Goal: Task Accomplishment & Management: Complete application form

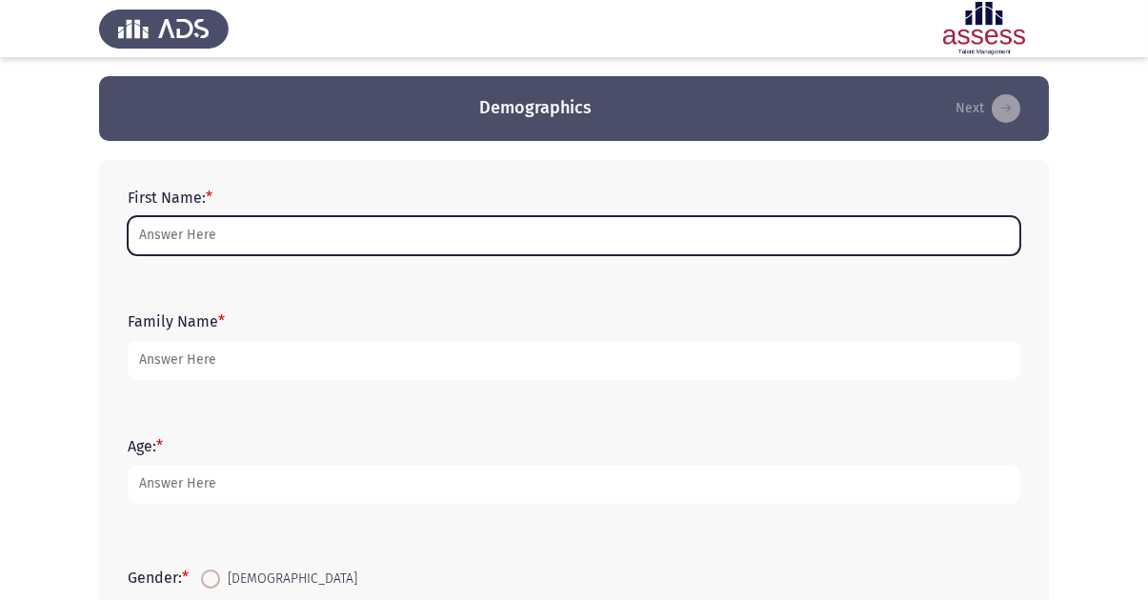
click at [232, 239] on input "First Name: *" at bounding box center [574, 235] width 893 height 39
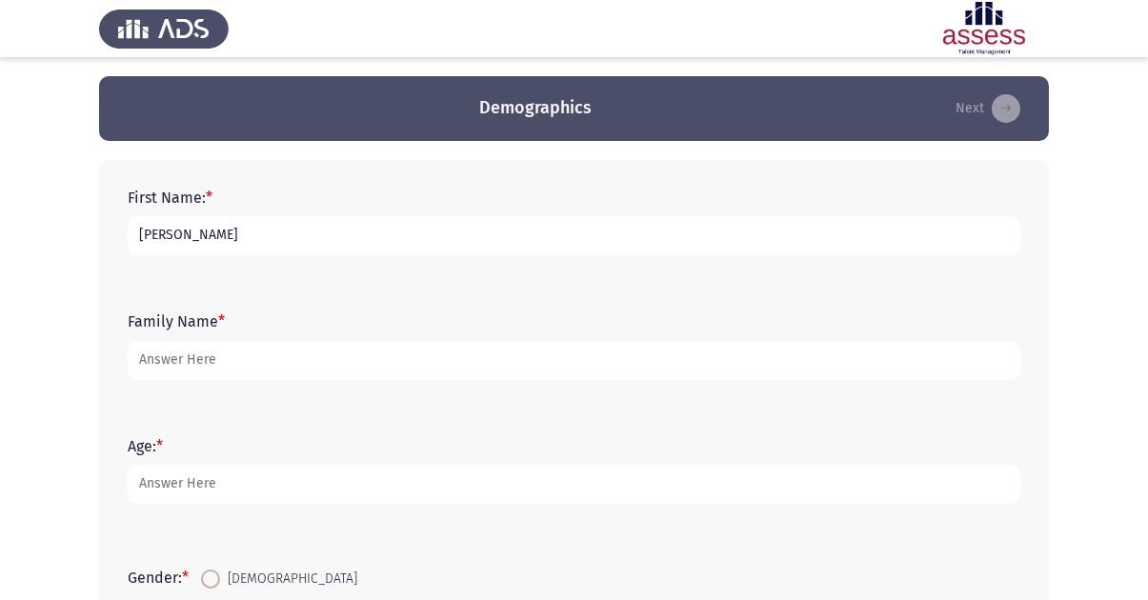
drag, startPoint x: 160, startPoint y: 233, endPoint x: 202, endPoint y: 308, distance: 85.3
click at [160, 234] on input "[PERSON_NAME]" at bounding box center [574, 235] width 893 height 39
type input "[PERSON_NAME]"
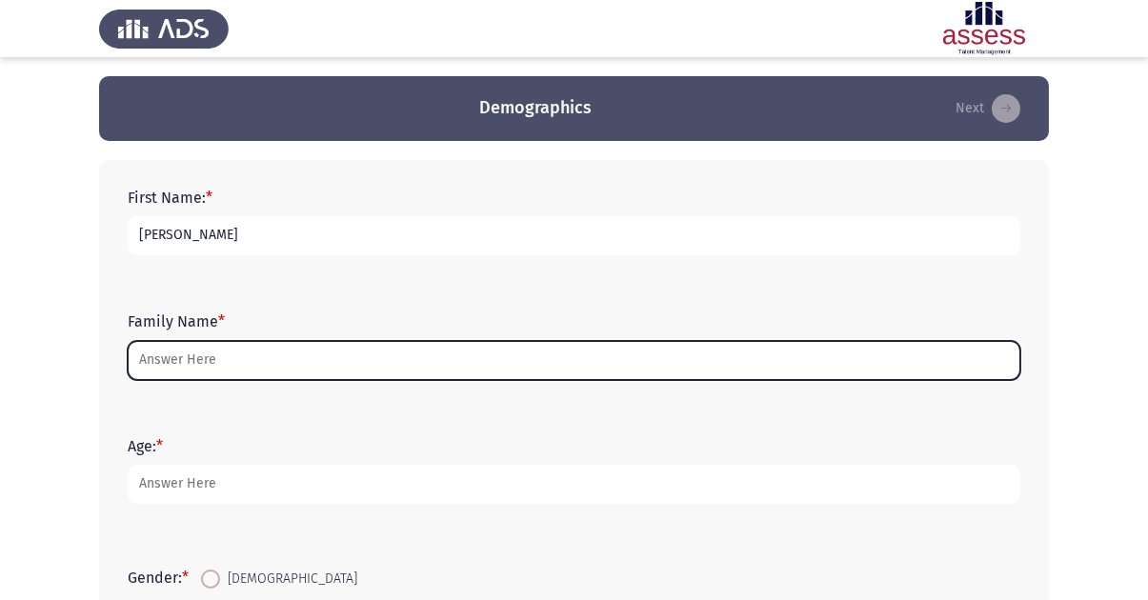
click at [243, 365] on input "Family Name *" at bounding box center [574, 360] width 893 height 39
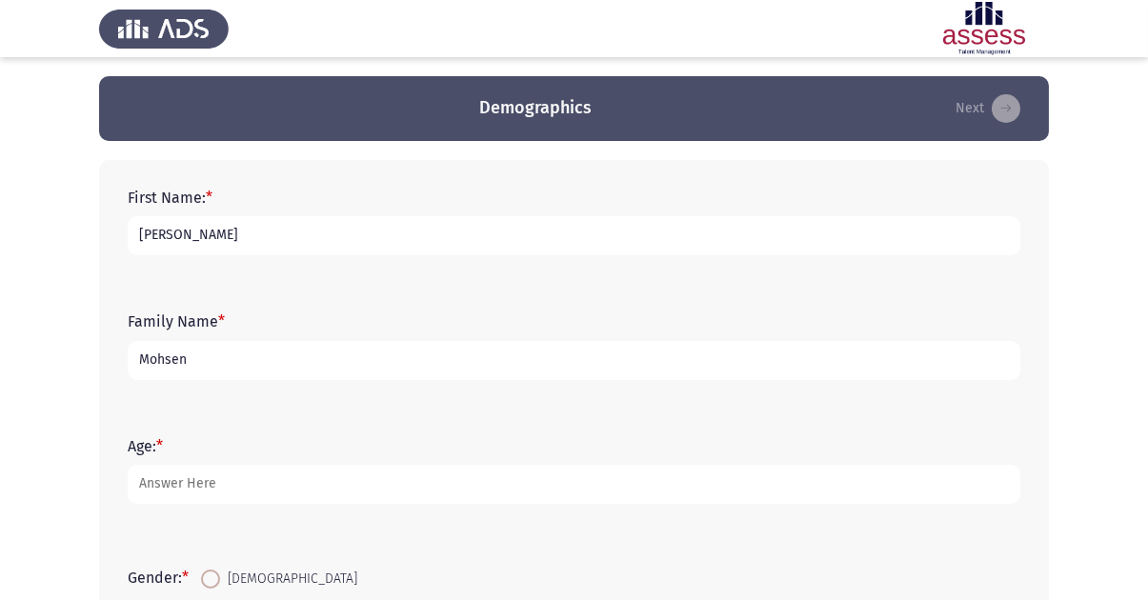
type input "Mohsen"
type input "28"
click at [201, 570] on input "[DEMOGRAPHIC_DATA]" at bounding box center [210, 579] width 19 height 19
radio input "true"
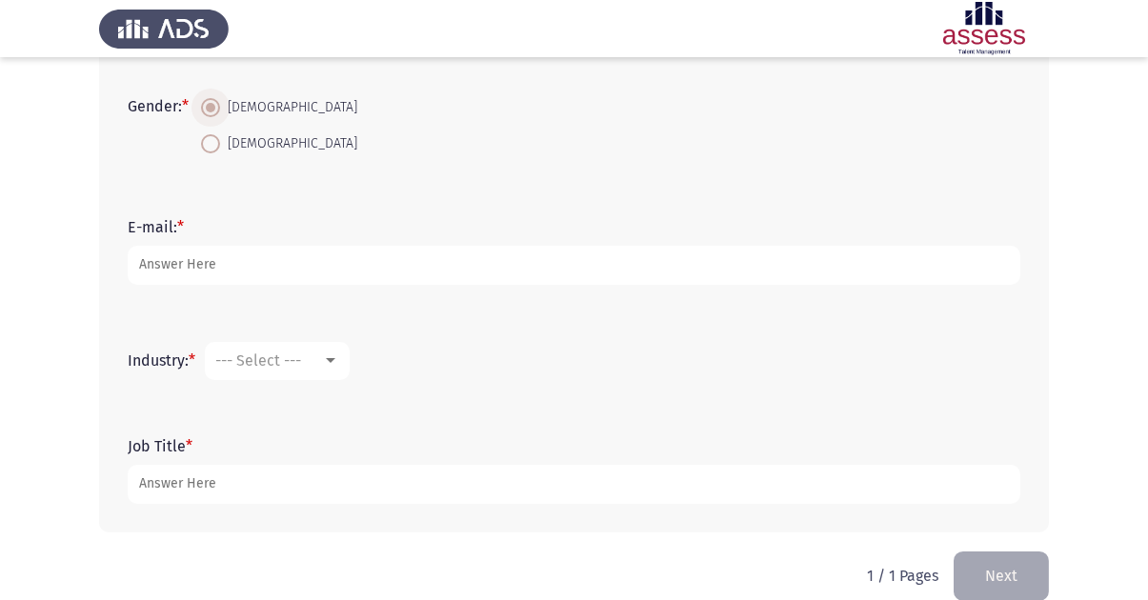
scroll to position [501, 0]
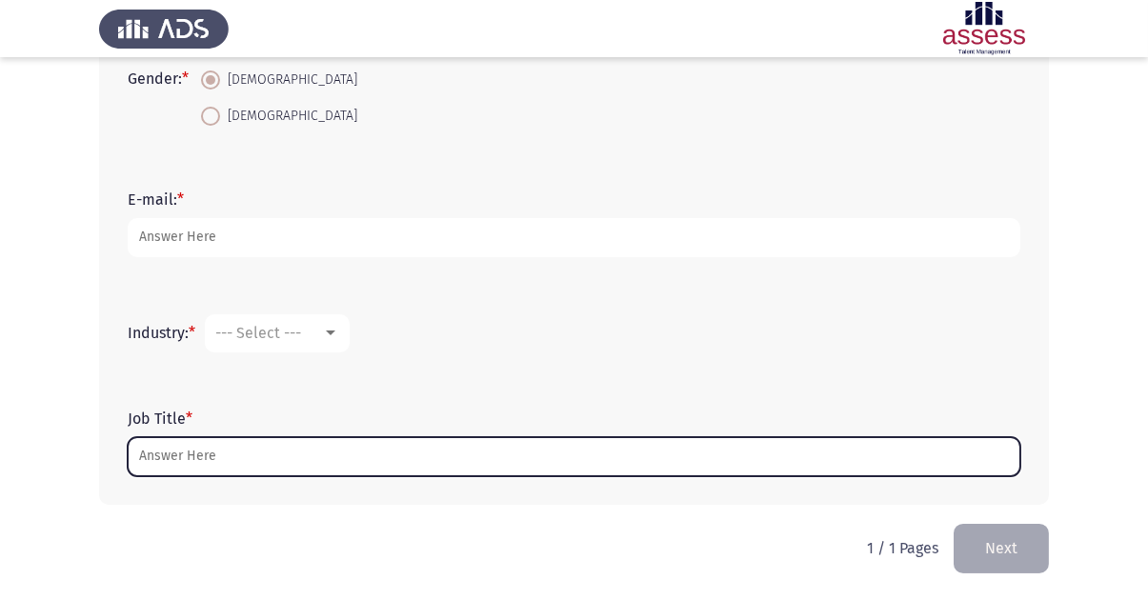
click at [215, 458] on input "Job Title *" at bounding box center [574, 456] width 893 height 39
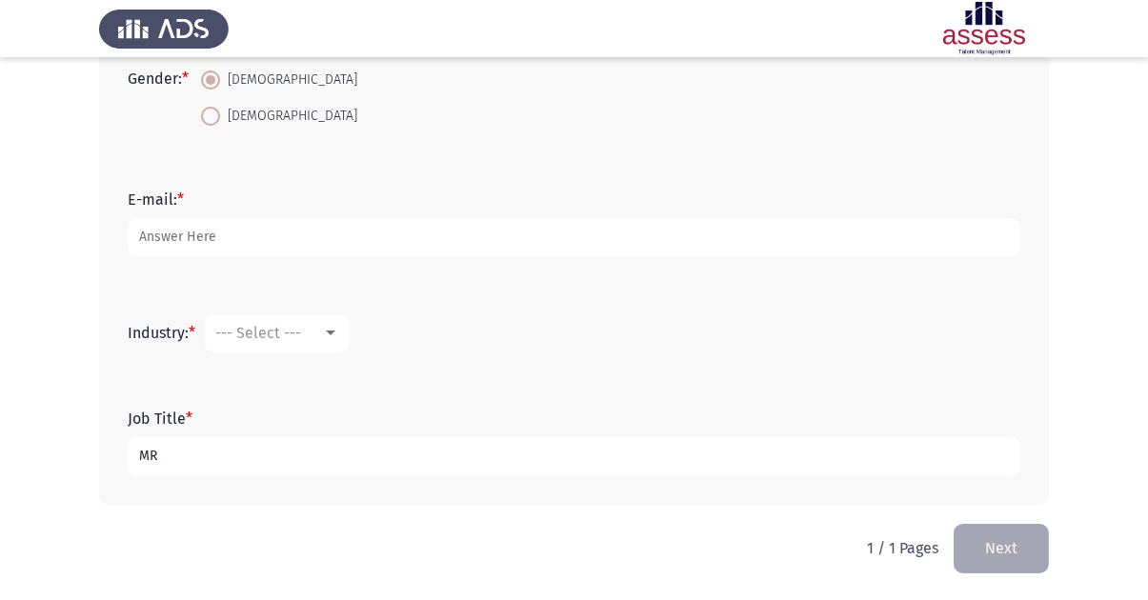
type input "MR"
click at [1001, 549] on button "Next" at bounding box center [1001, 548] width 95 height 49
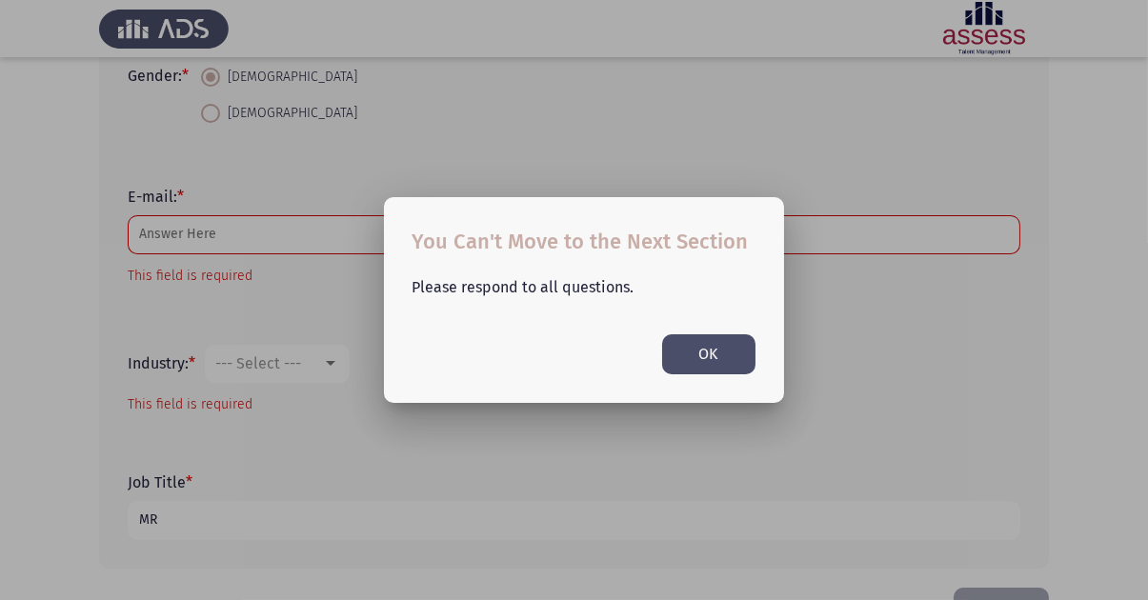
click at [722, 352] on button "OK" at bounding box center [708, 353] width 93 height 39
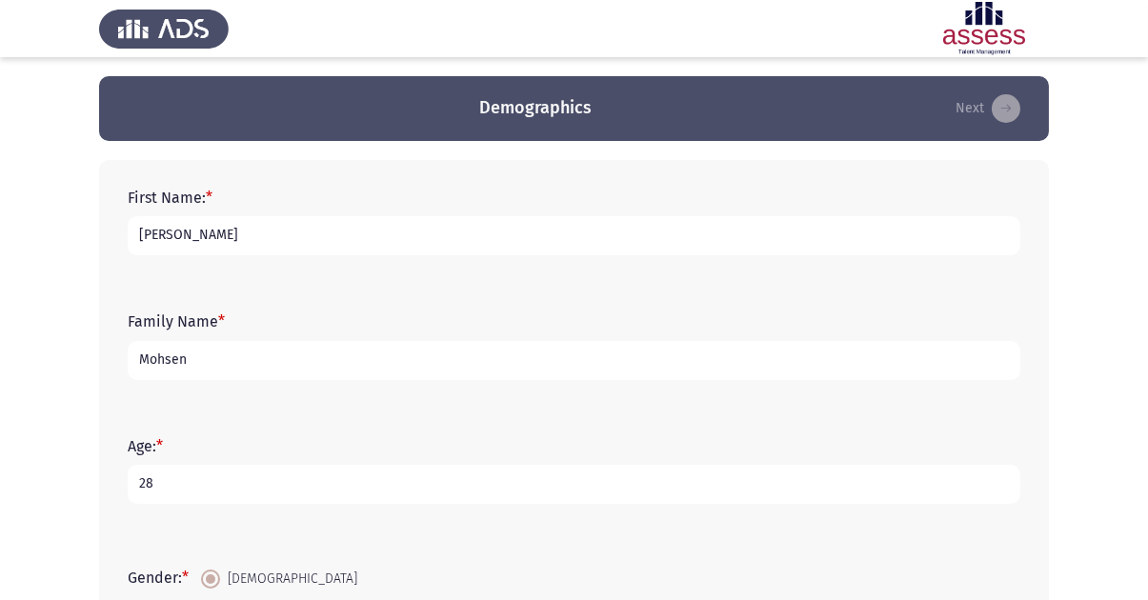
scroll to position [541, 0]
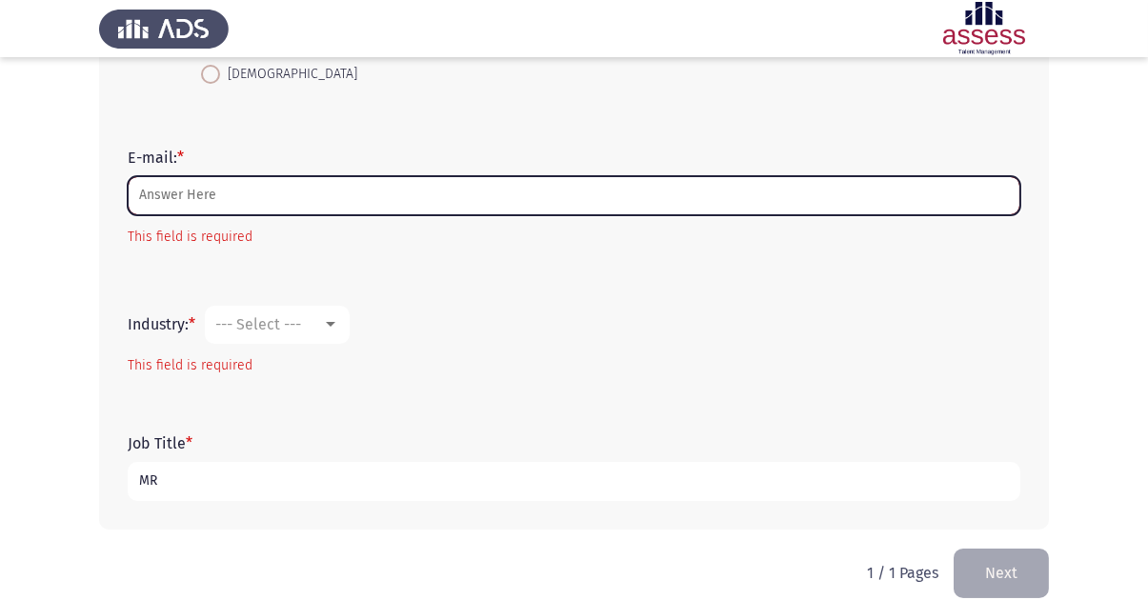
click at [252, 192] on input "E-mail: *" at bounding box center [574, 195] width 893 height 39
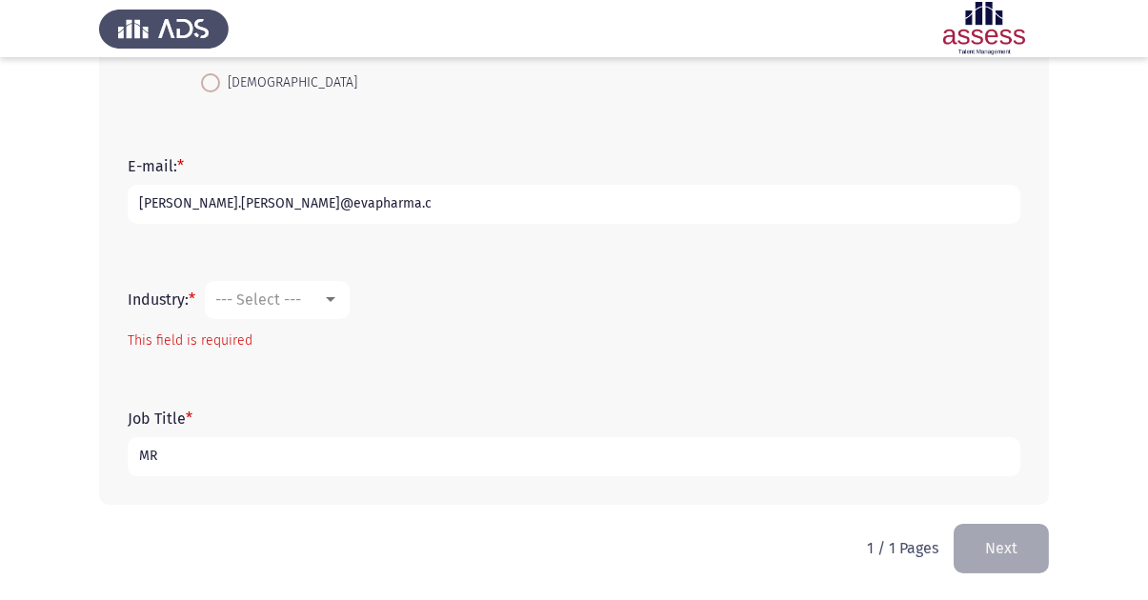
scroll to position [534, 0]
type input "[PERSON_NAME][EMAIL_ADDRESS][PERSON_NAME][DOMAIN_NAME]"
click at [285, 287] on mat-select "--- Select ---" at bounding box center [277, 300] width 145 height 38
click at [294, 303] on span "--- Select ---" at bounding box center [258, 300] width 86 height 18
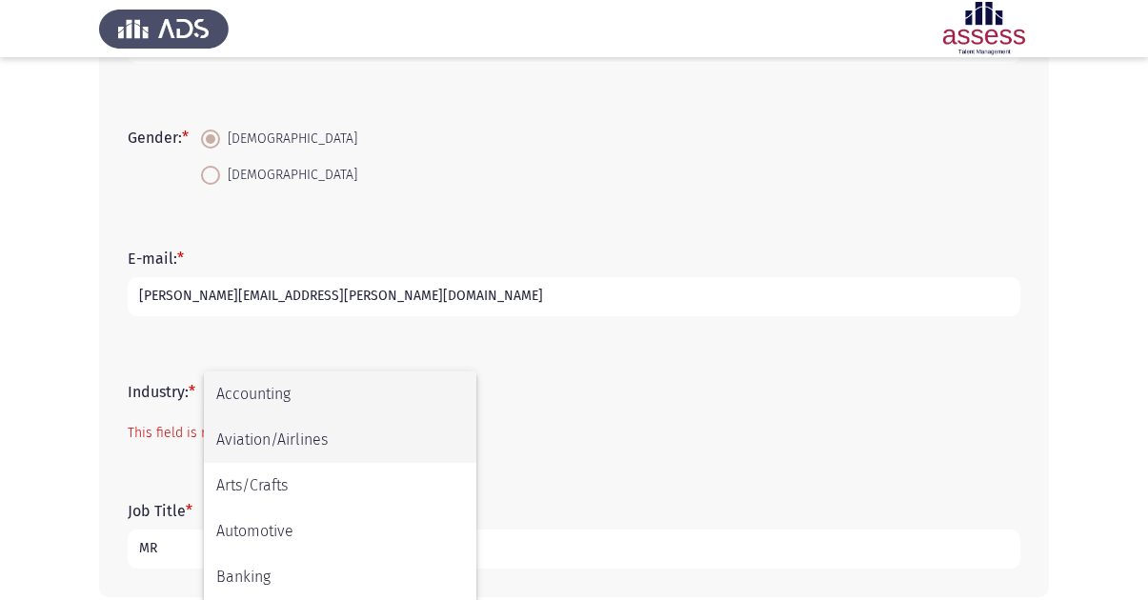
scroll to position [624, 0]
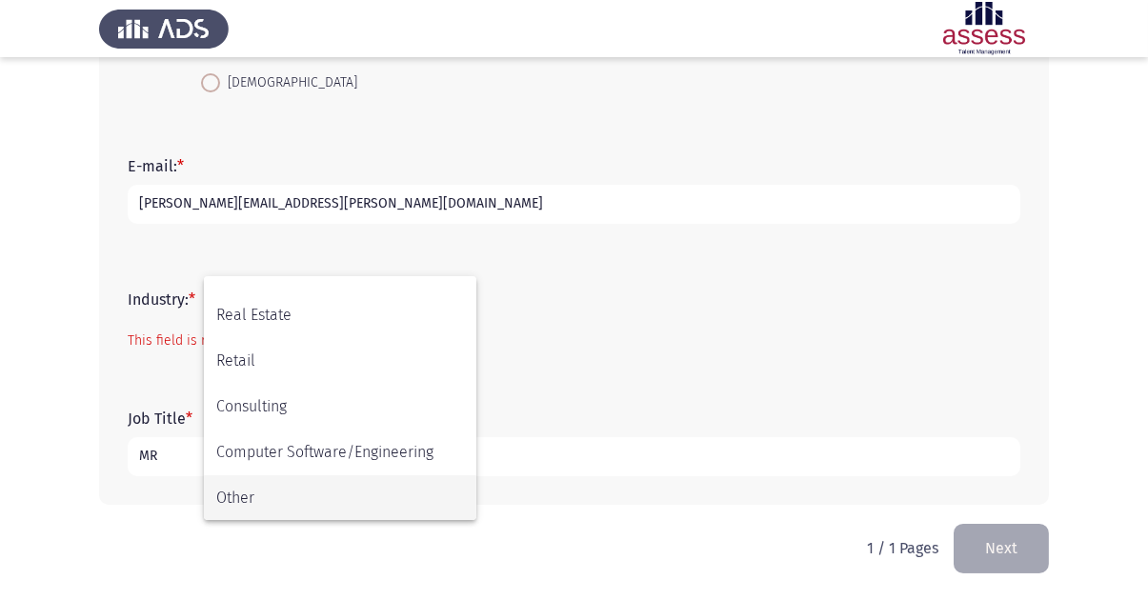
click at [336, 493] on span "Other" at bounding box center [340, 498] width 248 height 46
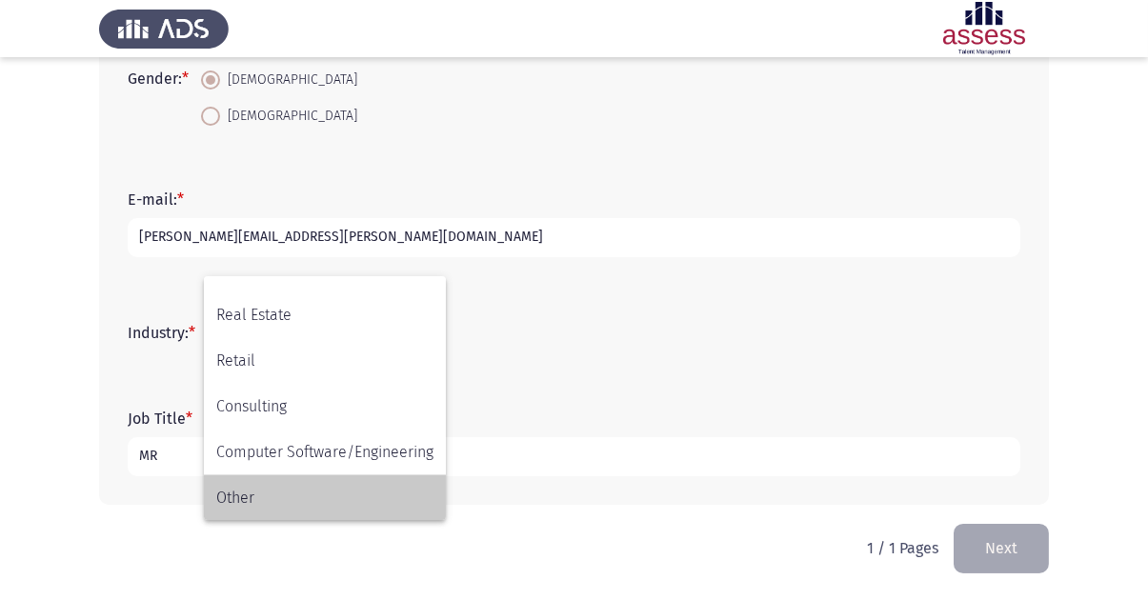
scroll to position [501, 0]
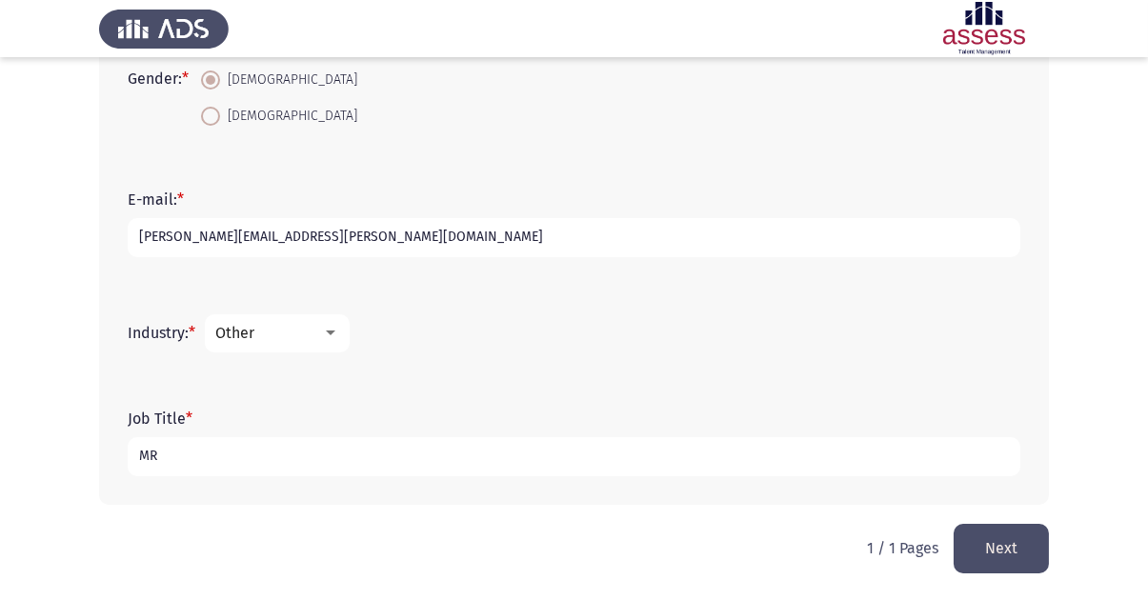
click at [287, 328] on div "Other" at bounding box center [268, 333] width 107 height 18
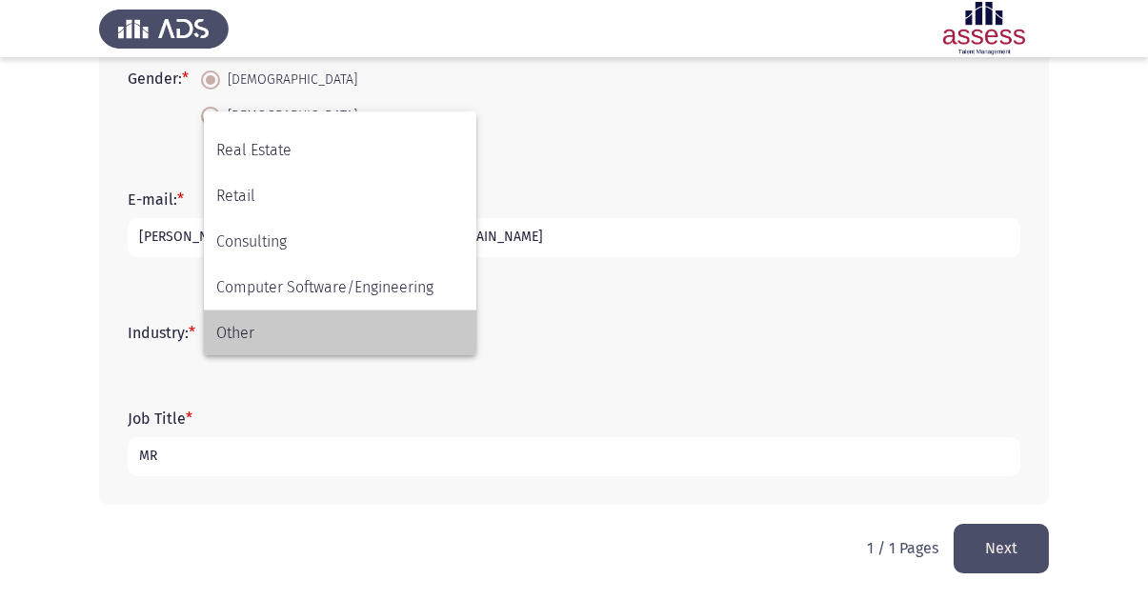
drag, startPoint x: 272, startPoint y: 325, endPoint x: 287, endPoint y: 360, distance: 38.0
click at [272, 324] on span "Other" at bounding box center [340, 334] width 248 height 46
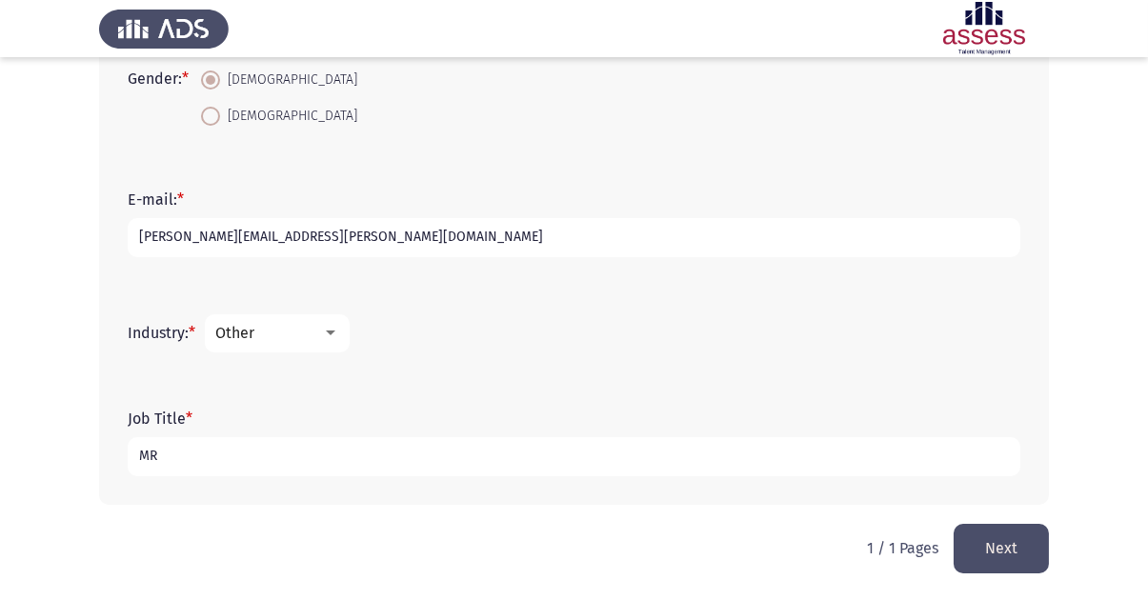
click at [1003, 547] on button "Next" at bounding box center [1001, 548] width 95 height 49
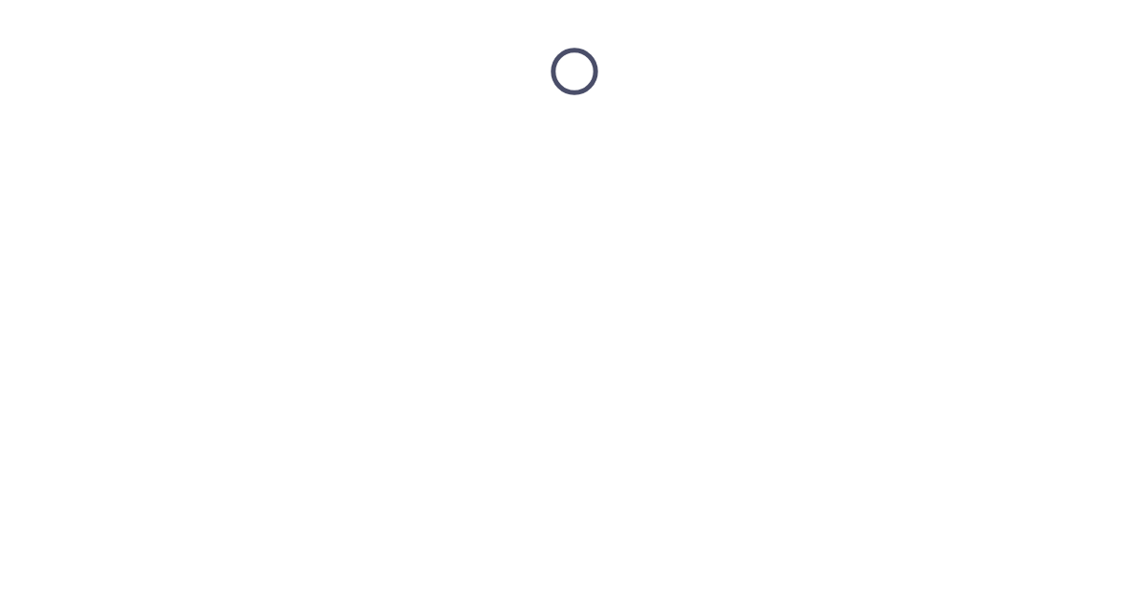
scroll to position [0, 0]
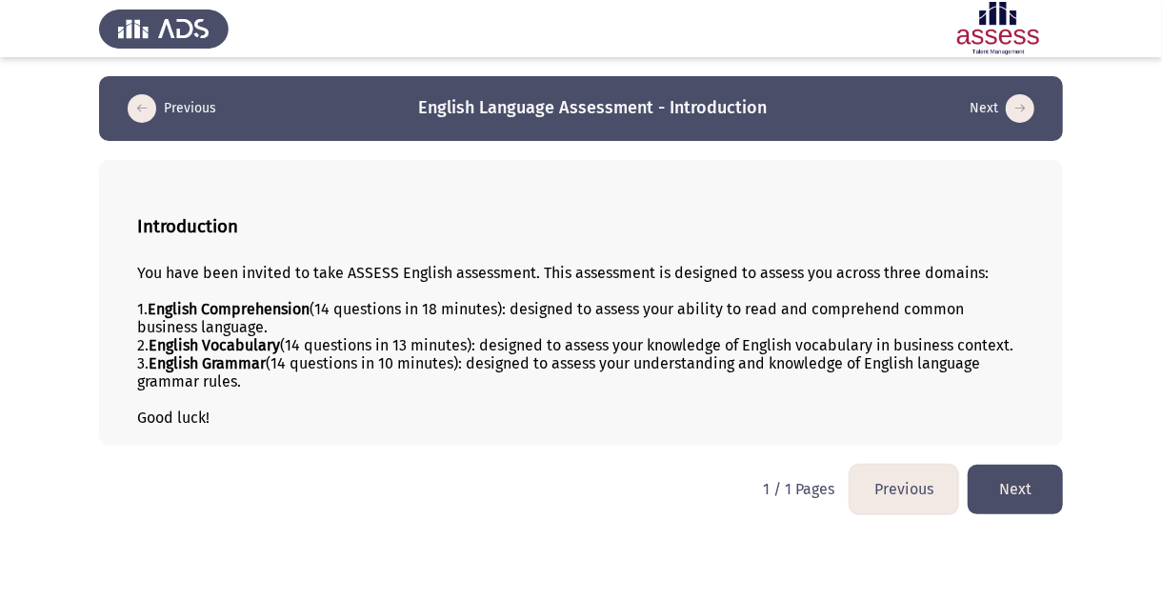
click at [1009, 494] on button "Next" at bounding box center [1015, 489] width 95 height 49
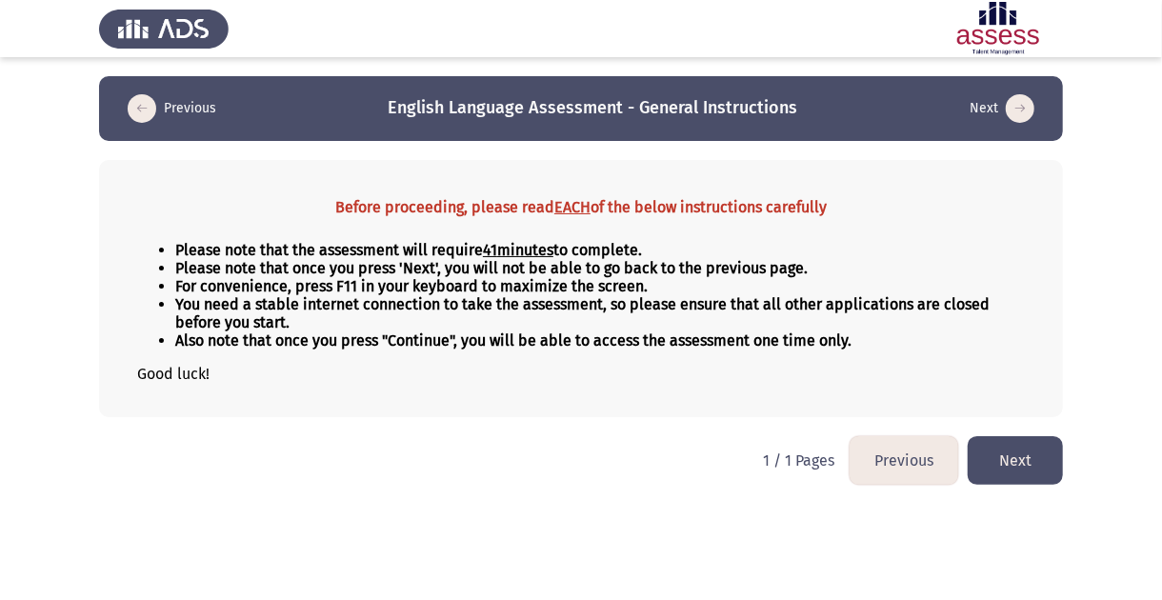
click at [1030, 480] on button "Next" at bounding box center [1015, 460] width 95 height 49
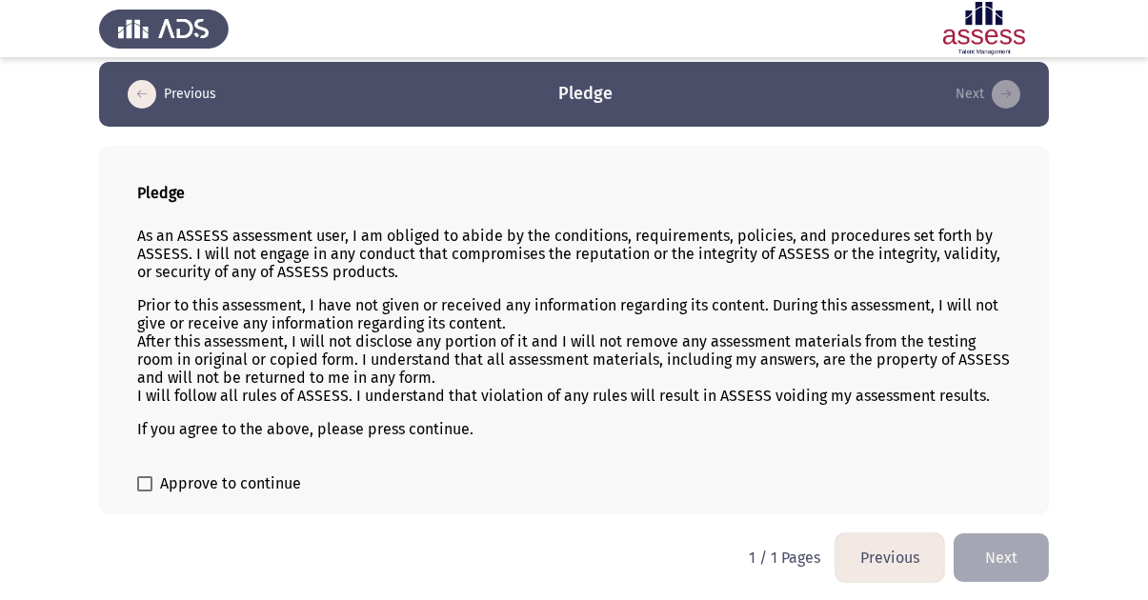
scroll to position [22, 0]
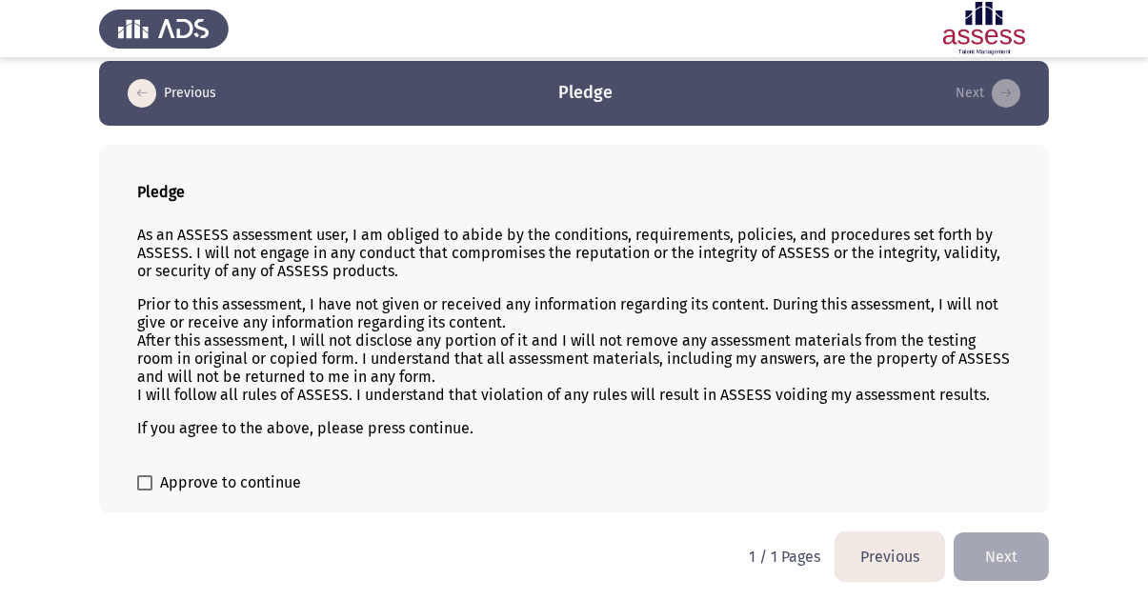
click at [132, 488] on div "Pledge As an ASSESS assessment user, I am obliged to abide by the conditions, r…" at bounding box center [574, 329] width 950 height 369
click at [138, 482] on span at bounding box center [144, 482] width 15 height 15
click at [144, 491] on input "Approve to continue" at bounding box center [144, 491] width 1 height 1
checkbox input "true"
click at [1007, 561] on button "Next" at bounding box center [1001, 557] width 95 height 49
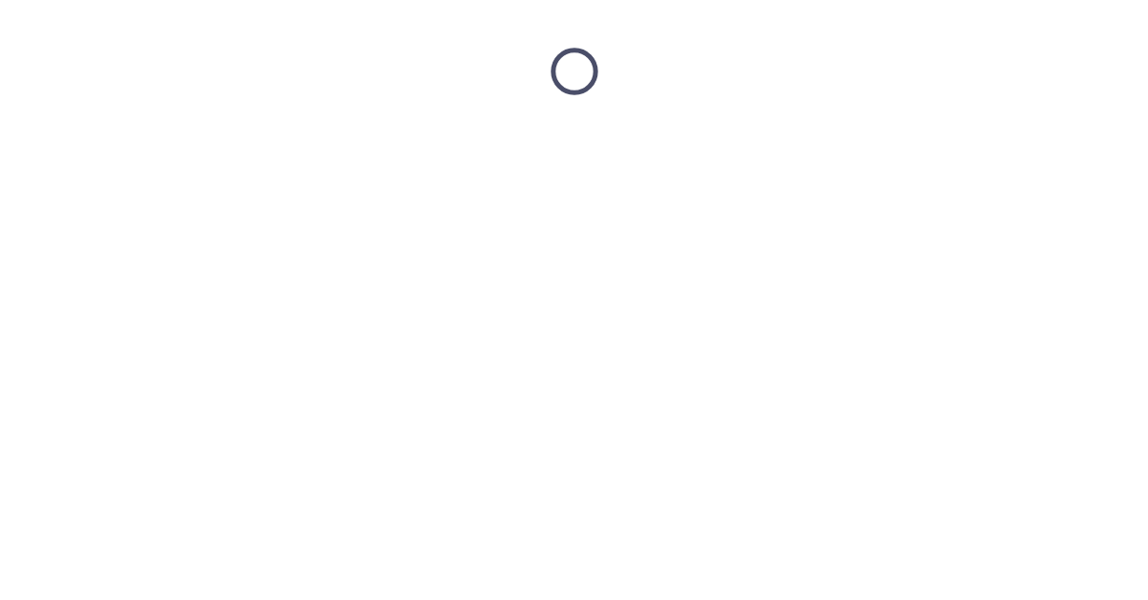
scroll to position [0, 0]
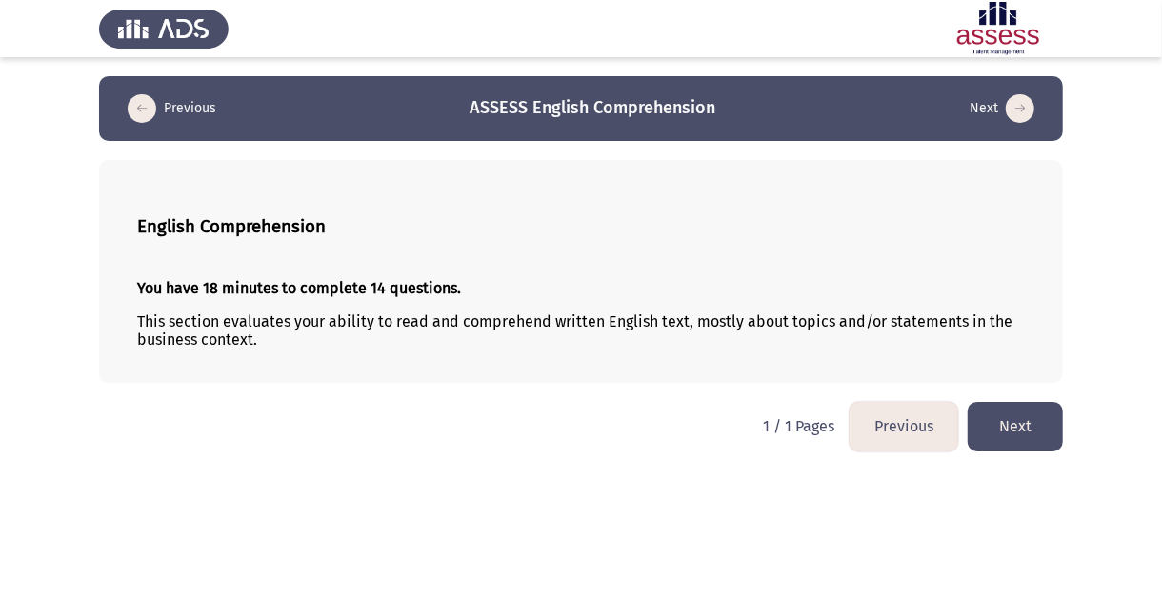
click at [1023, 435] on button "Next" at bounding box center [1015, 426] width 95 height 49
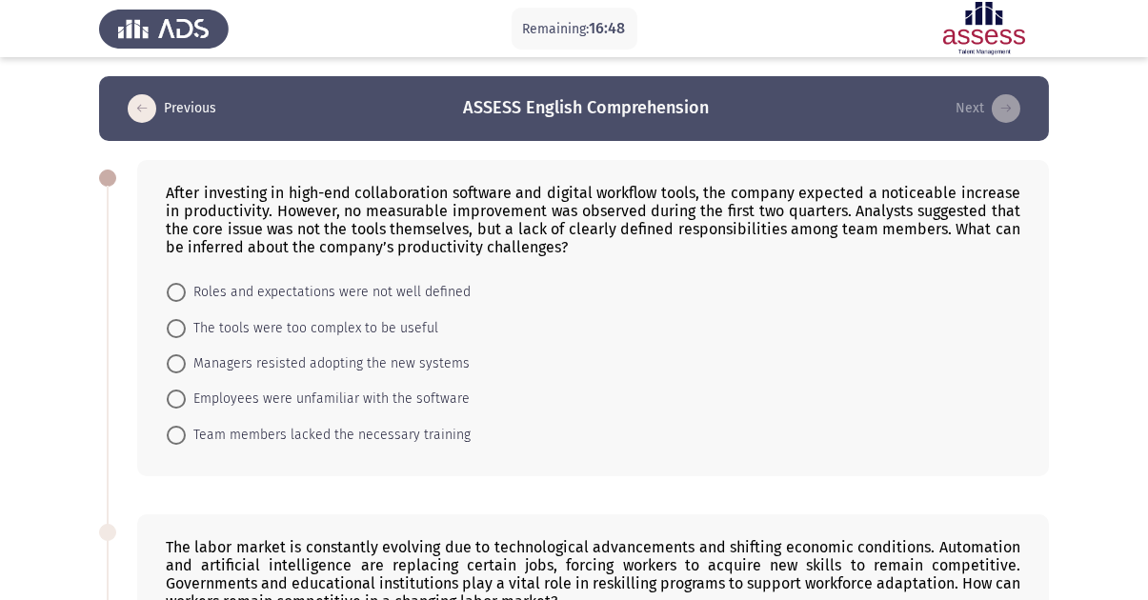
click at [302, 297] on span "Roles and expectations were not well defined" at bounding box center [328, 292] width 285 height 23
click at [186, 297] on input "Roles and expectations were not well defined" at bounding box center [176, 292] width 19 height 19
radio input "true"
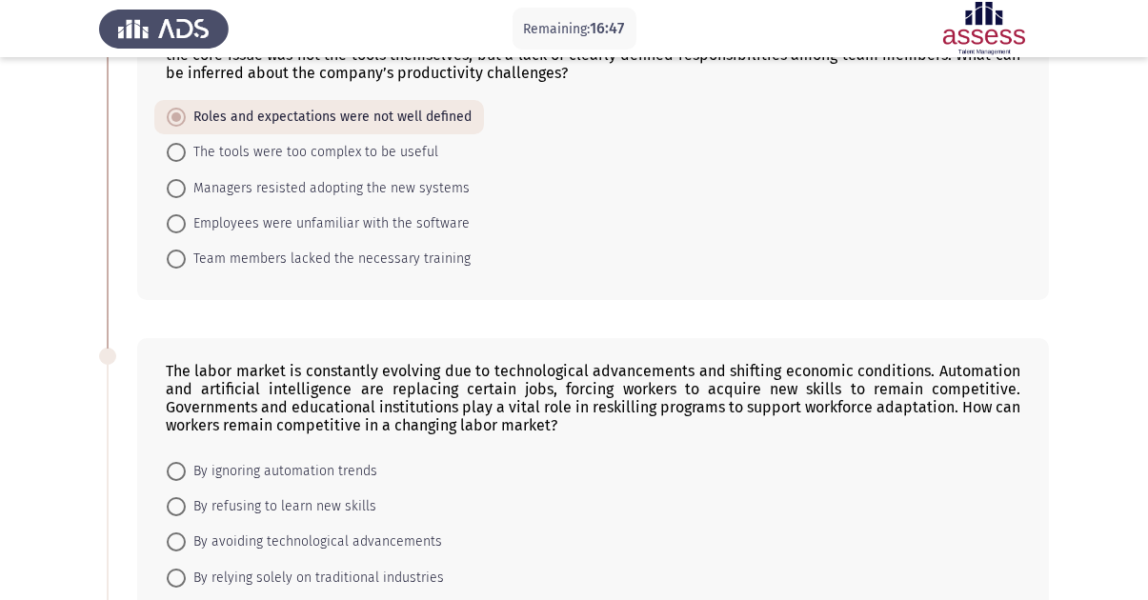
scroll to position [381, 0]
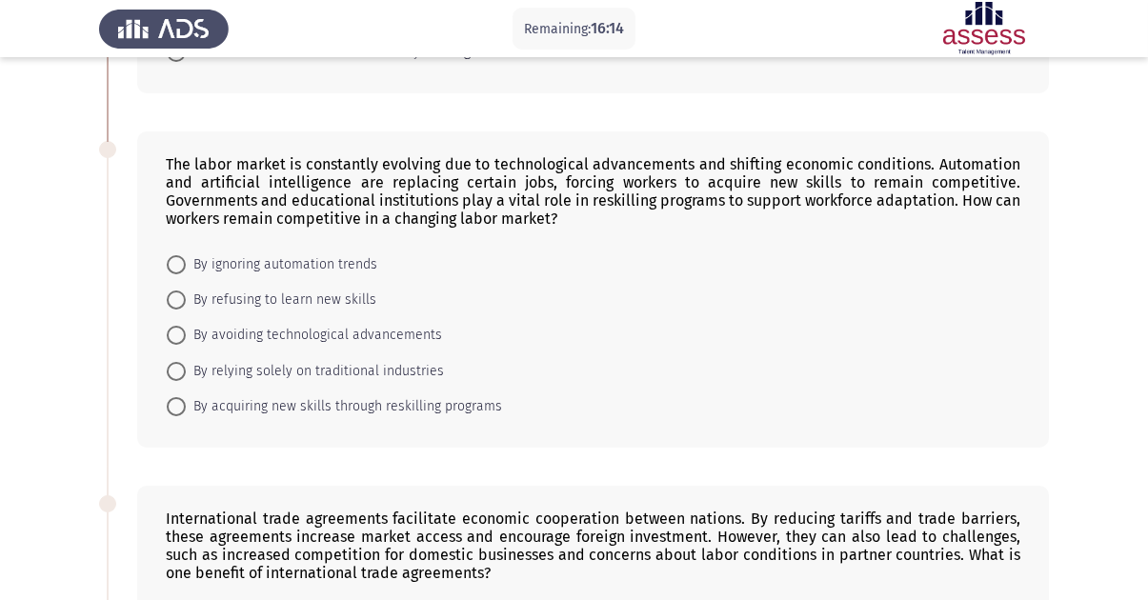
click at [265, 410] on span "By acquiring new skills through reskilling programs" at bounding box center [344, 406] width 316 height 23
click at [186, 410] on input "By acquiring new skills through reskilling programs" at bounding box center [176, 406] width 19 height 19
radio input "true"
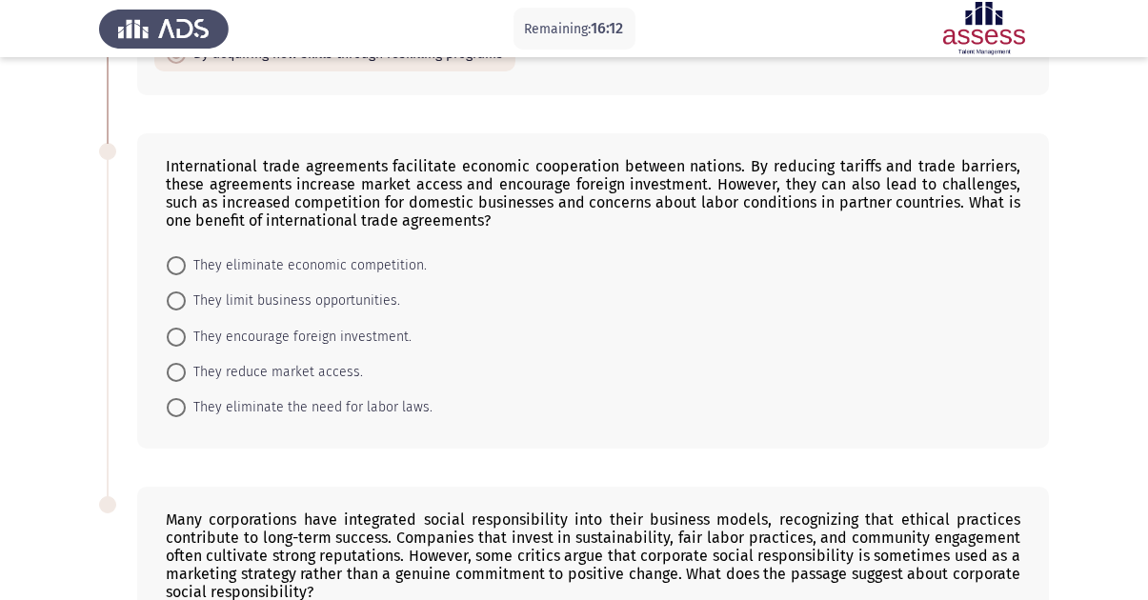
scroll to position [762, 0]
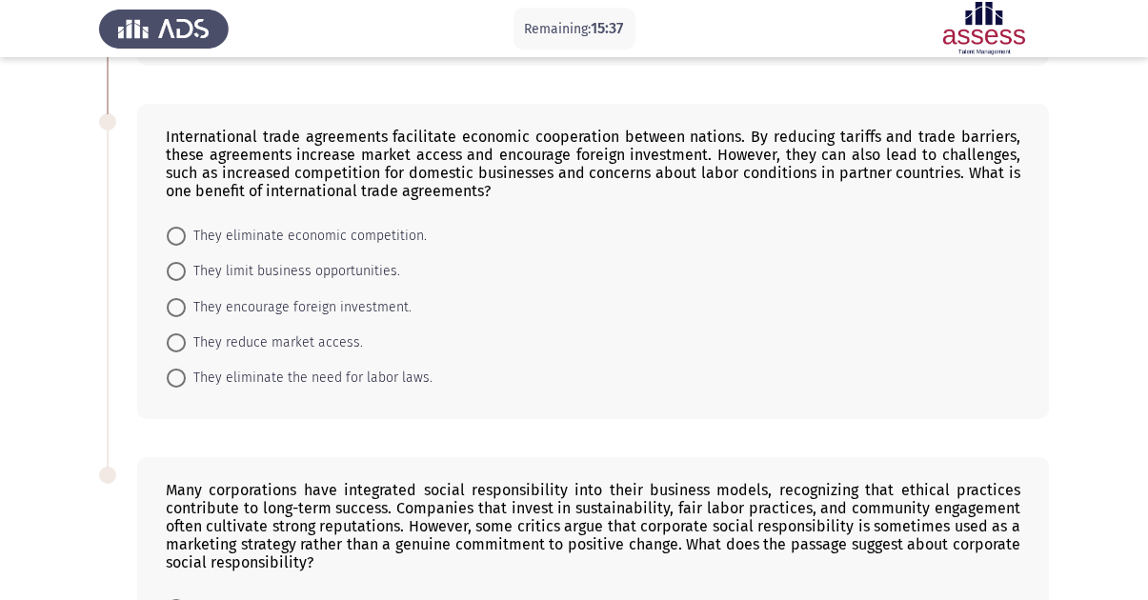
click at [336, 319] on span "They encourage foreign investment." at bounding box center [299, 307] width 226 height 23
click at [186, 317] on input "They encourage foreign investment." at bounding box center [176, 307] width 19 height 19
radio input "true"
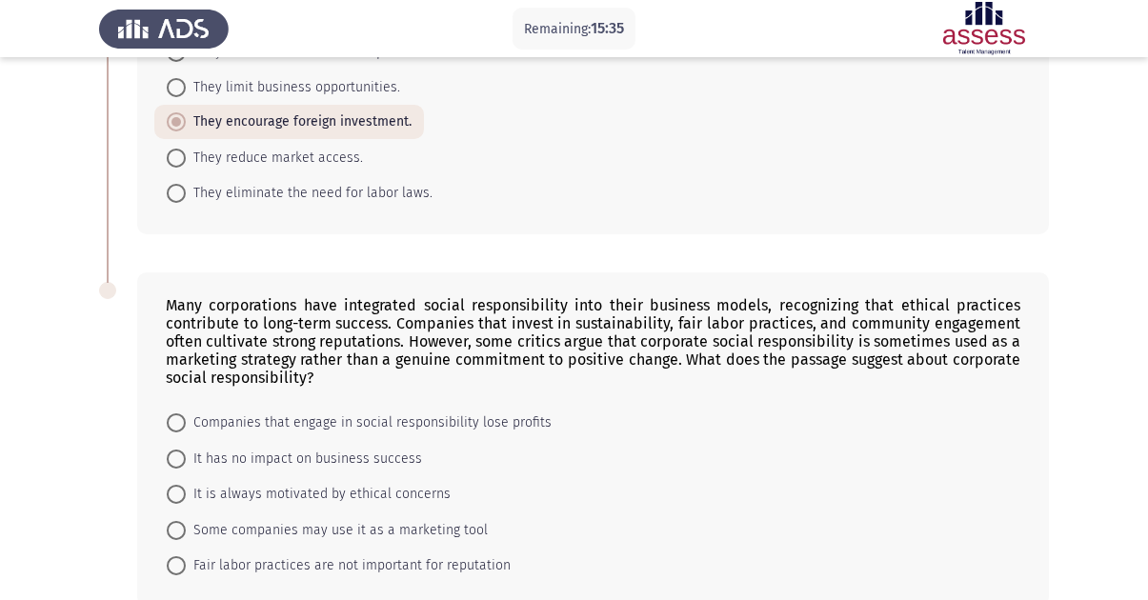
scroll to position [1062, 0]
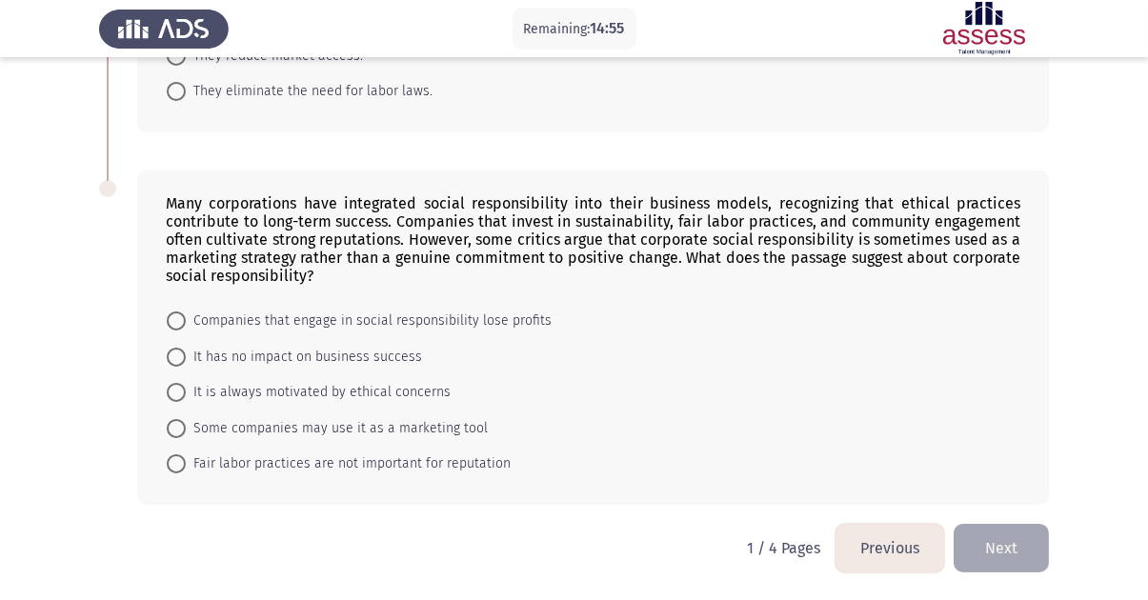
click at [364, 229] on div "Many corporations have integrated social responsibility into their business mod…" at bounding box center [593, 239] width 855 height 91
click at [372, 229] on div "Many corporations have integrated social responsibility into their business mod…" at bounding box center [593, 239] width 855 height 91
click at [373, 229] on div "Many corporations have integrated social responsibility into their business mod…" at bounding box center [593, 239] width 855 height 91
click at [425, 263] on div "Many corporations have integrated social responsibility into their business mod…" at bounding box center [593, 239] width 855 height 91
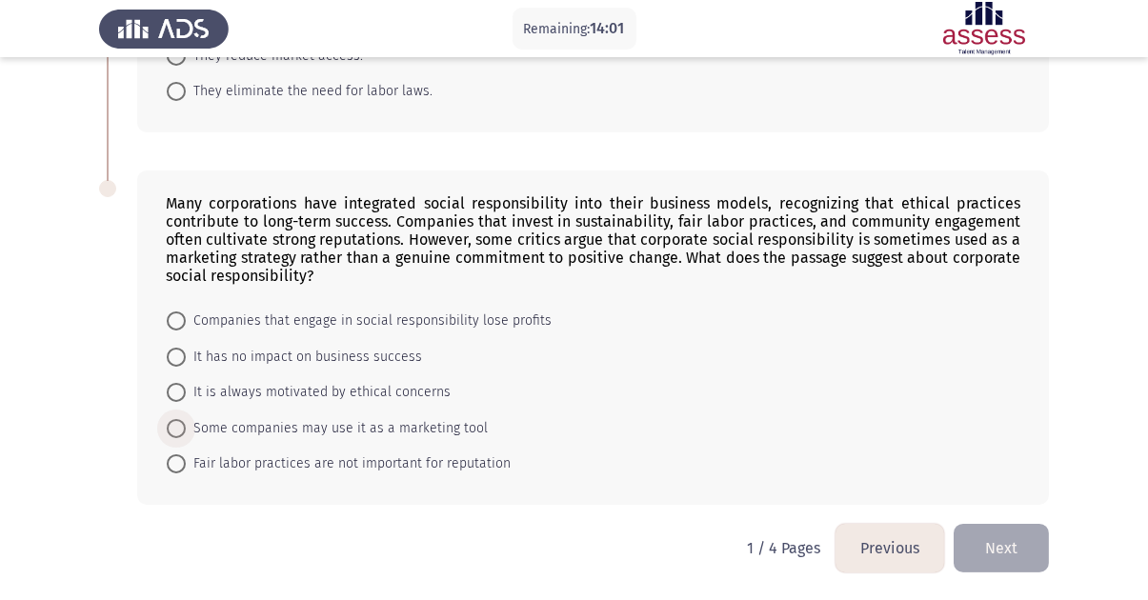
click at [397, 423] on span "Some companies may use it as a marketing tool" at bounding box center [337, 428] width 302 height 23
click at [186, 423] on input "Some companies may use it as a marketing tool" at bounding box center [176, 428] width 19 height 19
radio input "true"
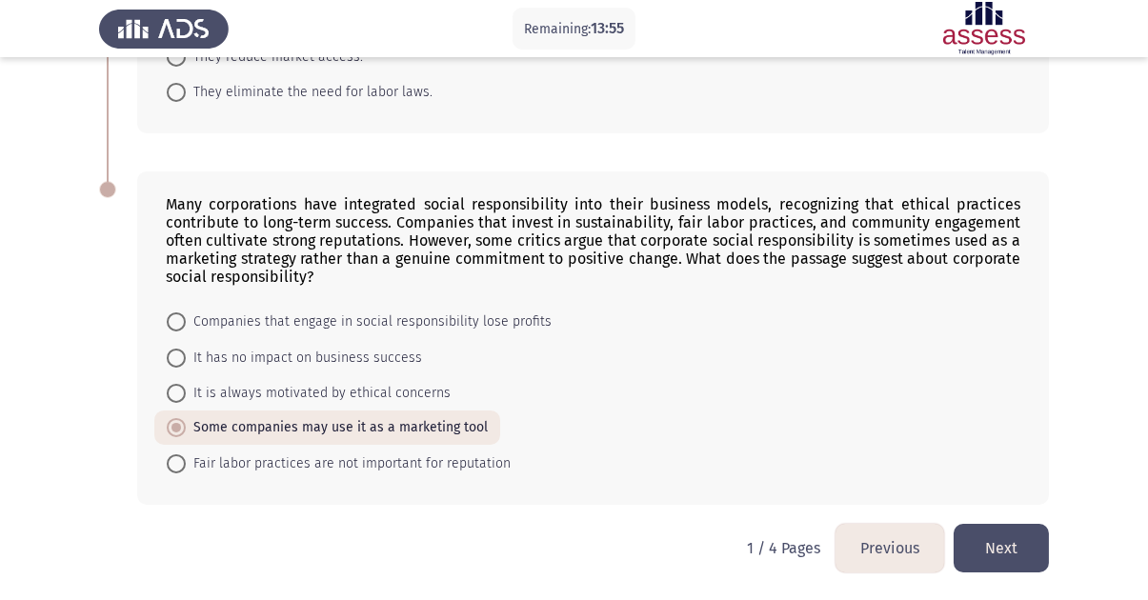
click at [1020, 552] on button "Next" at bounding box center [1001, 548] width 95 height 49
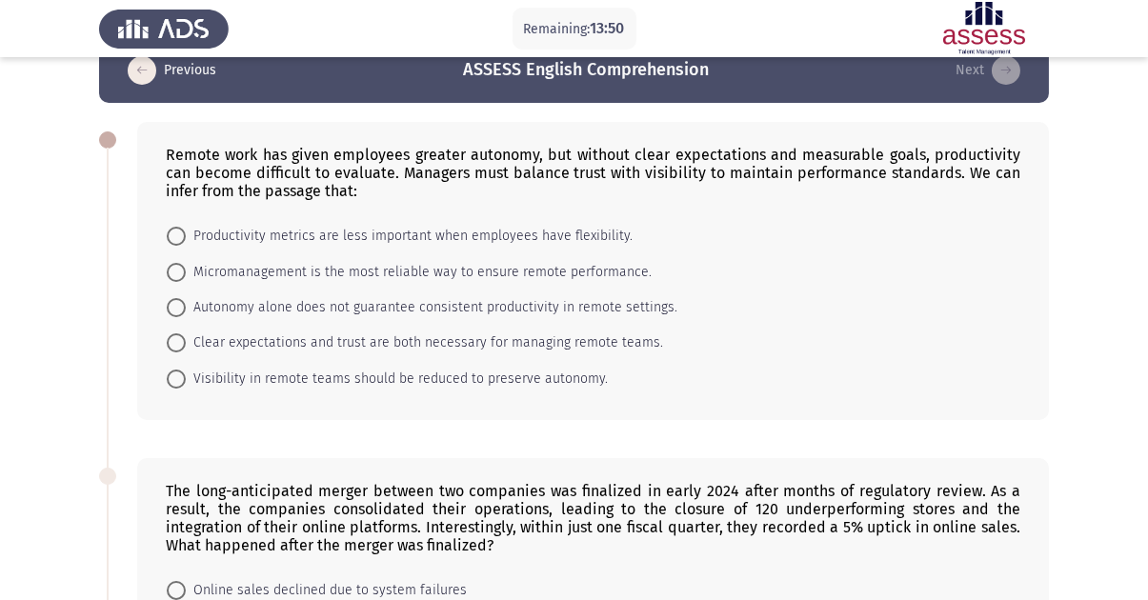
scroll to position [0, 0]
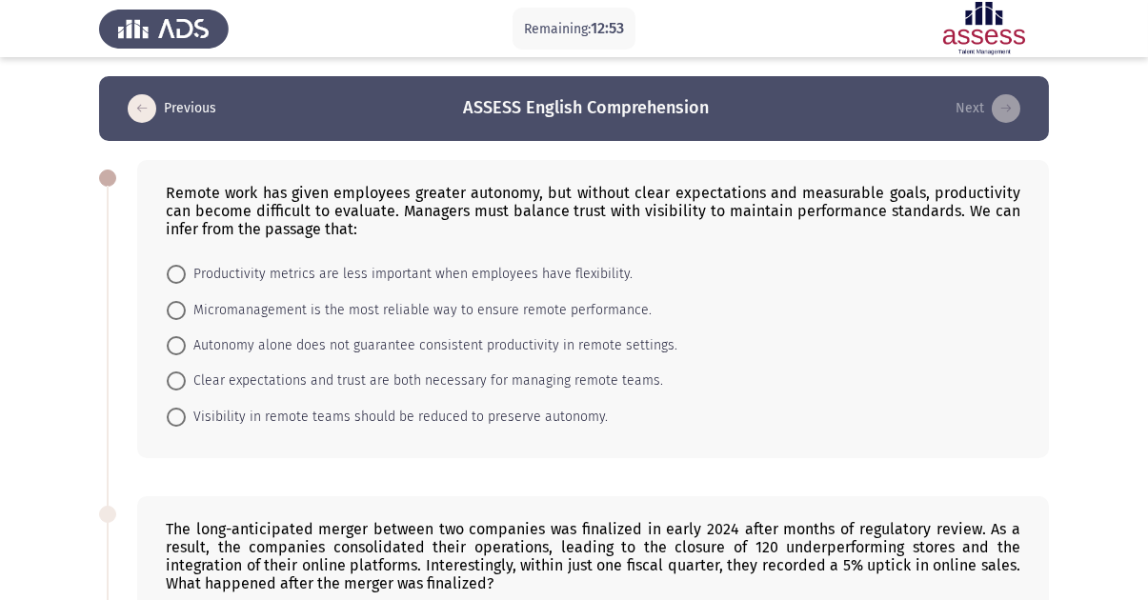
click at [347, 370] on mat-radio-button "Clear expectations and trust are both necessary for managing remote teams." at bounding box center [414, 380] width 521 height 35
click at [344, 379] on span "Clear expectations and trust are both necessary for managing remote teams." at bounding box center [424, 381] width 477 height 23
click at [186, 379] on input "Clear expectations and trust are both necessary for managing remote teams." at bounding box center [176, 381] width 19 height 19
radio input "true"
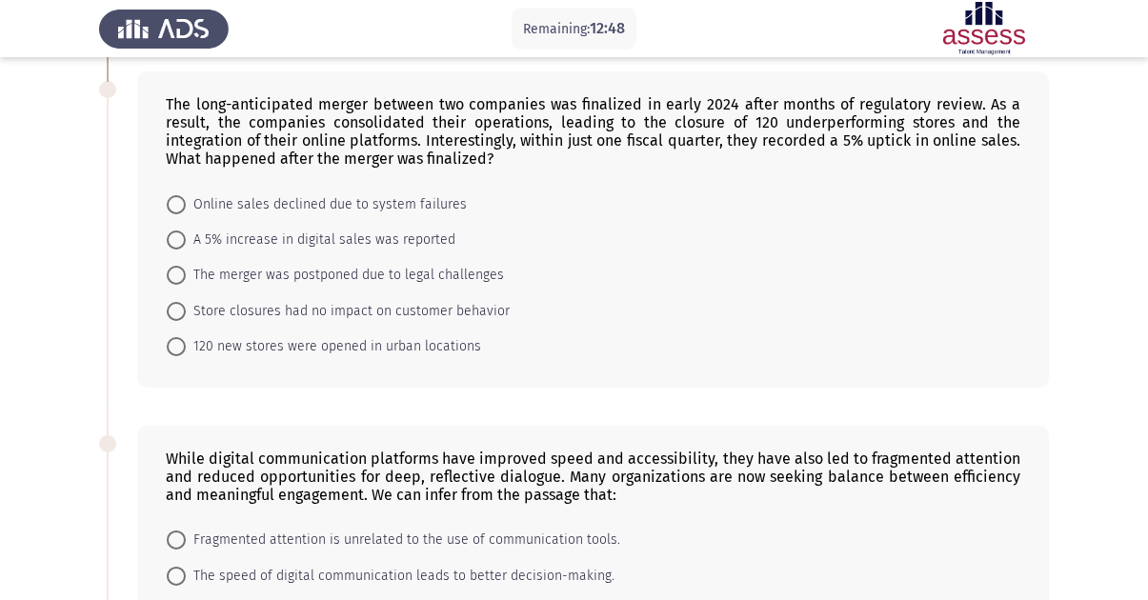
scroll to position [381, 0]
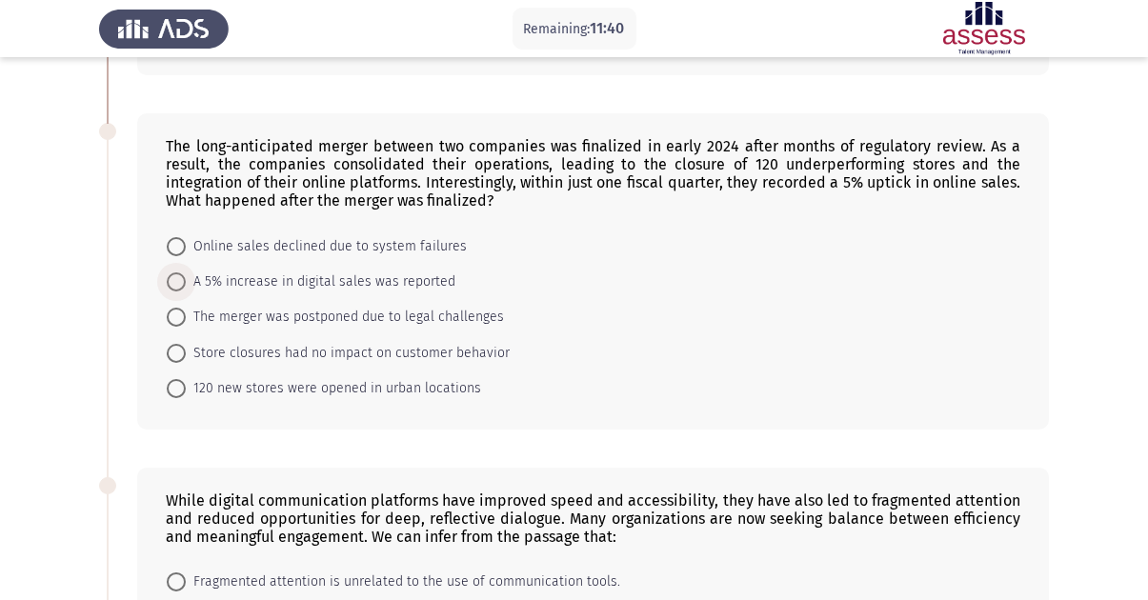
click at [276, 289] on span "A 5% increase in digital sales was reported" at bounding box center [321, 282] width 270 height 23
click at [186, 289] on input "A 5% increase in digital sales was reported" at bounding box center [176, 281] width 19 height 19
radio input "true"
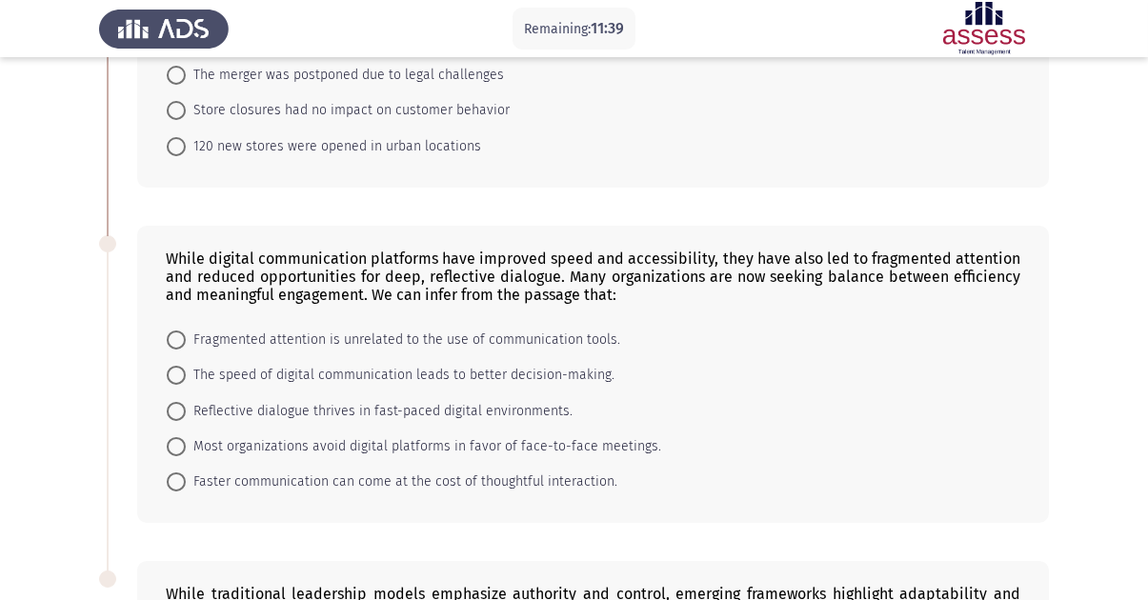
scroll to position [762, 0]
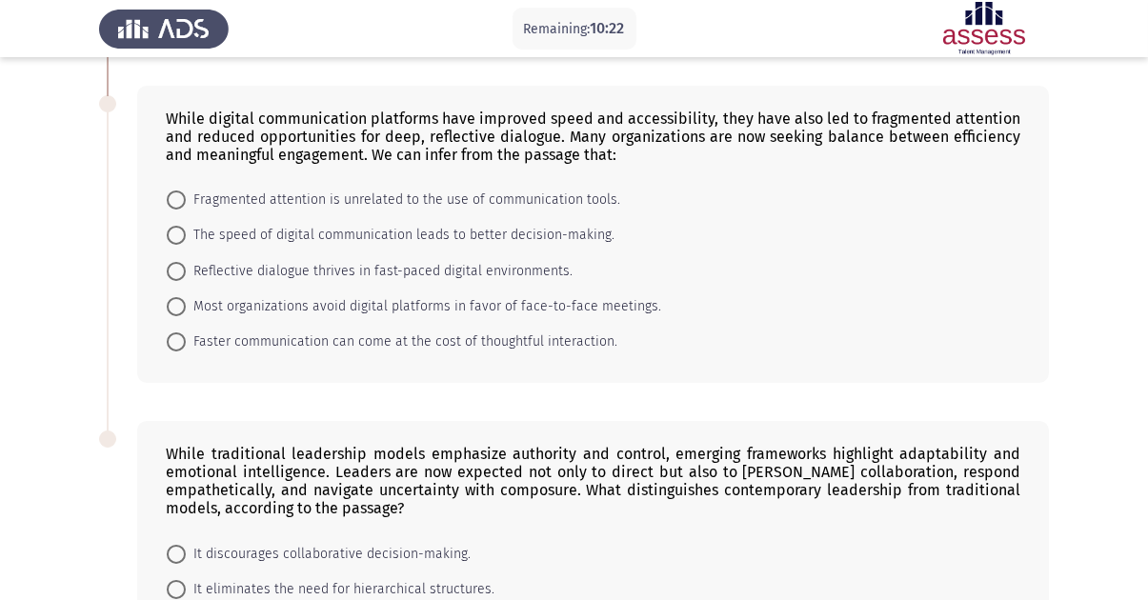
click at [240, 241] on span "The speed of digital communication leads to better decision-making." at bounding box center [400, 235] width 429 height 23
click at [186, 241] on input "The speed of digital communication leads to better decision-making." at bounding box center [176, 235] width 19 height 19
radio input "true"
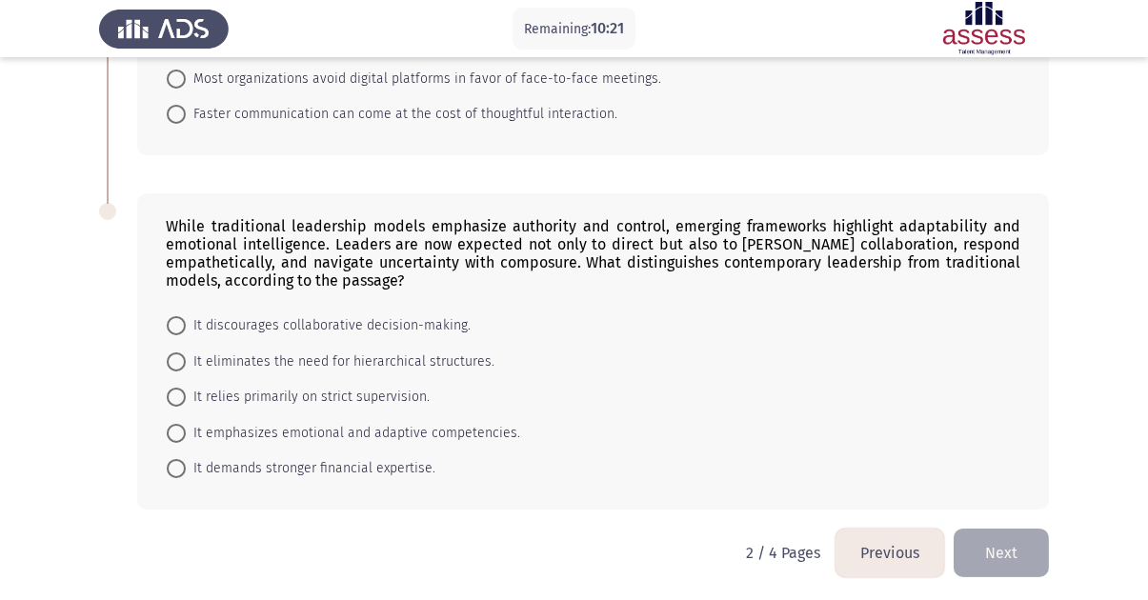
scroll to position [1006, 0]
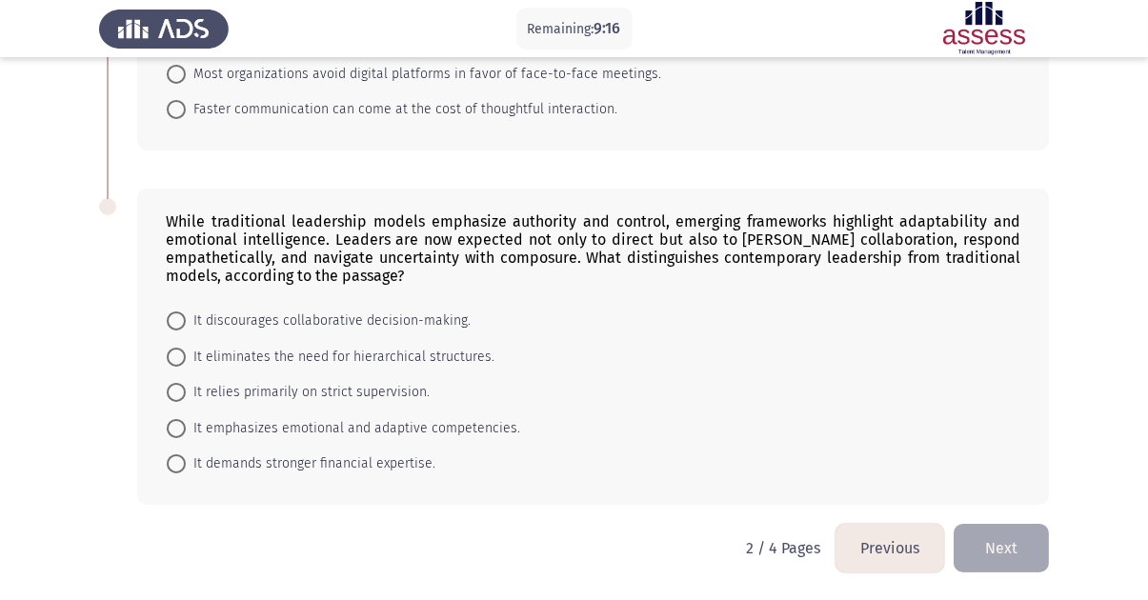
click at [225, 434] on span "It emphasizes emotional and adaptive competencies." at bounding box center [353, 428] width 334 height 23
click at [186, 434] on input "It emphasizes emotional and adaptive competencies." at bounding box center [176, 428] width 19 height 19
radio input "true"
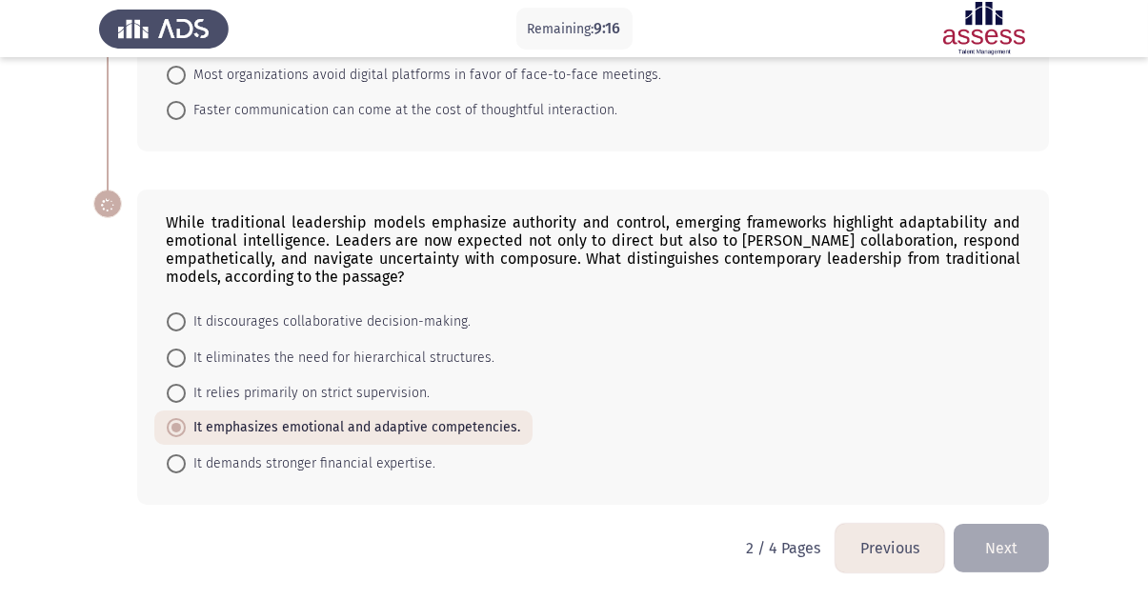
scroll to position [1005, 0]
click at [1035, 542] on button "Next" at bounding box center [1001, 548] width 95 height 49
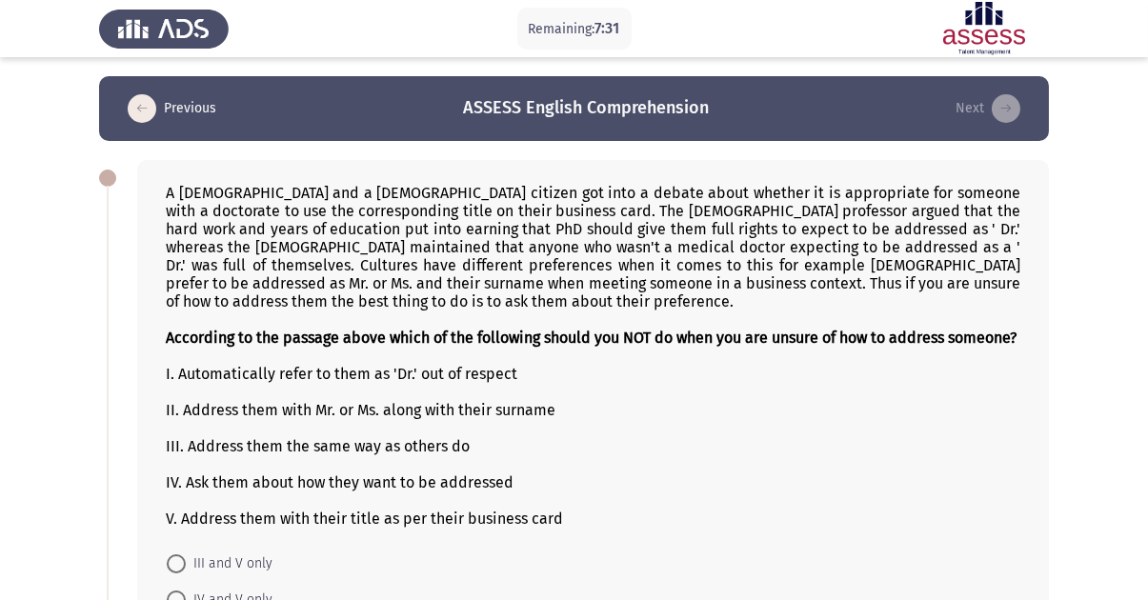
scroll to position [95, 0]
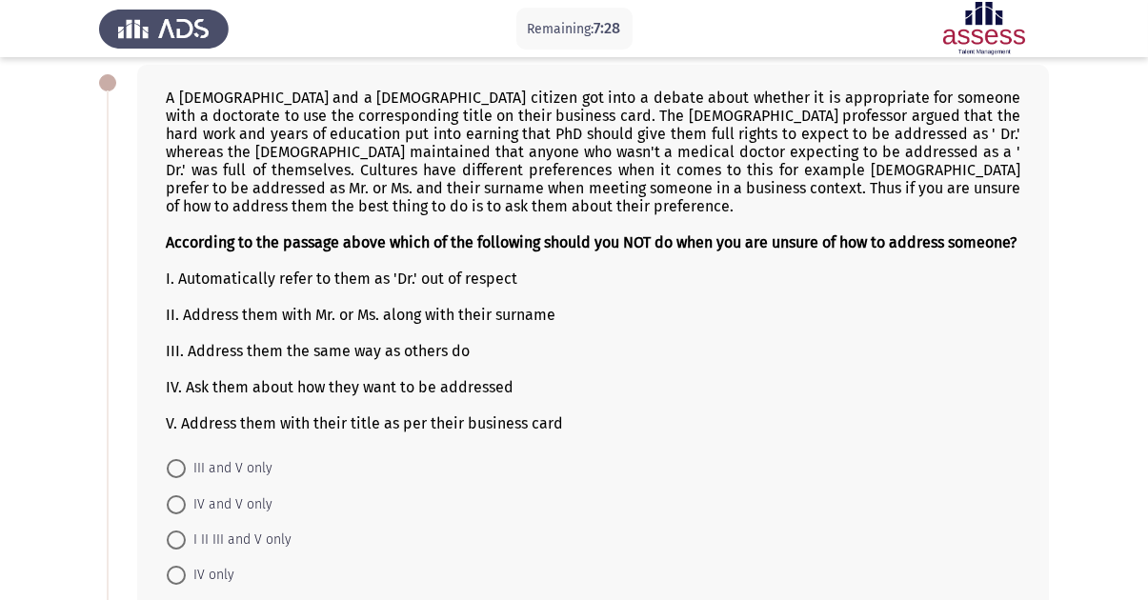
drag, startPoint x: 215, startPoint y: 415, endPoint x: 201, endPoint y: 415, distance: 14.3
click at [215, 396] on div "IV. Ask them about how they want to be addressed" at bounding box center [593, 387] width 855 height 18
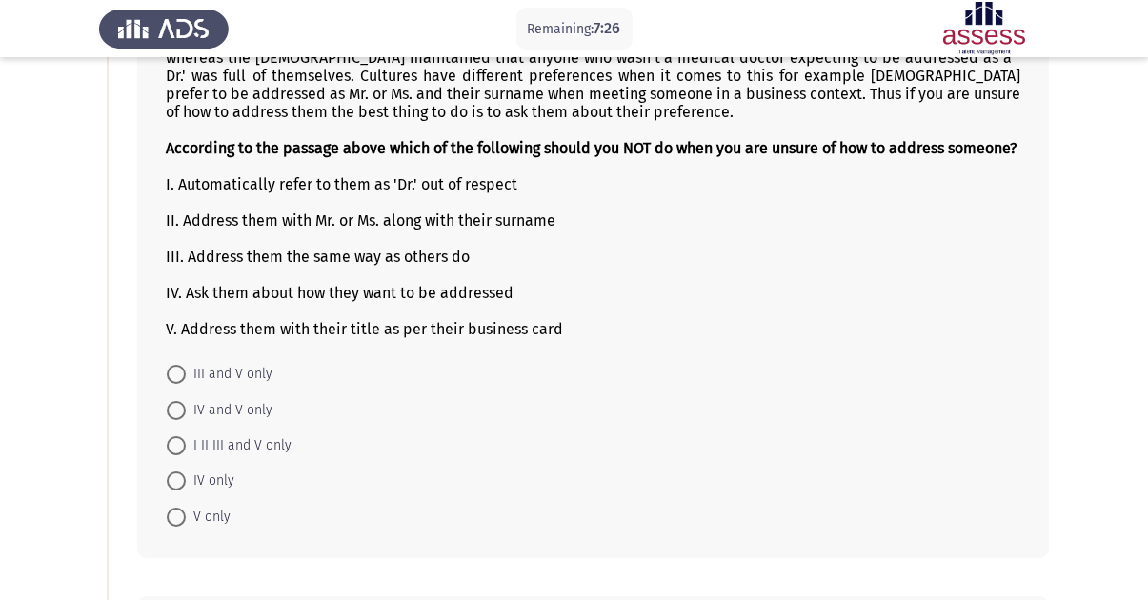
scroll to position [286, 0]
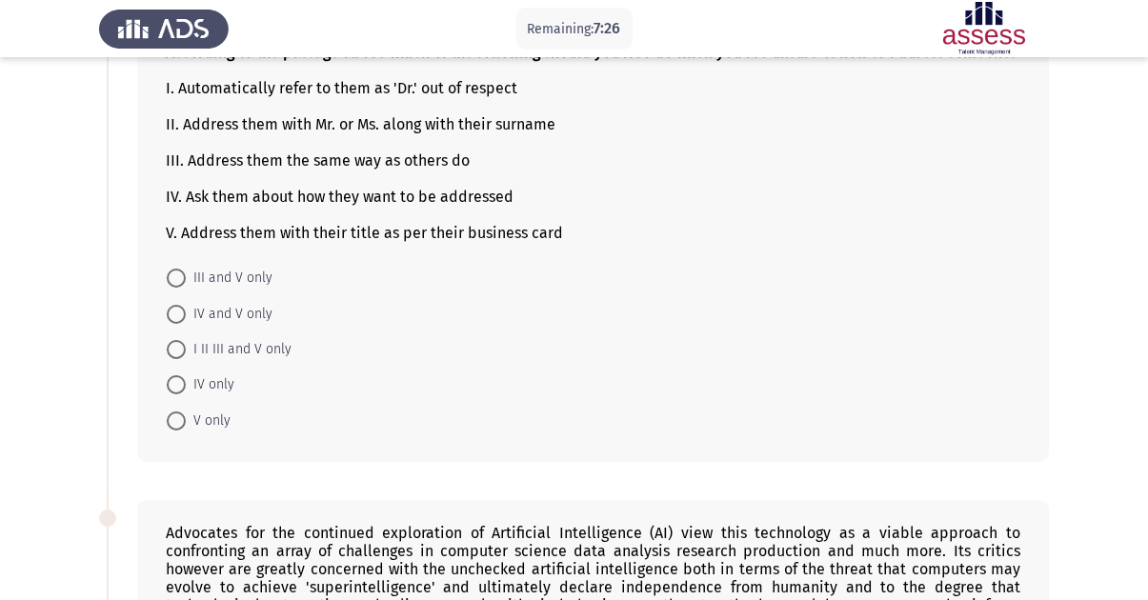
click at [212, 396] on span "IV only" at bounding box center [210, 384] width 49 height 23
click at [186, 394] on input "IV only" at bounding box center [176, 384] width 19 height 19
radio input "true"
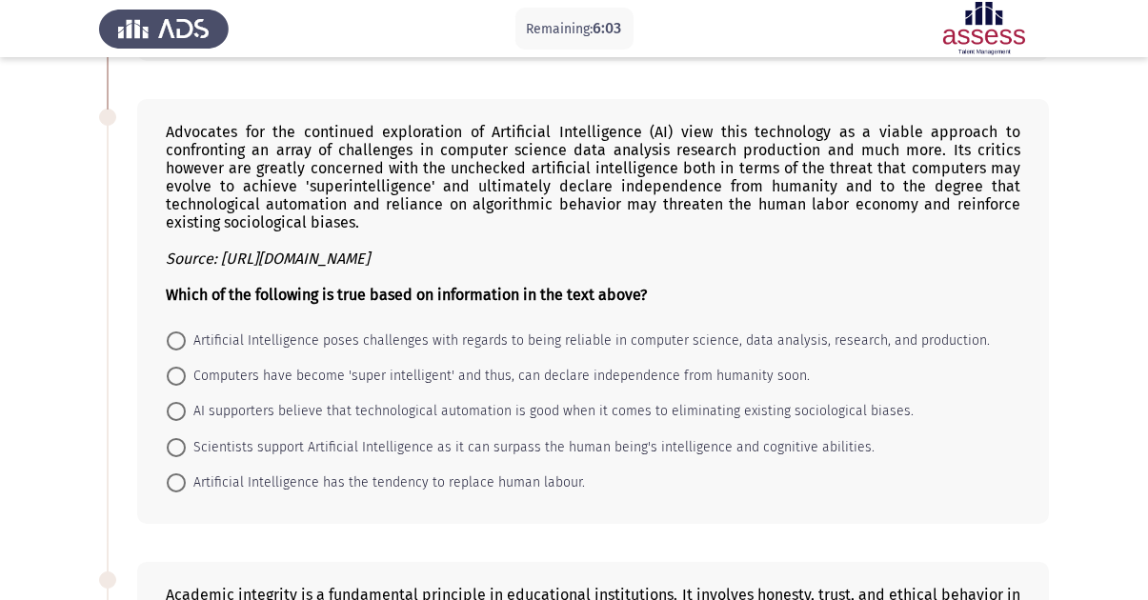
scroll to position [812, 0]
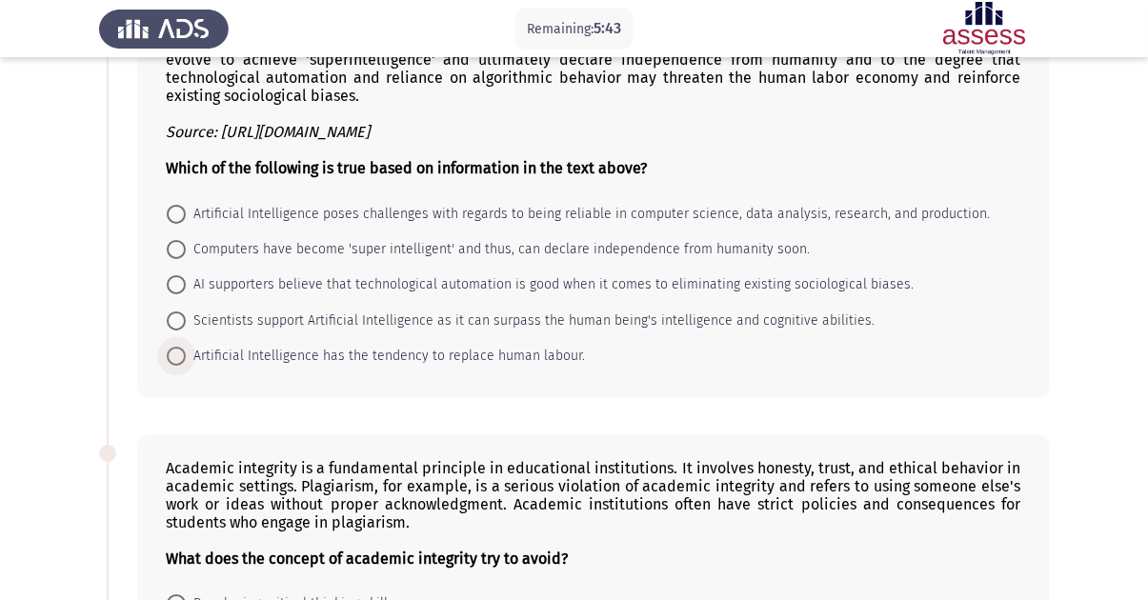
click at [400, 368] on span "Artificial Intelligence has the tendency to replace human labour." at bounding box center [385, 356] width 399 height 23
click at [186, 366] on input "Artificial Intelligence has the tendency to replace human labour." at bounding box center [176, 356] width 19 height 19
radio input "true"
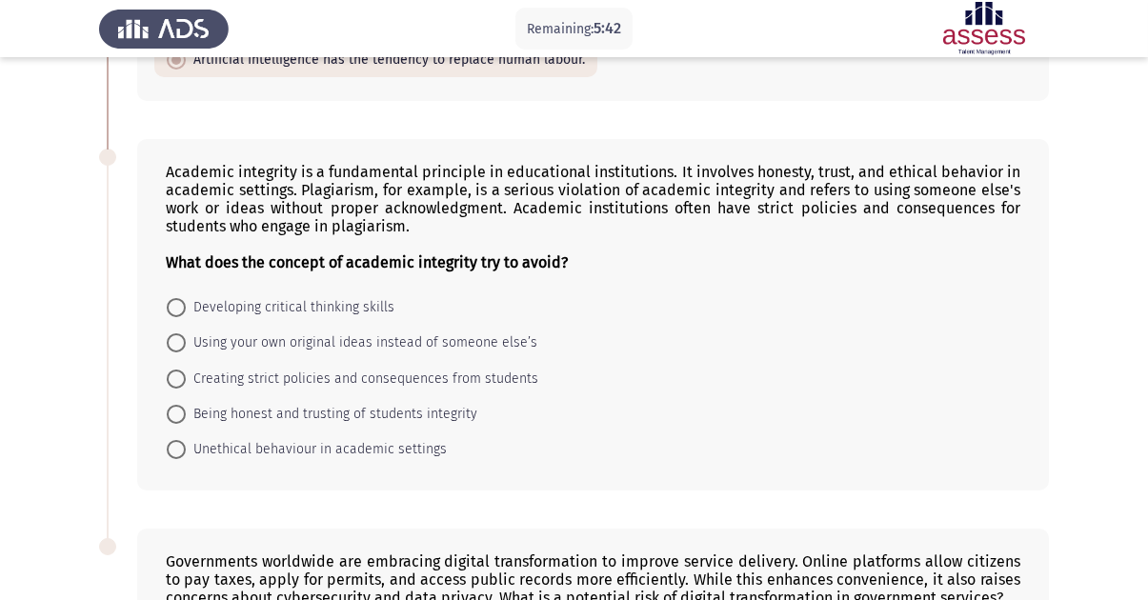
scroll to position [1097, 0]
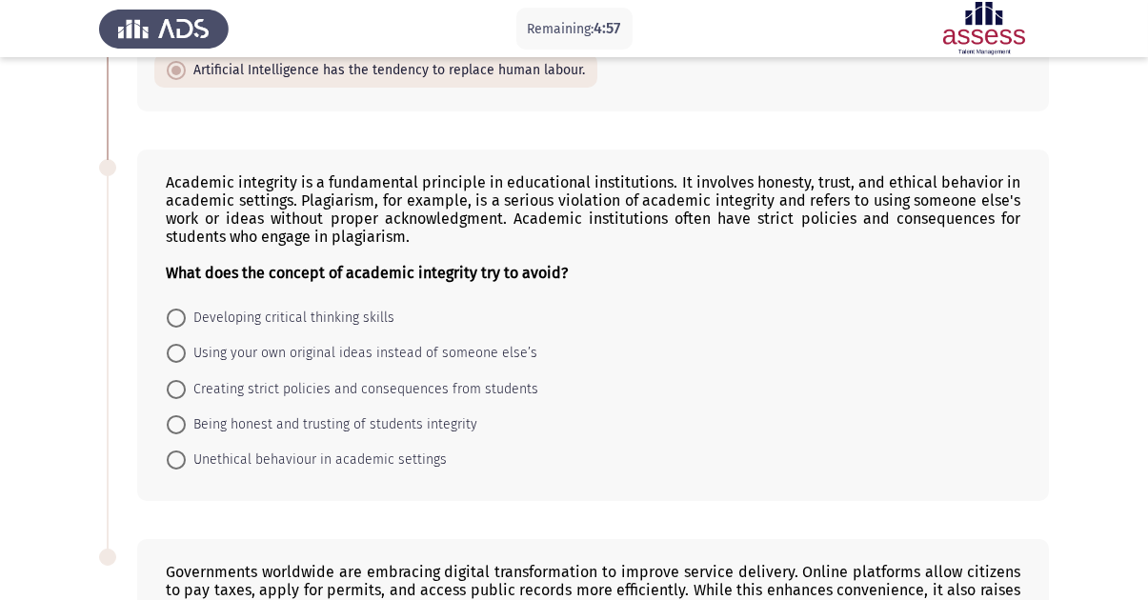
click at [265, 472] on span "Unethical behaviour in academic settings" at bounding box center [316, 460] width 261 height 23
click at [186, 470] on input "Unethical behaviour in academic settings" at bounding box center [176, 460] width 19 height 19
radio input "true"
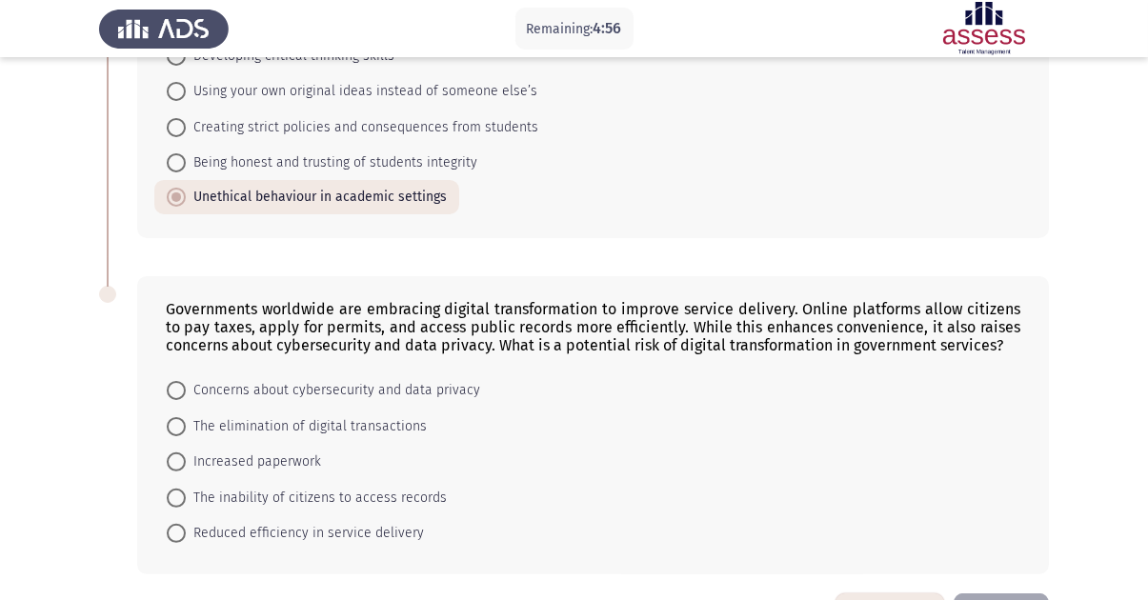
scroll to position [1475, 0]
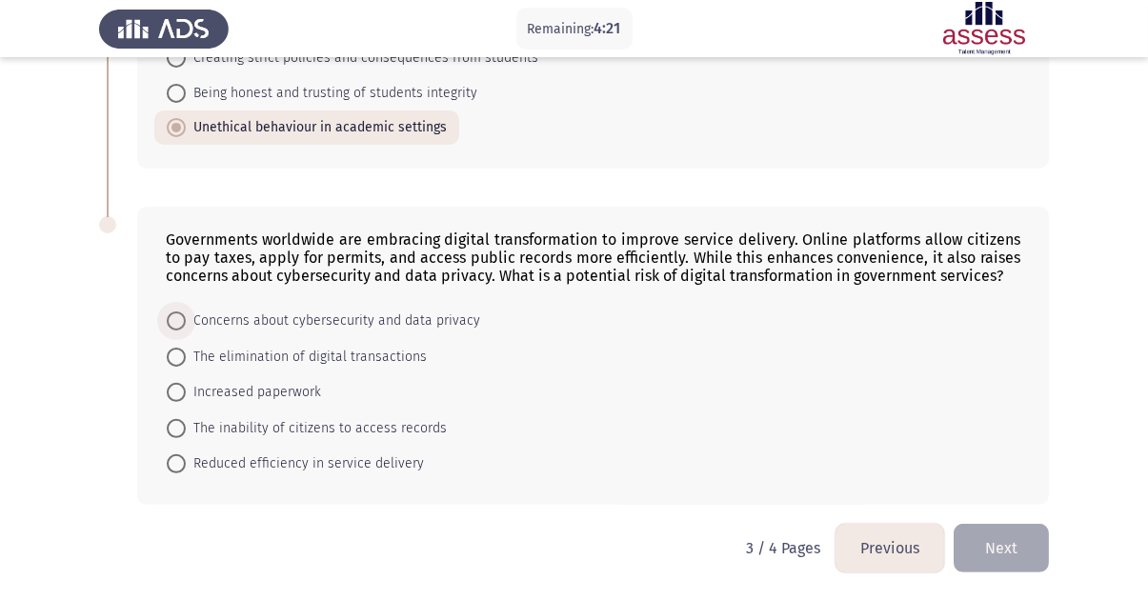
drag, startPoint x: 303, startPoint y: 330, endPoint x: 329, endPoint y: 342, distance: 28.6
click at [304, 329] on span "Concerns about cybersecurity and data privacy" at bounding box center [333, 321] width 294 height 23
click at [186, 329] on input "Concerns about cybersecurity and data privacy" at bounding box center [176, 321] width 19 height 19
radio input "true"
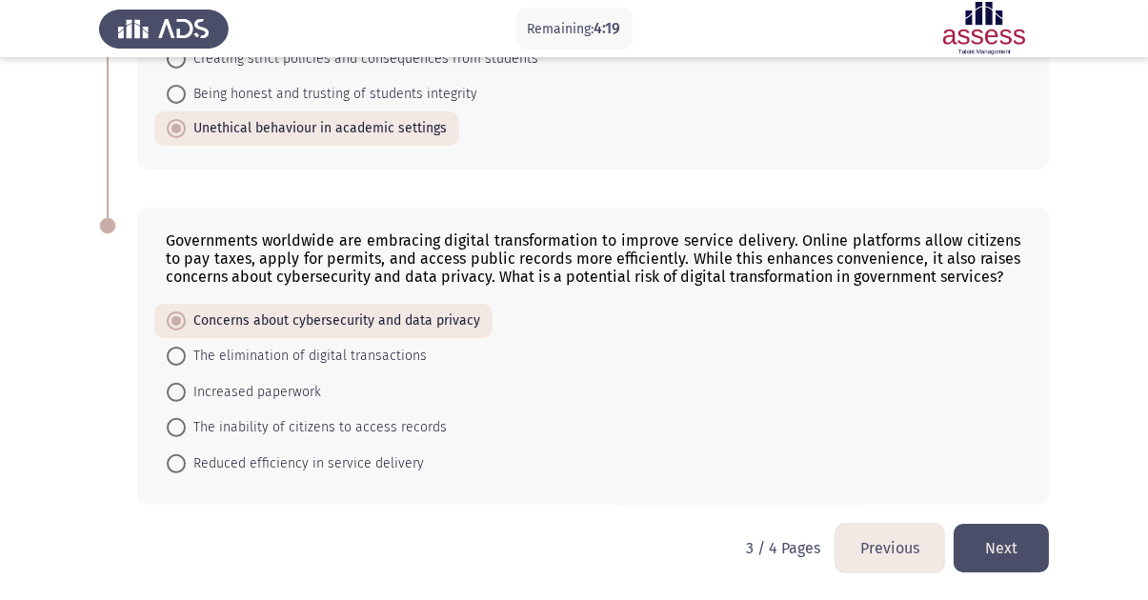
click at [996, 541] on button "Next" at bounding box center [1001, 548] width 95 height 49
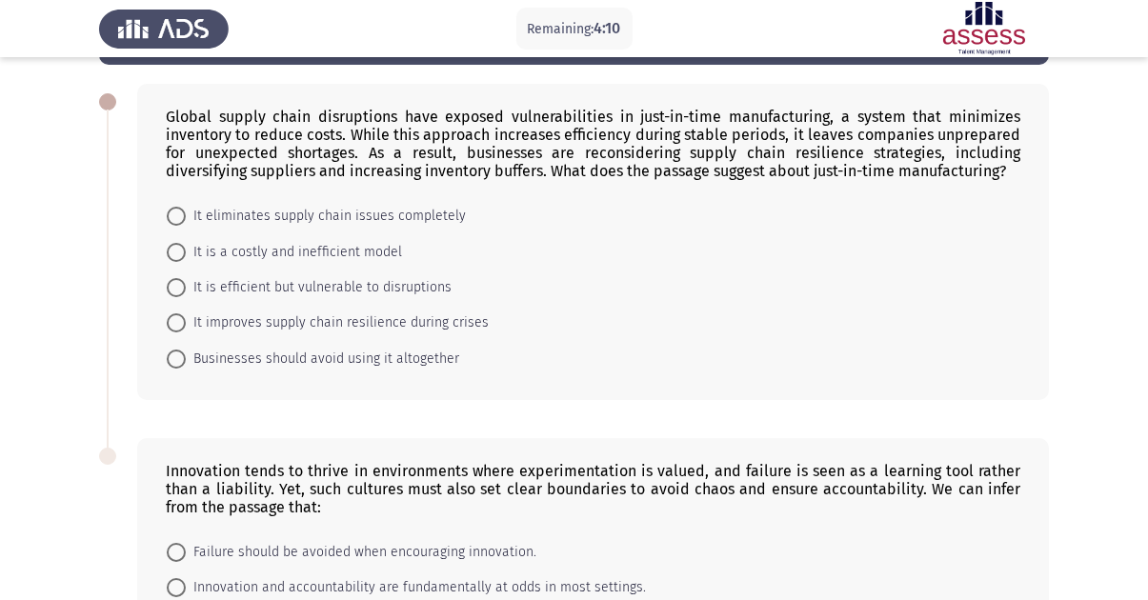
scroll to position [0, 0]
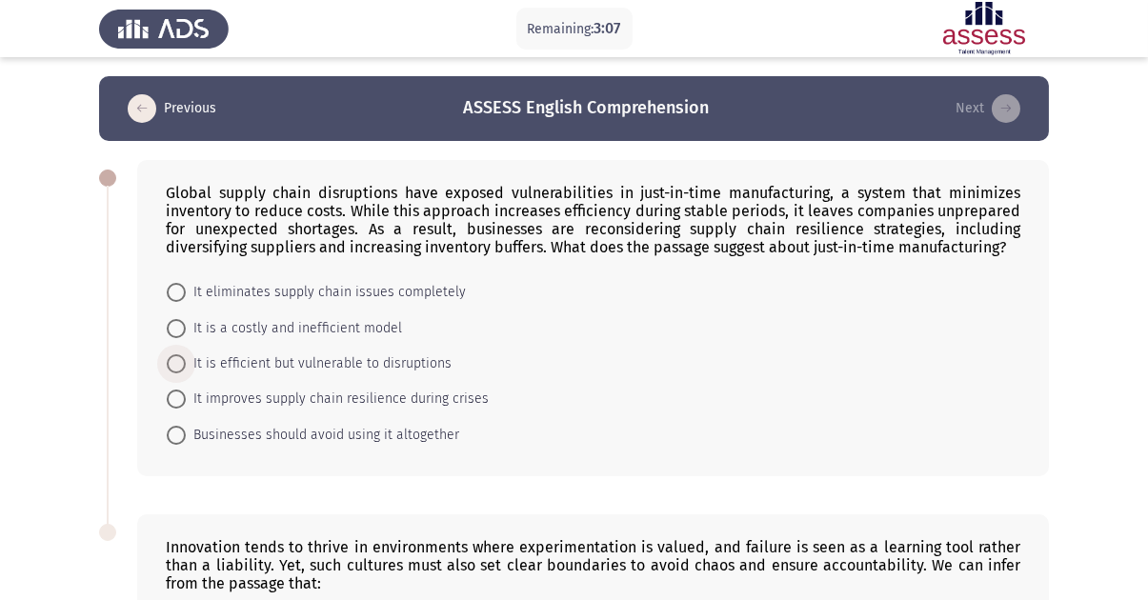
click at [279, 366] on span "It is efficient but vulnerable to disruptions" at bounding box center [319, 364] width 266 height 23
click at [186, 366] on input "It is efficient but vulnerable to disruptions" at bounding box center [176, 363] width 19 height 19
radio input "true"
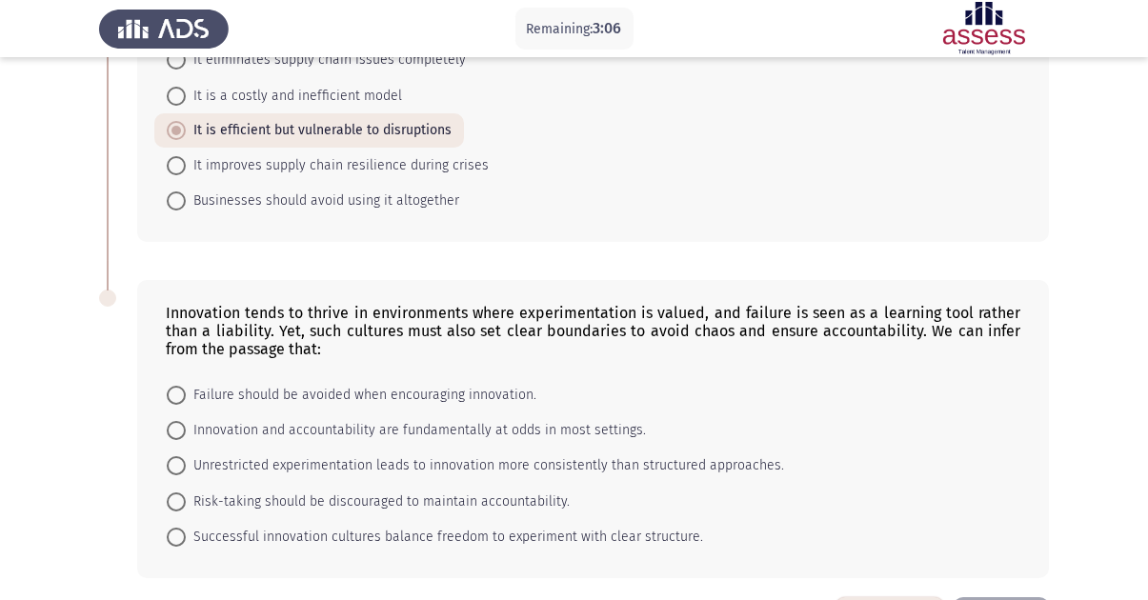
scroll to position [312, 0]
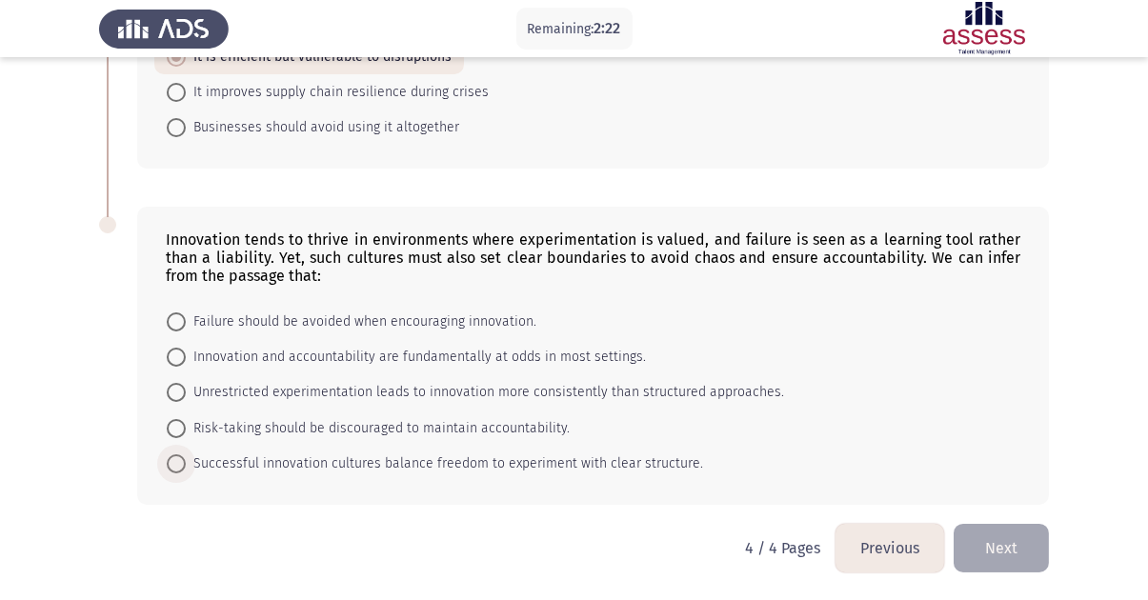
click at [379, 462] on span "Successful innovation cultures balance freedom to experiment with clear structu…" at bounding box center [444, 464] width 517 height 23
click at [186, 462] on input "Successful innovation cultures balance freedom to experiment with clear structu…" at bounding box center [176, 463] width 19 height 19
radio input "true"
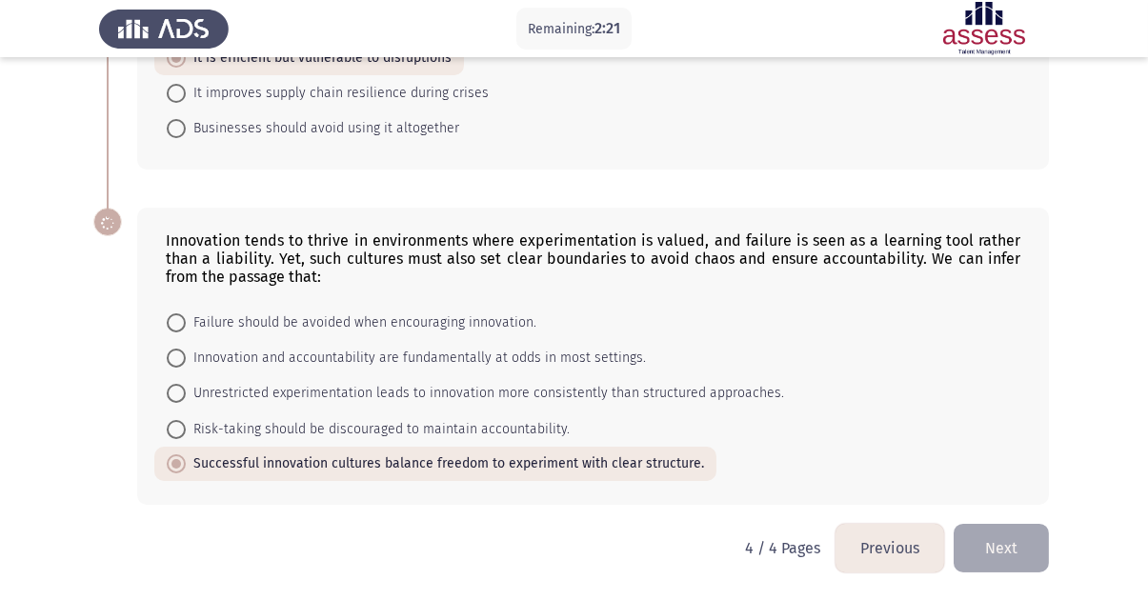
scroll to position [311, 0]
click at [1041, 561] on button "Next" at bounding box center [1001, 548] width 95 height 49
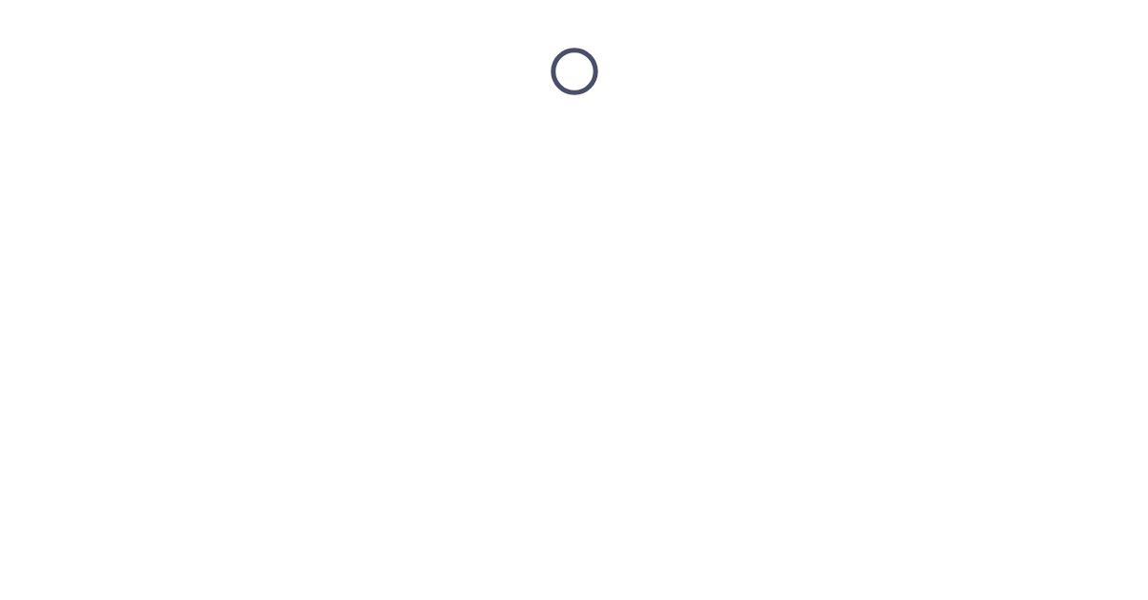
scroll to position [0, 0]
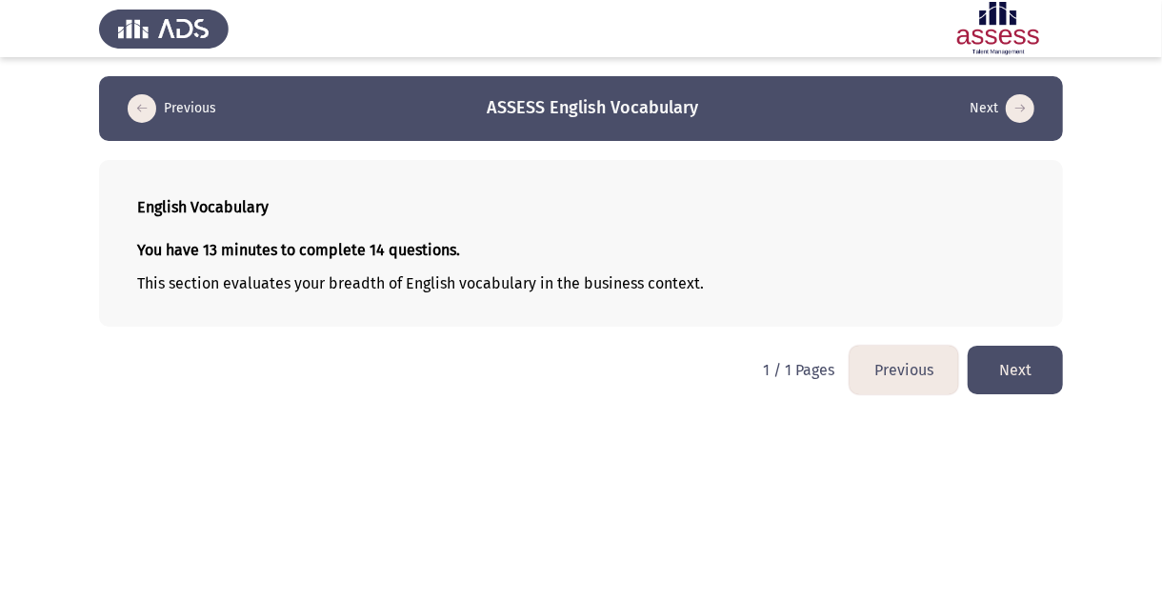
drag, startPoint x: 1029, startPoint y: 364, endPoint x: 1038, endPoint y: 365, distance: 9.6
click at [1032, 364] on button "Next" at bounding box center [1015, 370] width 95 height 49
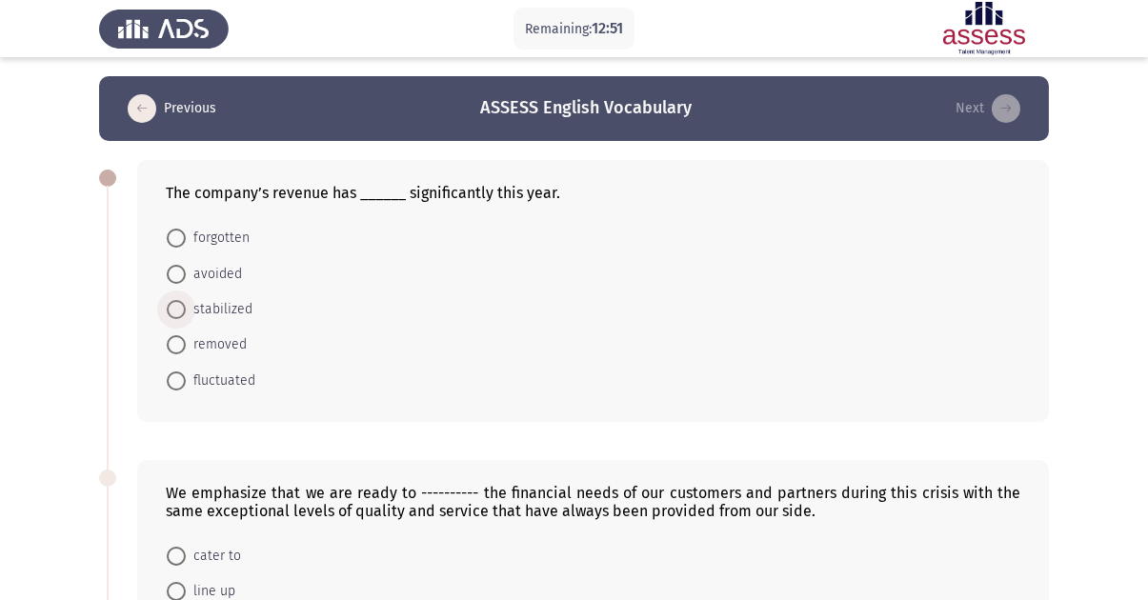
click at [229, 310] on span "stabilized" at bounding box center [219, 309] width 67 height 23
click at [186, 310] on input "stabilized" at bounding box center [176, 309] width 19 height 19
radio input "true"
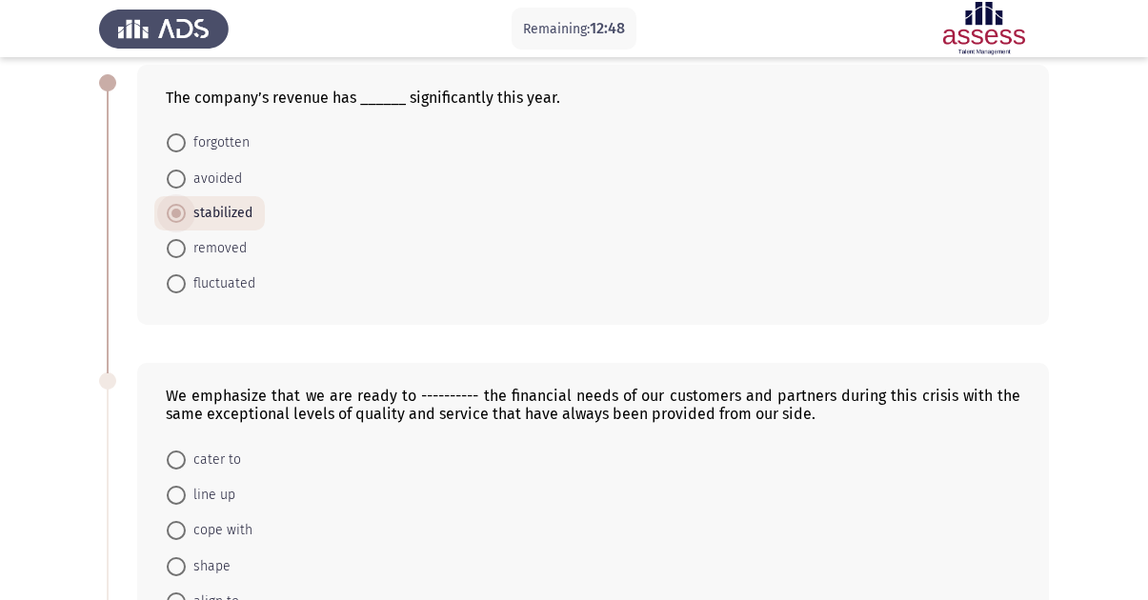
click at [218, 215] on span "stabilized" at bounding box center [219, 213] width 67 height 23
click at [186, 215] on input "stabilized" at bounding box center [176, 213] width 19 height 19
click at [216, 290] on span "fluctuated" at bounding box center [221, 283] width 70 height 23
click at [186, 290] on input "fluctuated" at bounding box center [176, 283] width 19 height 19
radio input "true"
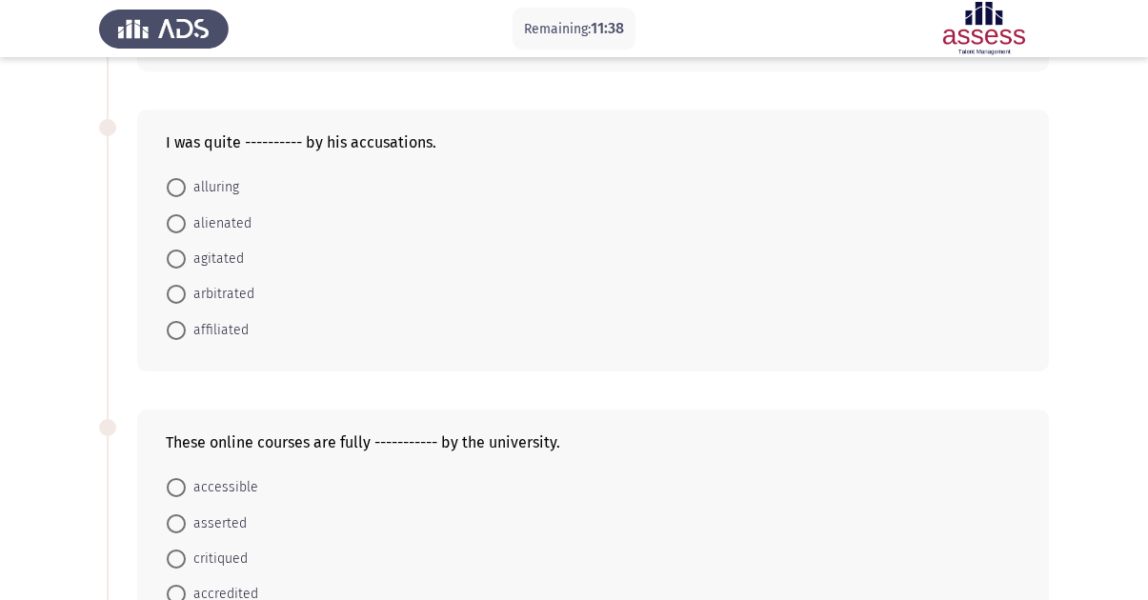
scroll to position [857, 0]
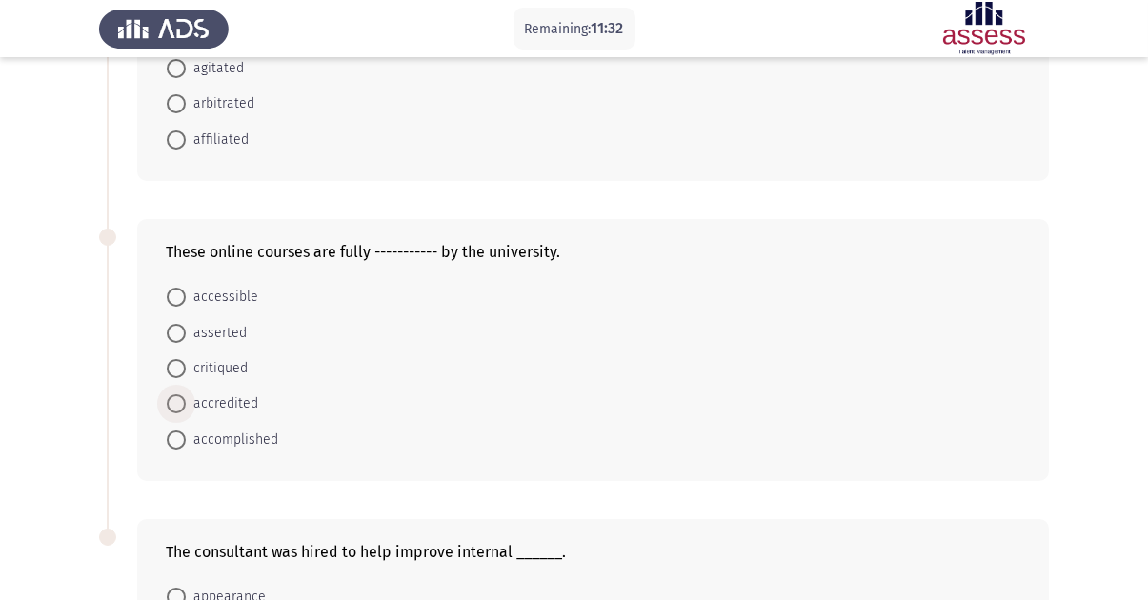
click at [175, 413] on span at bounding box center [176, 403] width 19 height 19
click at [175, 413] on input "accredited" at bounding box center [176, 403] width 19 height 19
radio input "true"
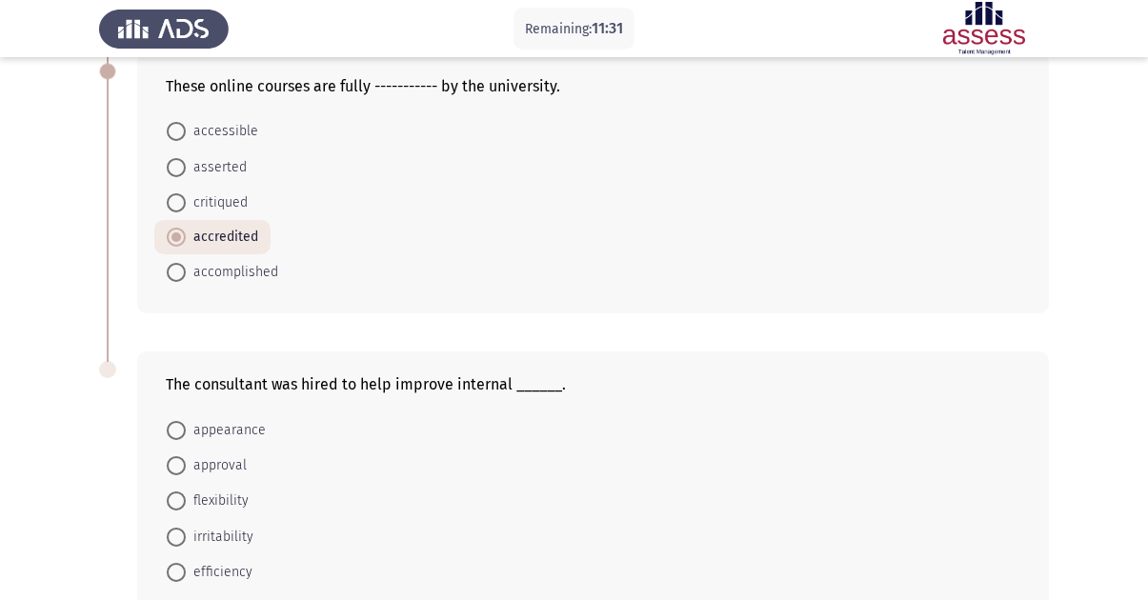
scroll to position [1140, 0]
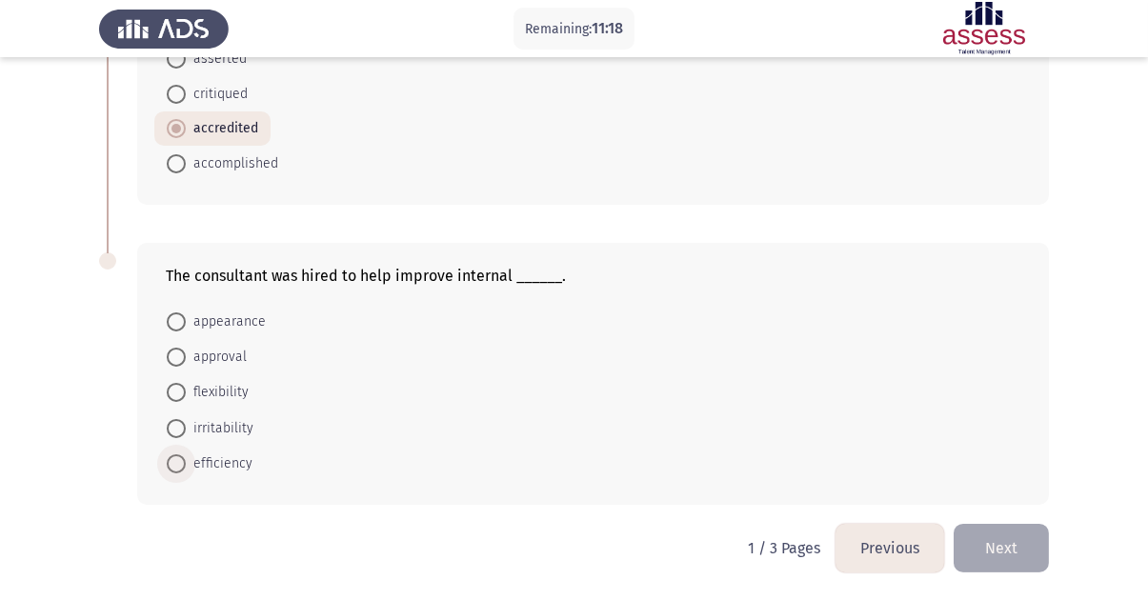
click at [210, 458] on span "efficiency" at bounding box center [219, 464] width 67 height 23
click at [186, 458] on input "efficiency" at bounding box center [176, 463] width 19 height 19
radio input "true"
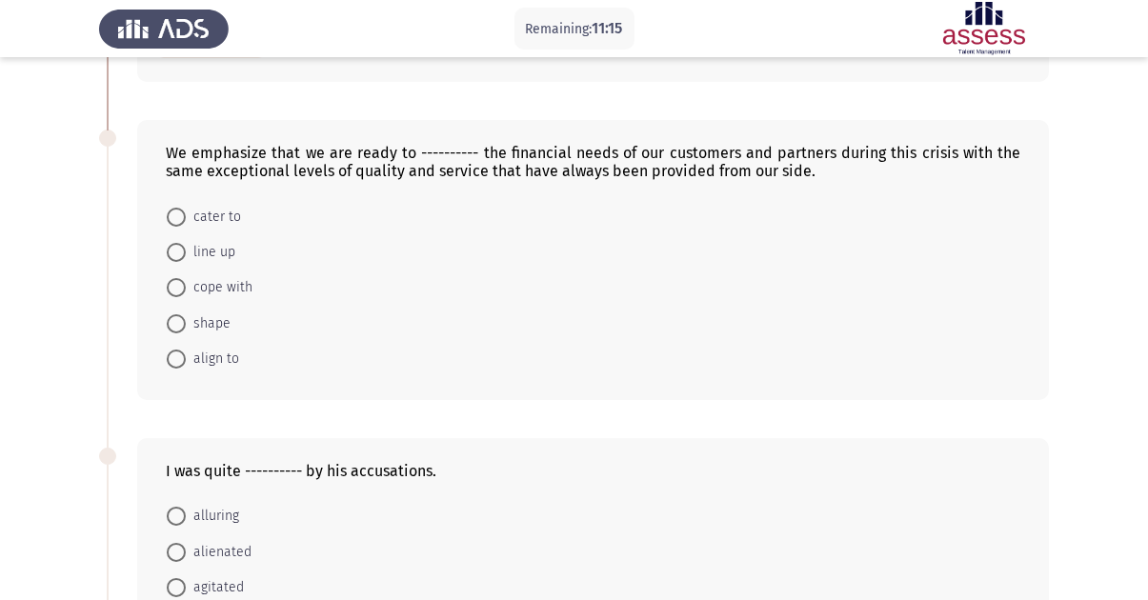
scroll to position [282, 0]
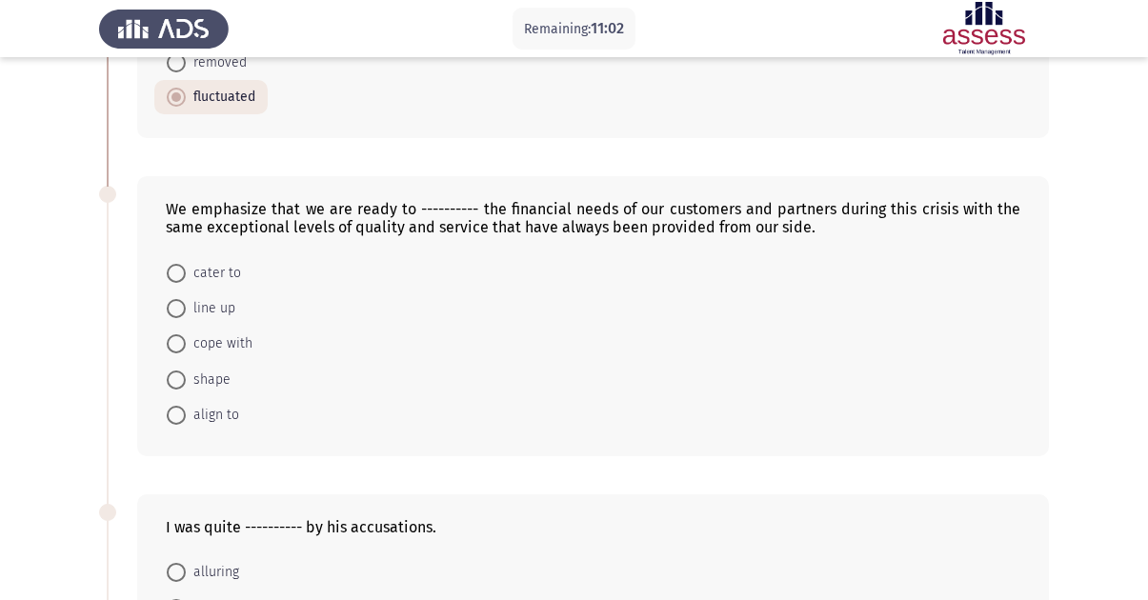
click at [265, 234] on div "We emphasize that we are ready to ---------- the financial needs of our custome…" at bounding box center [593, 218] width 855 height 36
click at [254, 234] on div "We emphasize that we are ready to ---------- the financial needs of our custome…" at bounding box center [593, 218] width 855 height 36
click at [253, 234] on div "We emphasize that we are ready to ---------- the financial needs of our custome…" at bounding box center [593, 218] width 855 height 36
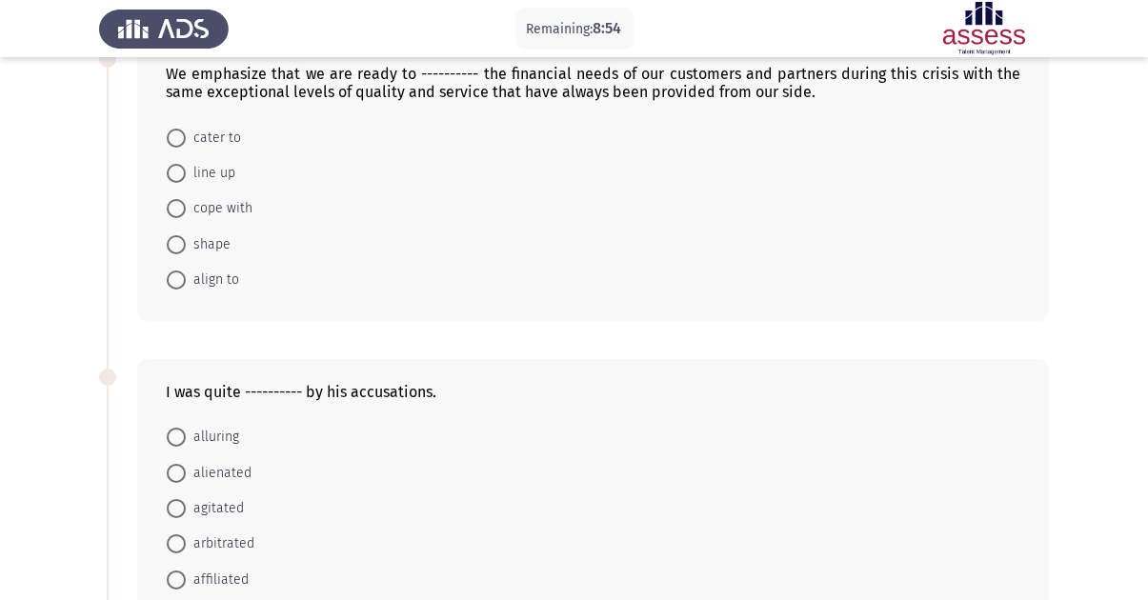
scroll to position [286, 0]
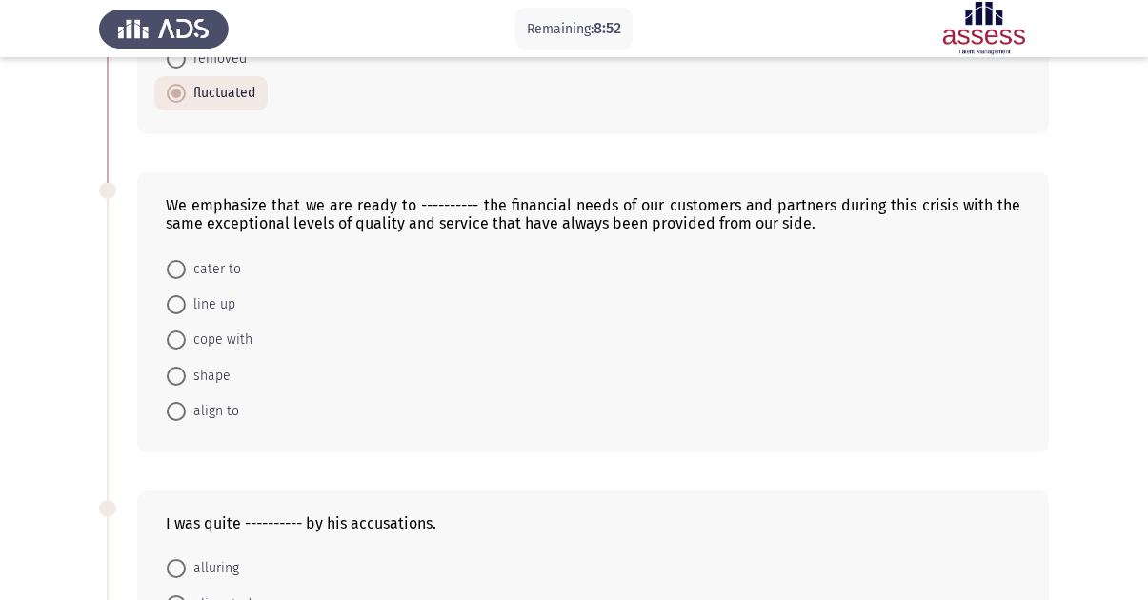
click at [232, 335] on span "cope with" at bounding box center [219, 340] width 67 height 23
click at [186, 335] on input "cope with" at bounding box center [176, 340] width 19 height 19
radio input "true"
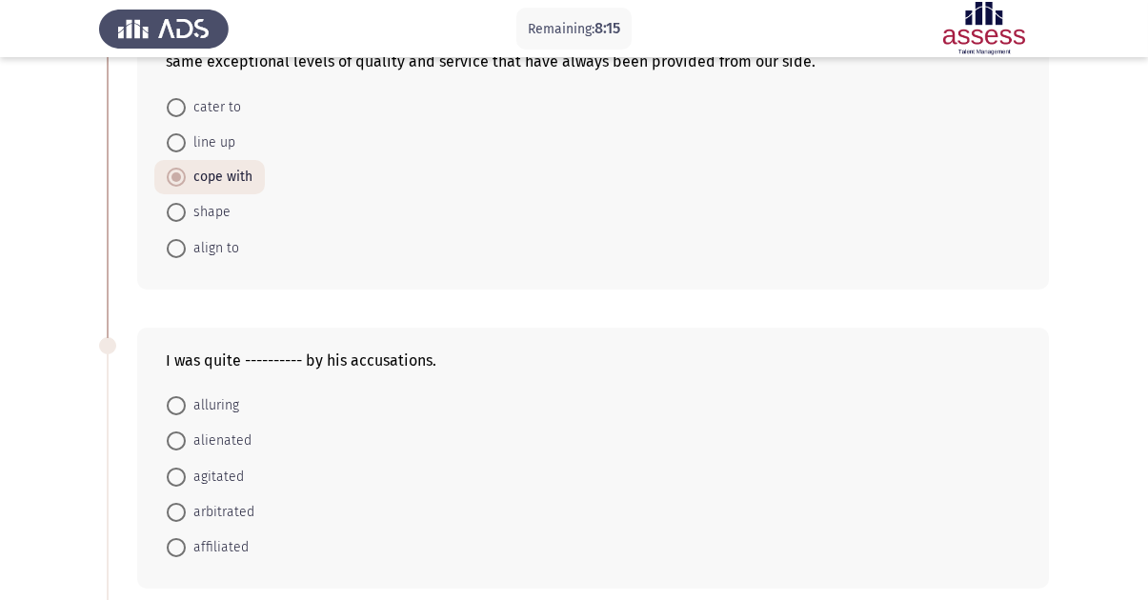
scroll to position [476, 0]
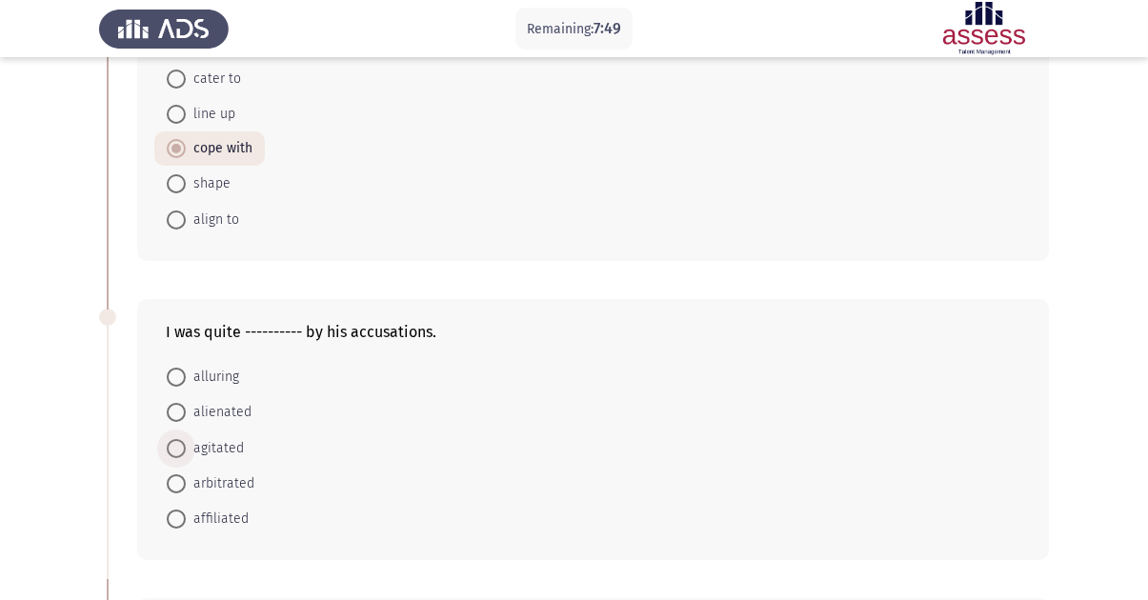
click at [196, 455] on span "agitated" at bounding box center [215, 448] width 58 height 23
click at [186, 455] on input "agitated" at bounding box center [176, 448] width 19 height 19
radio input "true"
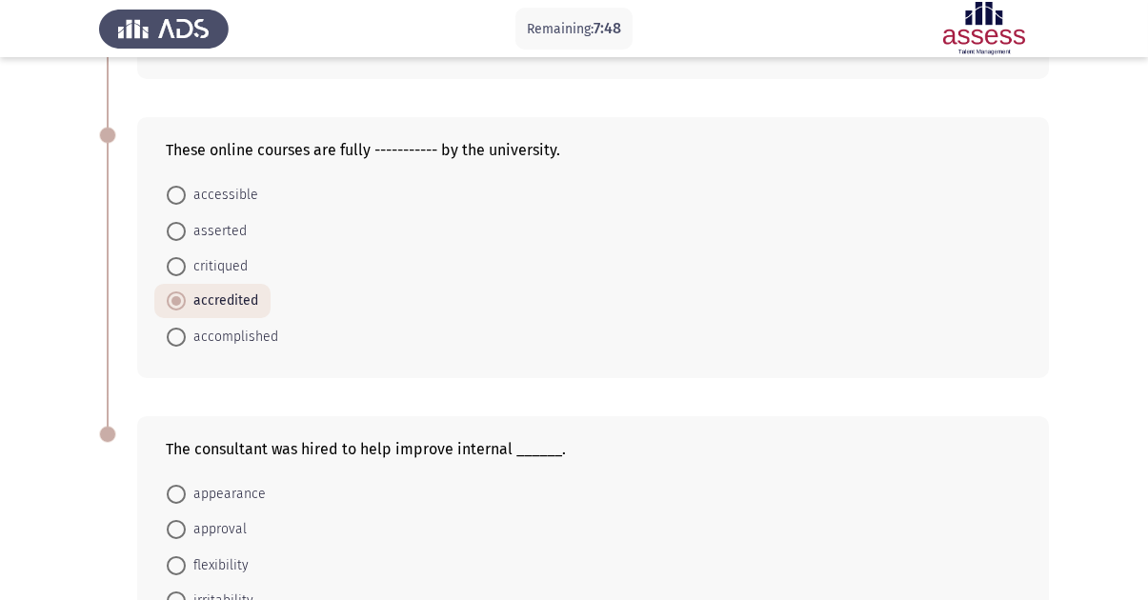
scroll to position [1137, 0]
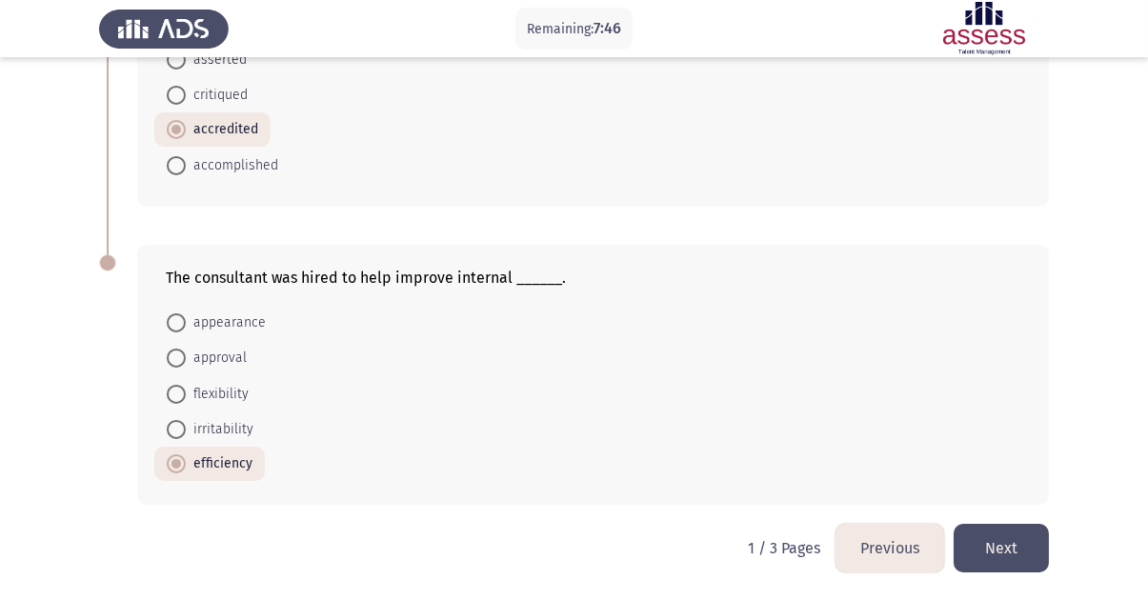
click at [1009, 543] on button "Next" at bounding box center [1001, 548] width 95 height 49
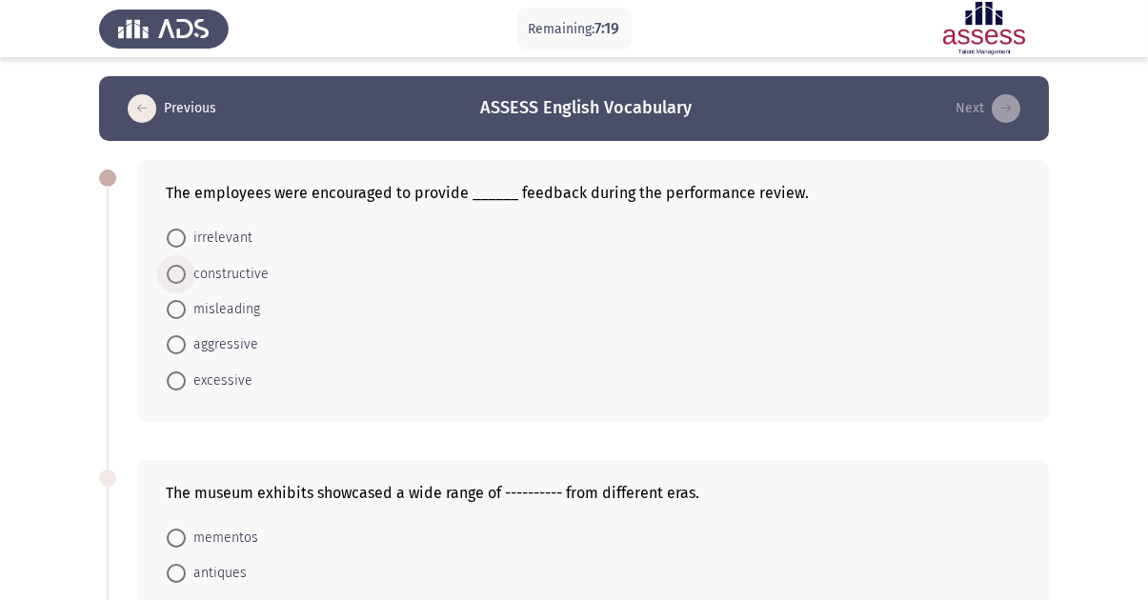
click at [215, 280] on span "constructive" at bounding box center [227, 274] width 83 height 23
click at [186, 280] on input "constructive" at bounding box center [176, 274] width 19 height 19
radio input "true"
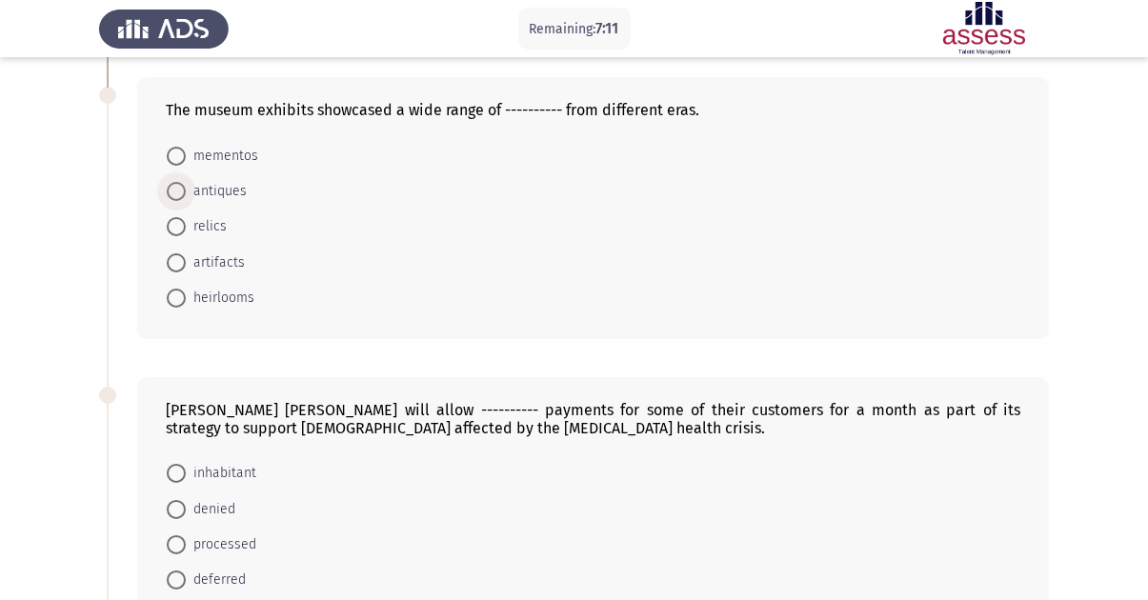
click at [236, 192] on span "antiques" at bounding box center [216, 191] width 61 height 23
click at [186, 192] on input "antiques" at bounding box center [176, 191] width 19 height 19
radio input "true"
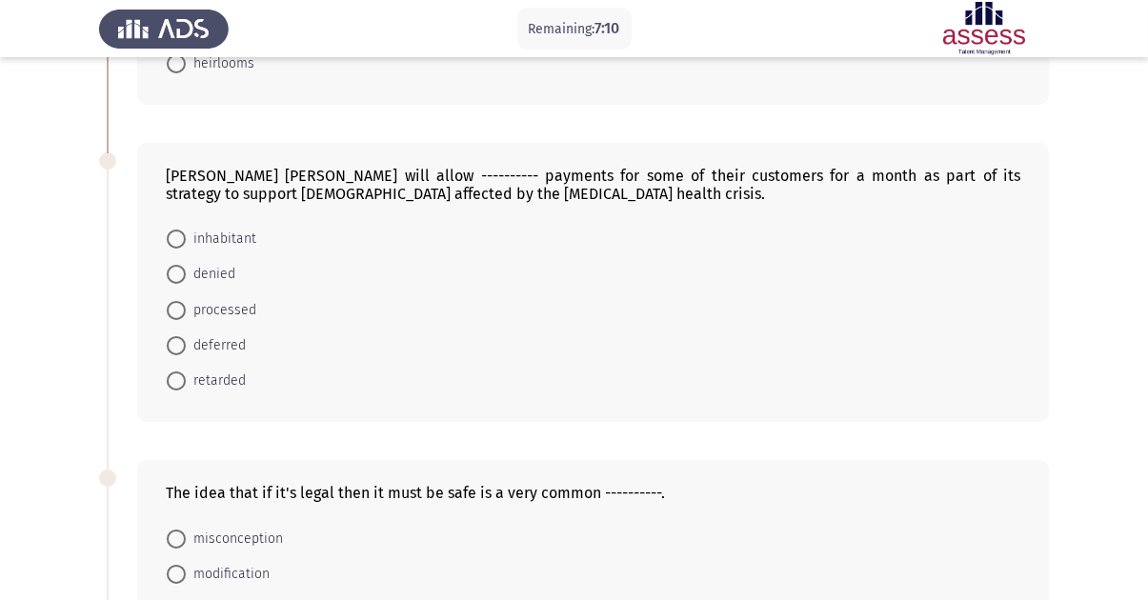
scroll to position [667, 0]
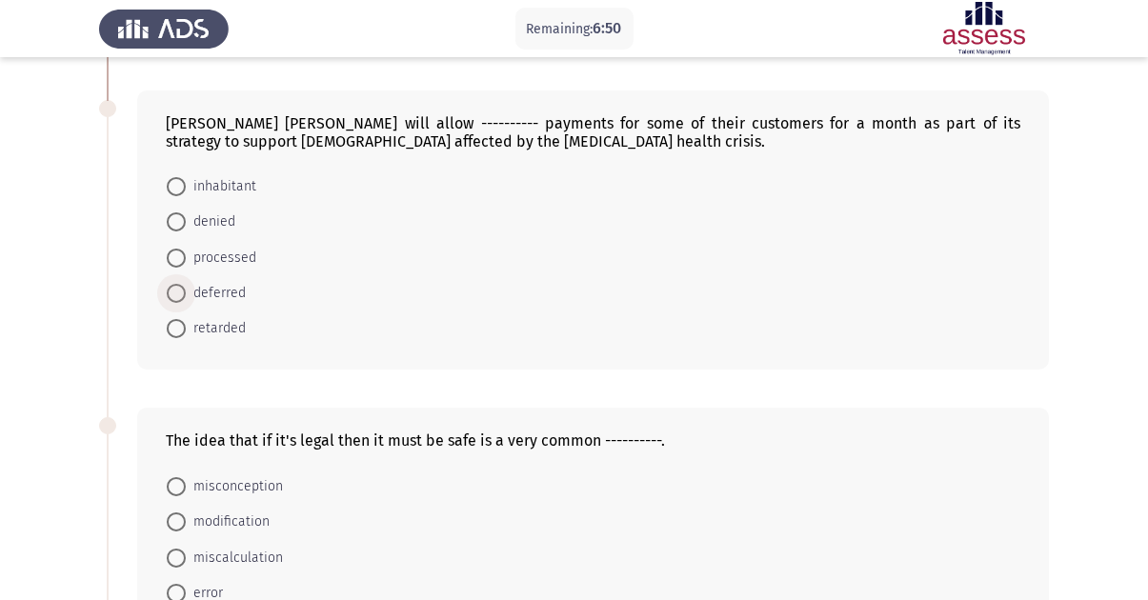
click at [227, 295] on span "deferred" at bounding box center [216, 293] width 60 height 23
click at [186, 295] on input "deferred" at bounding box center [176, 293] width 19 height 19
radio input "true"
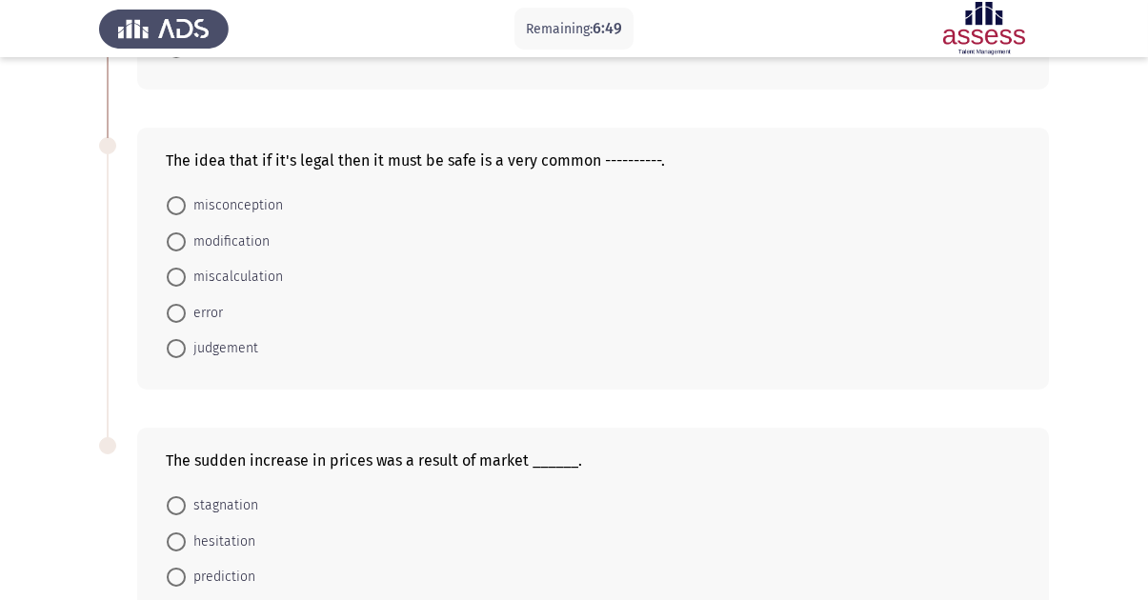
scroll to position [953, 0]
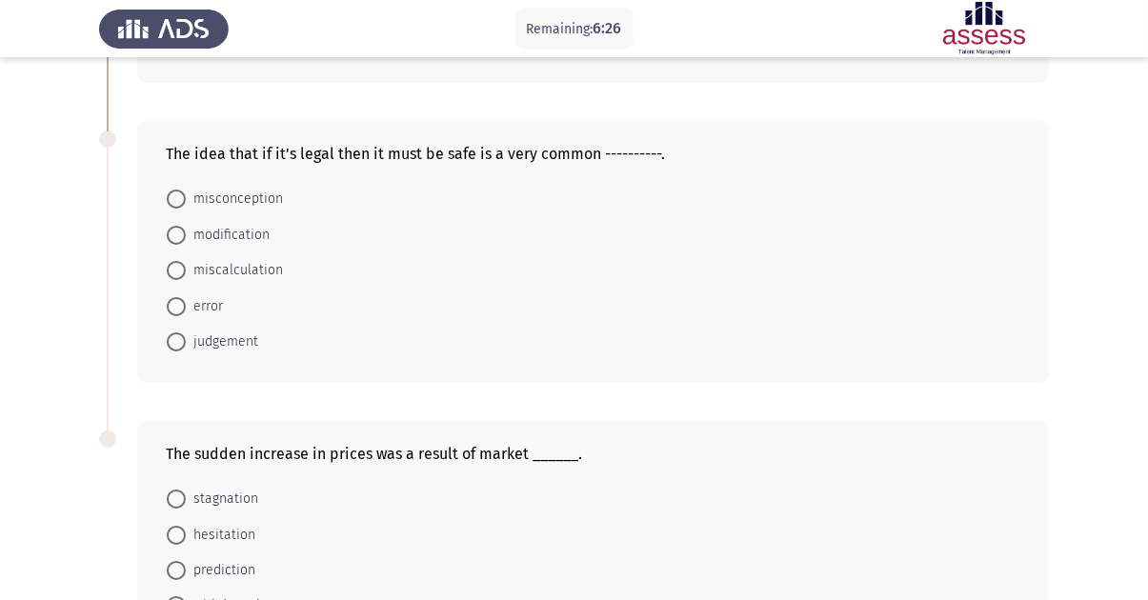
click at [213, 313] on span "error" at bounding box center [204, 306] width 37 height 23
click at [186, 313] on input "error" at bounding box center [176, 306] width 19 height 19
radio input "true"
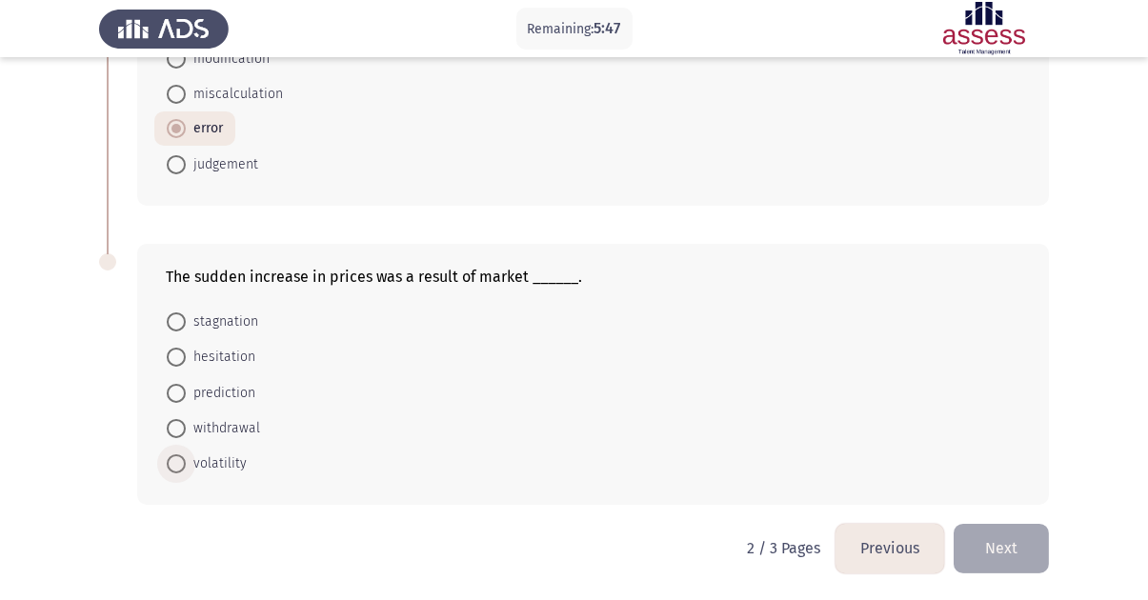
click at [227, 459] on span "volatility" at bounding box center [216, 464] width 61 height 23
click at [186, 459] on input "volatility" at bounding box center [176, 463] width 19 height 19
radio input "true"
click at [1018, 541] on button "Next" at bounding box center [1001, 548] width 95 height 49
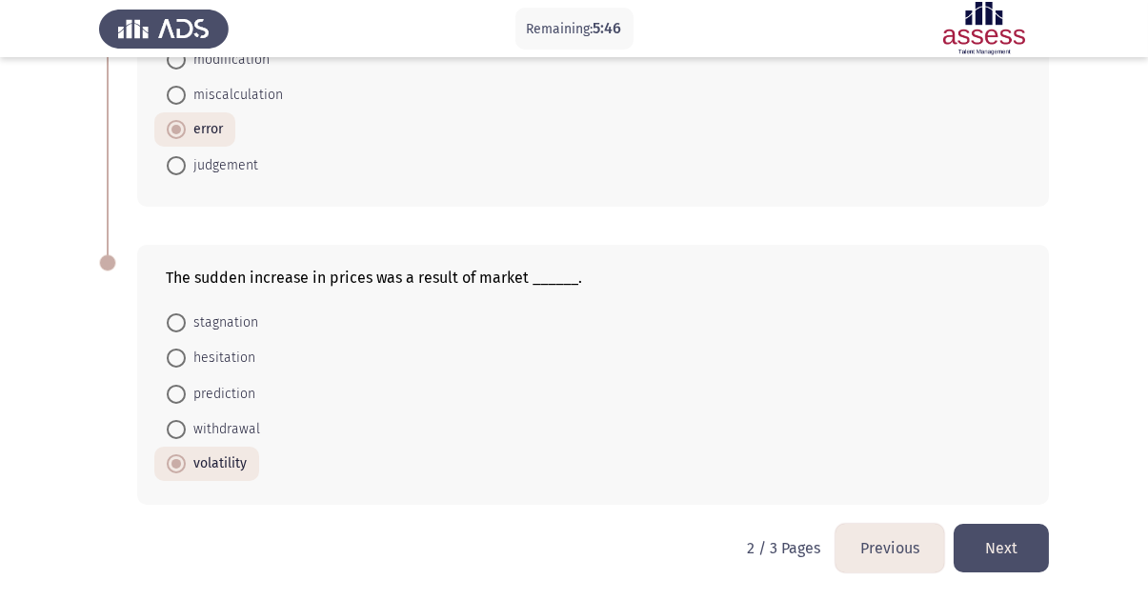
scroll to position [0, 0]
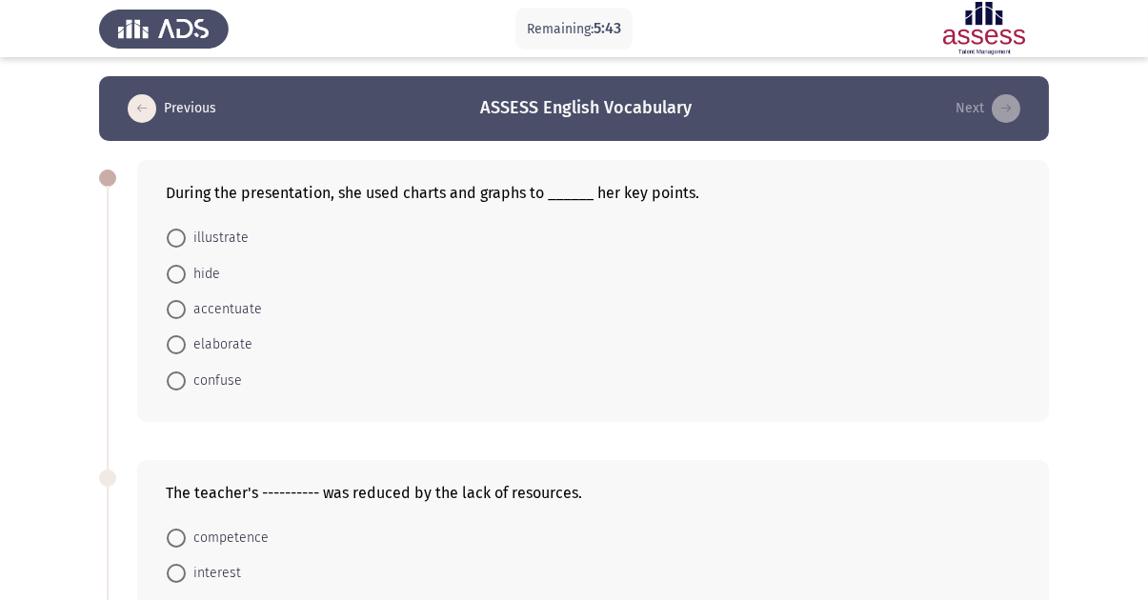
drag, startPoint x: 225, startPoint y: 187, endPoint x: 381, endPoint y: 224, distance: 160.6
click at [349, 188] on div "During the presentation, she used charts and graphs to ______ her key points." at bounding box center [593, 193] width 855 height 18
click at [232, 241] on span "illustrate" at bounding box center [217, 238] width 63 height 23
click at [186, 241] on input "illustrate" at bounding box center [176, 238] width 19 height 19
radio input "true"
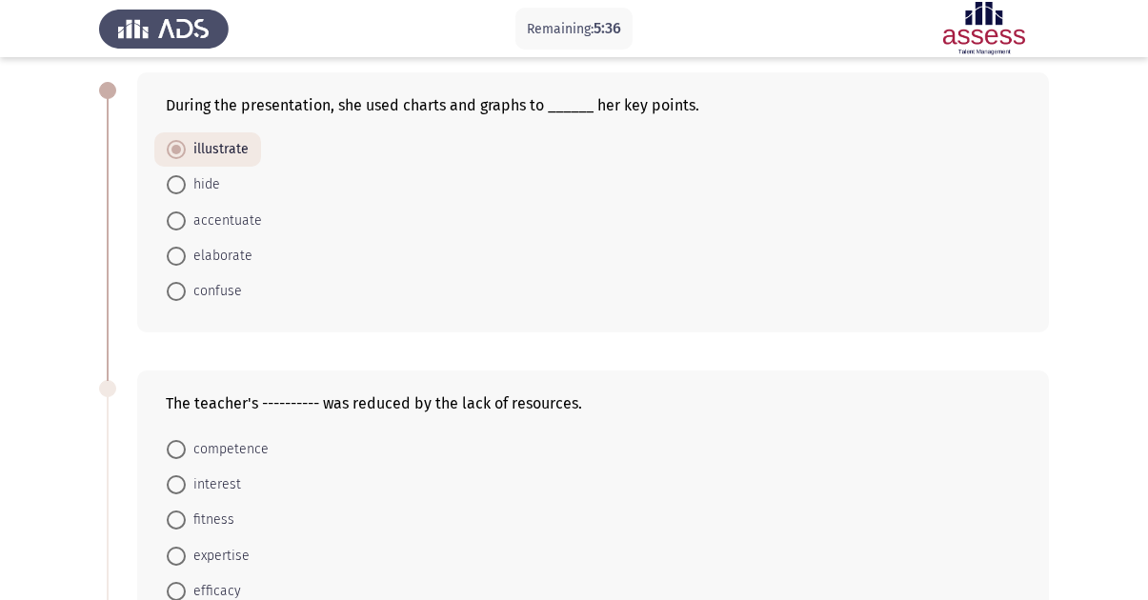
scroll to position [191, 0]
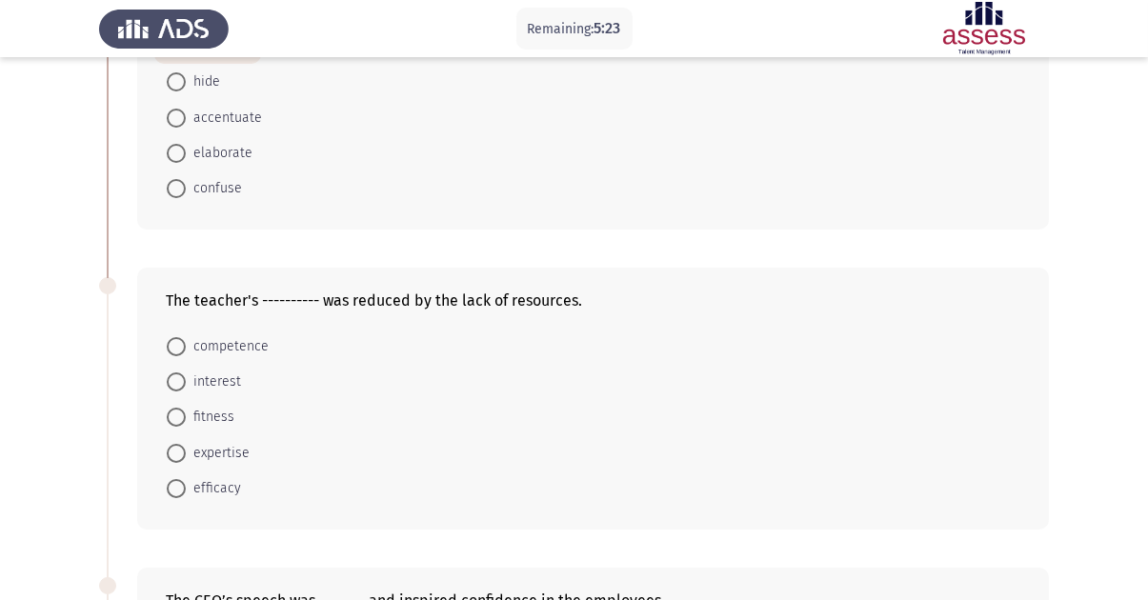
click at [211, 343] on span "competence" at bounding box center [227, 346] width 83 height 23
click at [186, 343] on input "competence" at bounding box center [176, 346] width 19 height 19
radio input "true"
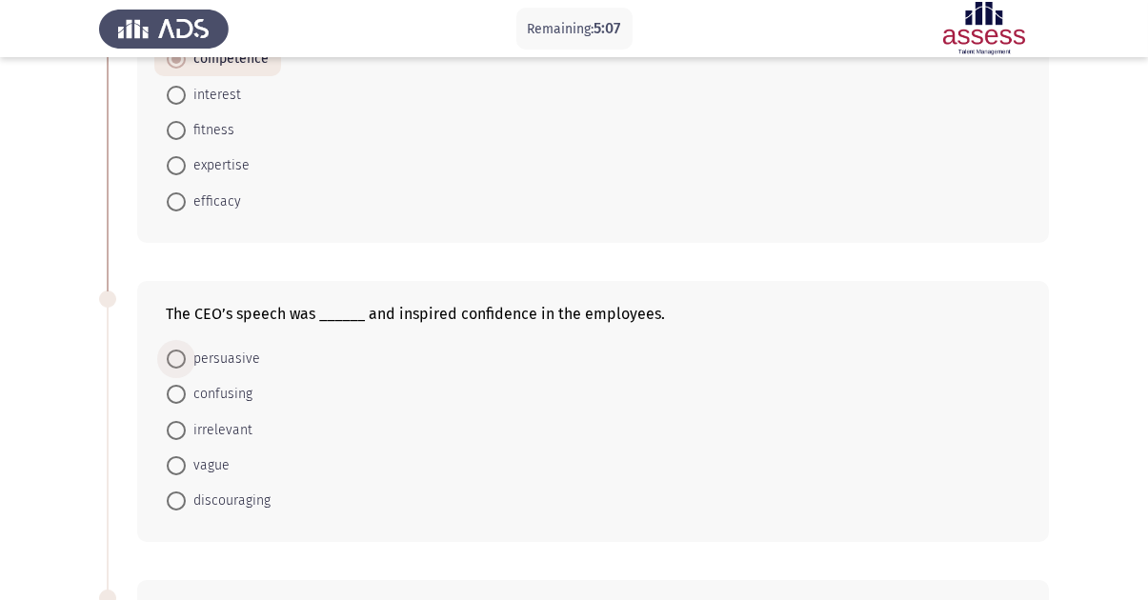
click at [240, 366] on span "persuasive" at bounding box center [223, 359] width 74 height 23
click at [186, 366] on input "persuasive" at bounding box center [176, 359] width 19 height 19
radio input "true"
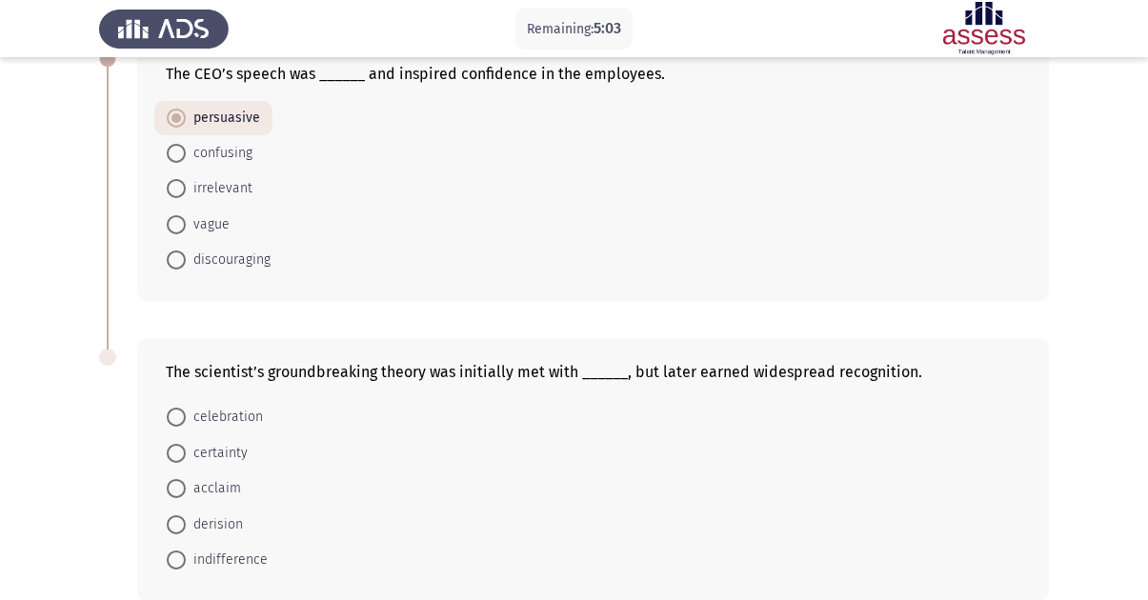
scroll to position [818, 0]
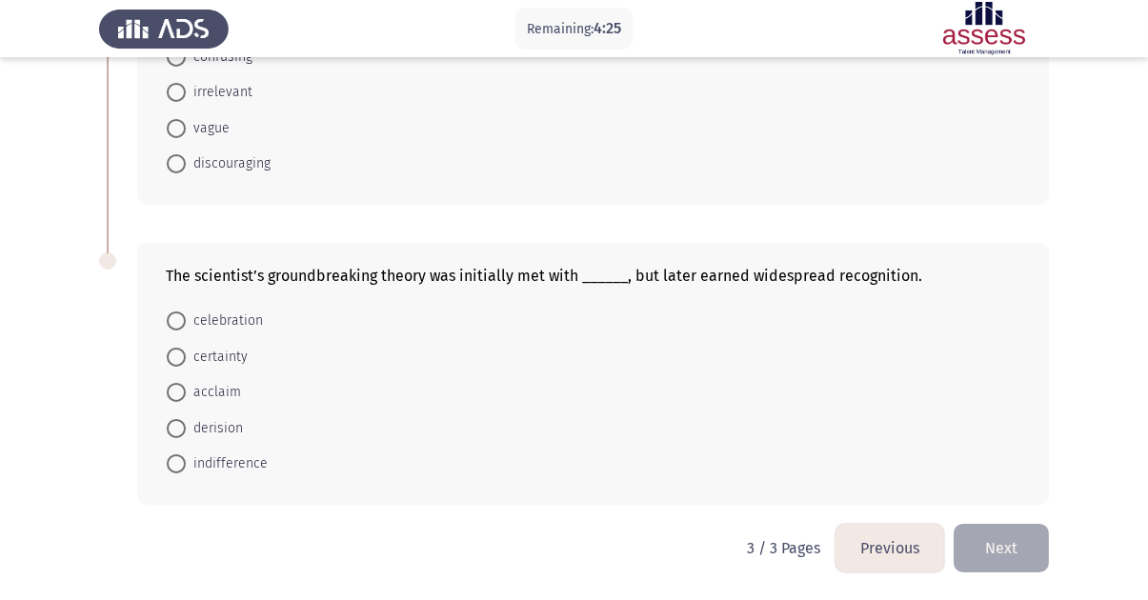
click at [212, 431] on span "derision" at bounding box center [214, 428] width 57 height 23
click at [186, 431] on input "derision" at bounding box center [176, 428] width 19 height 19
radio input "true"
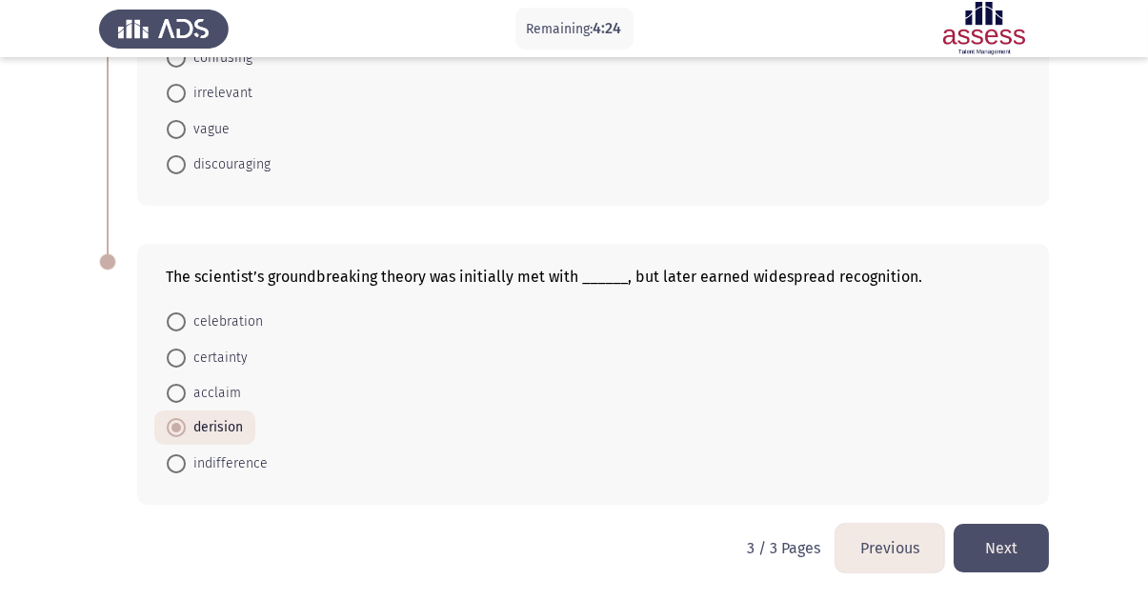
click at [1011, 543] on button "Next" at bounding box center [1001, 548] width 95 height 49
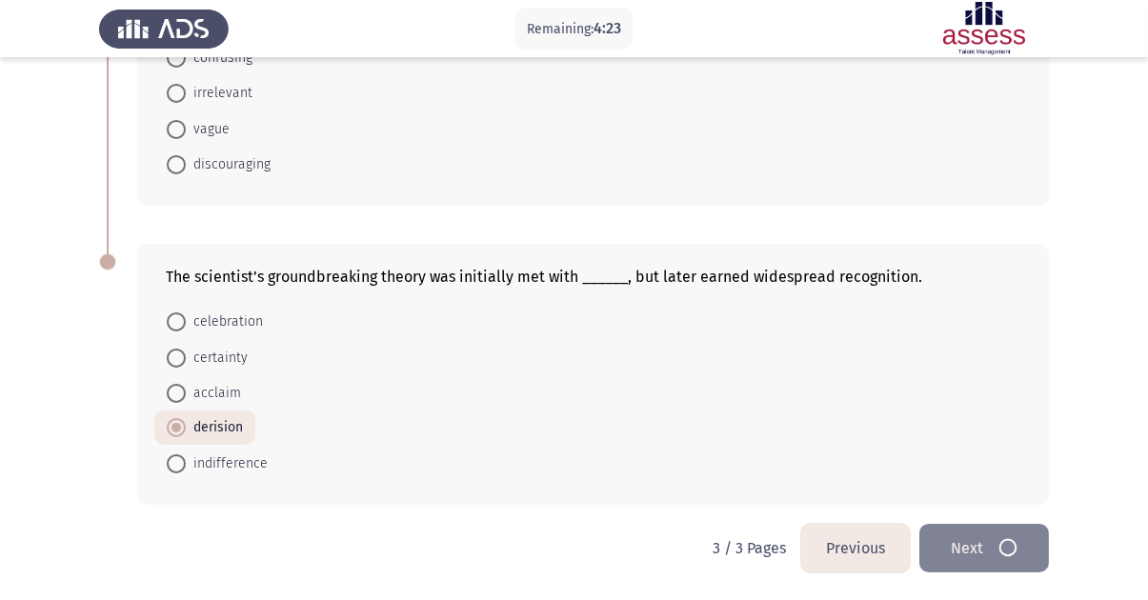
scroll to position [0, 0]
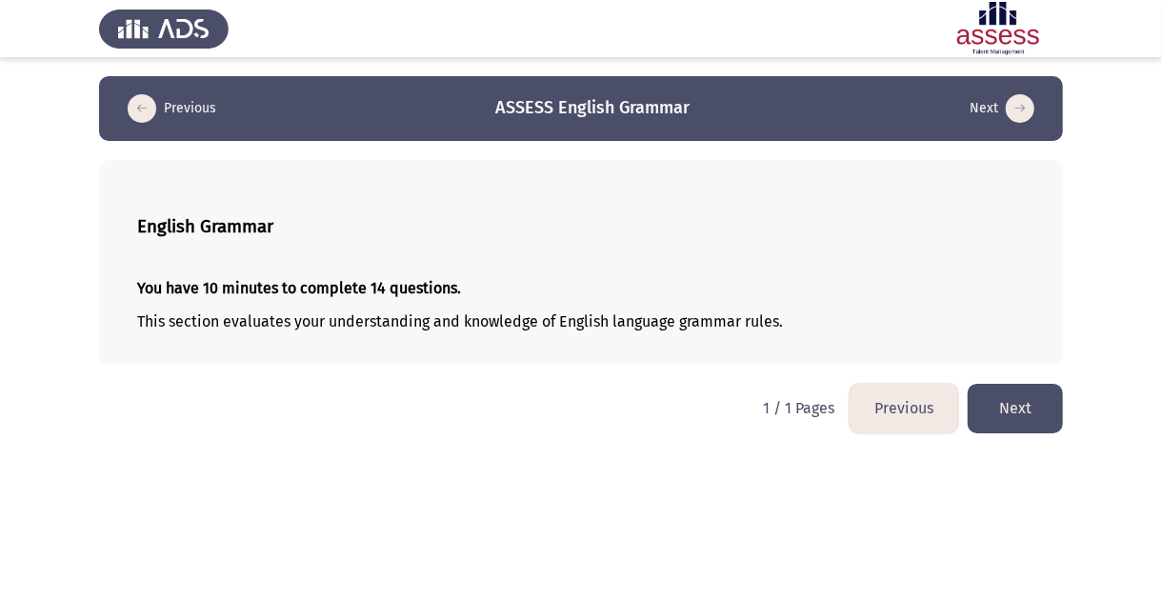
click at [1049, 411] on button "Next" at bounding box center [1015, 408] width 95 height 49
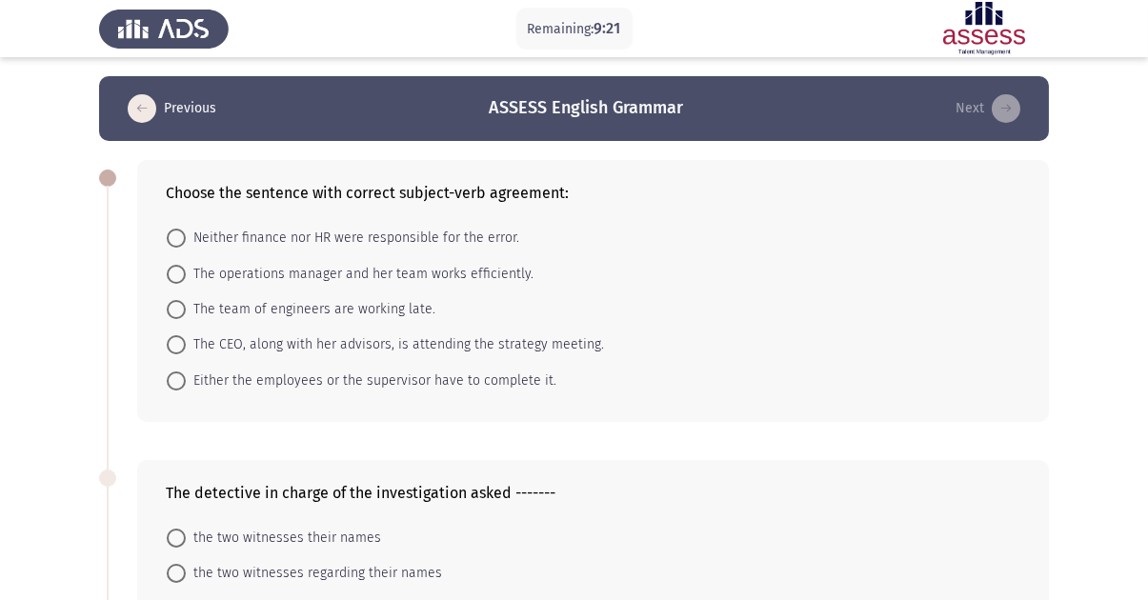
click at [344, 314] on span "The team of engineers are working late." at bounding box center [311, 309] width 250 height 23
click at [186, 314] on input "The team of engineers are working late." at bounding box center [176, 309] width 19 height 19
radio input "true"
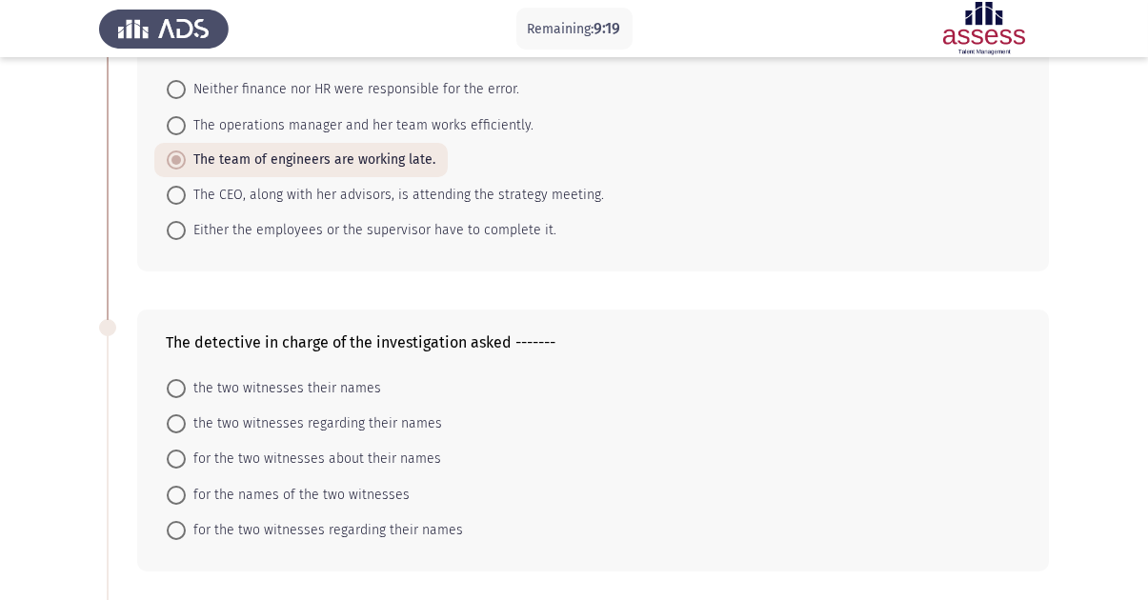
scroll to position [286, 0]
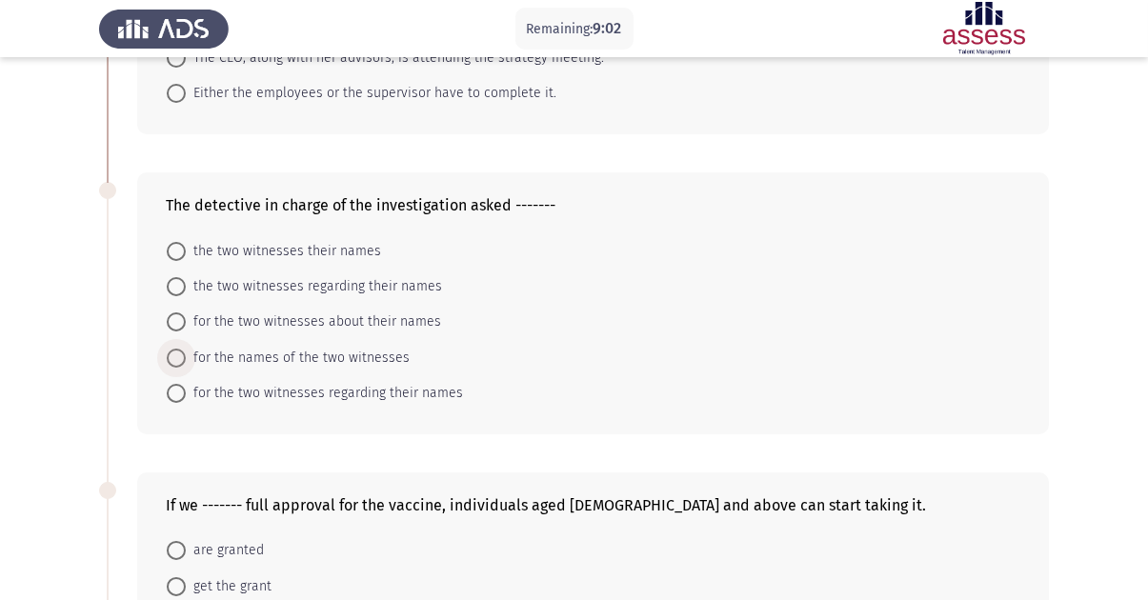
drag, startPoint x: 366, startPoint y: 360, endPoint x: 375, endPoint y: 361, distance: 9.6
click at [366, 359] on span "for the names of the two witnesses" at bounding box center [298, 358] width 224 height 23
click at [186, 359] on input "for the names of the two witnesses" at bounding box center [176, 358] width 19 height 19
radio input "true"
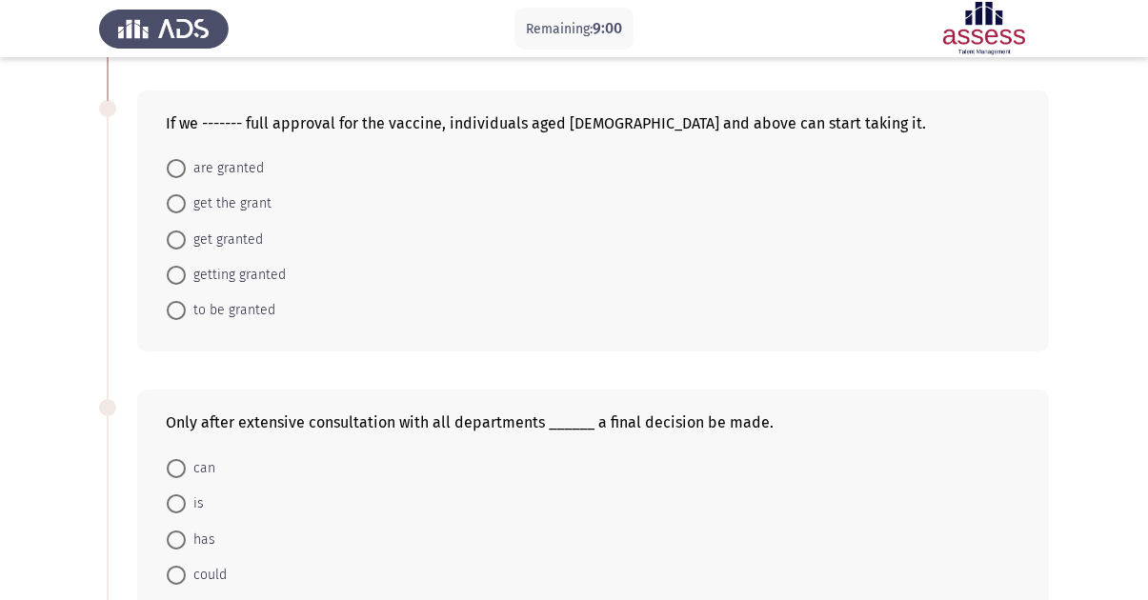
scroll to position [476, 0]
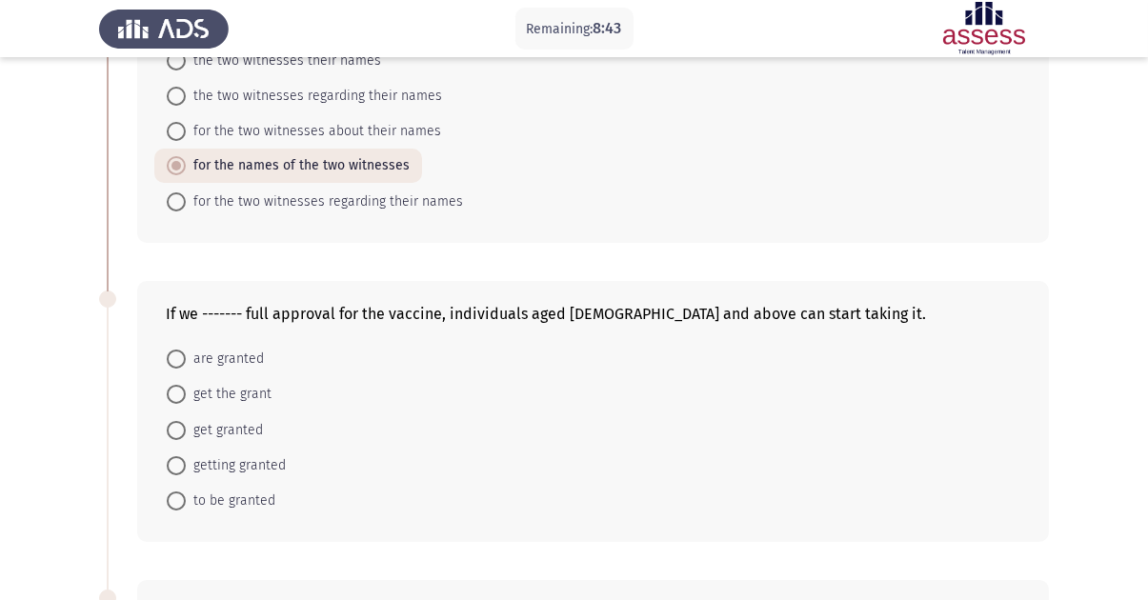
click at [229, 366] on span "are granted" at bounding box center [225, 359] width 78 height 23
click at [186, 366] on input "are granted" at bounding box center [176, 359] width 19 height 19
radio input "true"
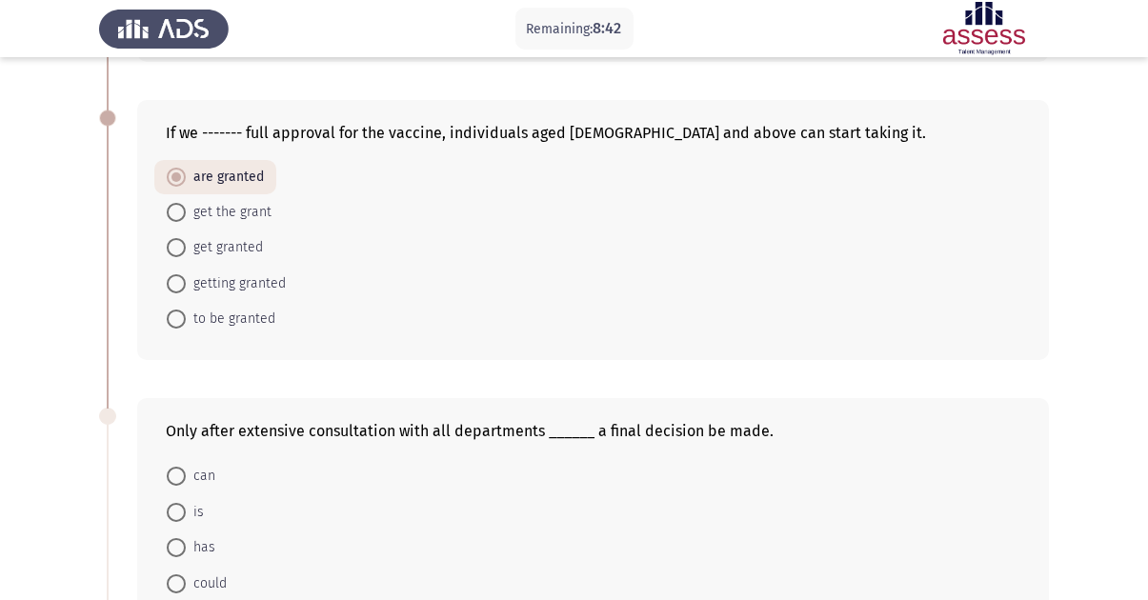
scroll to position [762, 0]
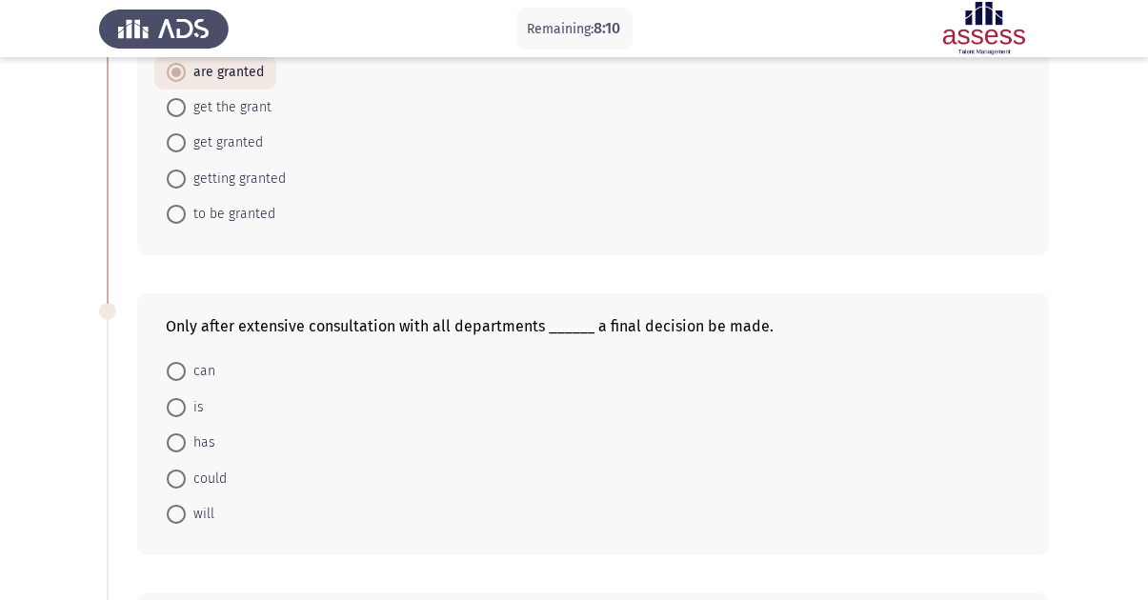
click at [195, 379] on span "can" at bounding box center [201, 371] width 30 height 23
click at [186, 379] on input "can" at bounding box center [176, 371] width 19 height 19
radio input "true"
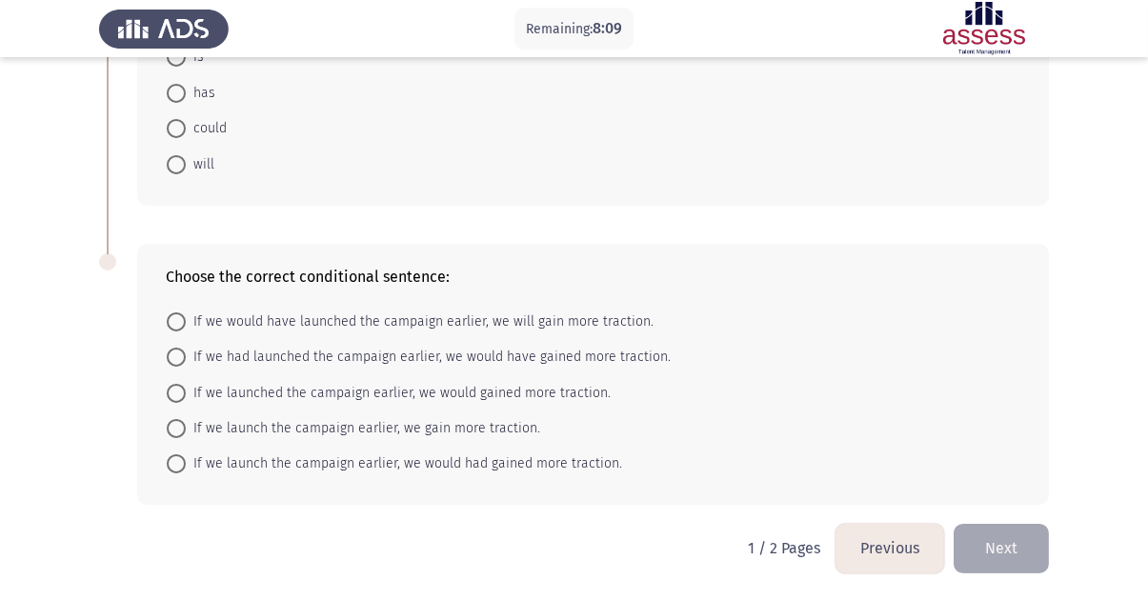
scroll to position [1119, 0]
click at [252, 337] on mat-radio-button "If we would have launched the campaign earlier, we will gain more traction." at bounding box center [410, 321] width 512 height 35
click at [248, 317] on span "If we would have launched the campaign earlier, we will gain more traction." at bounding box center [420, 322] width 468 height 23
click at [186, 317] on input "If we would have launched the campaign earlier, we will gain more traction." at bounding box center [176, 322] width 19 height 19
radio input "true"
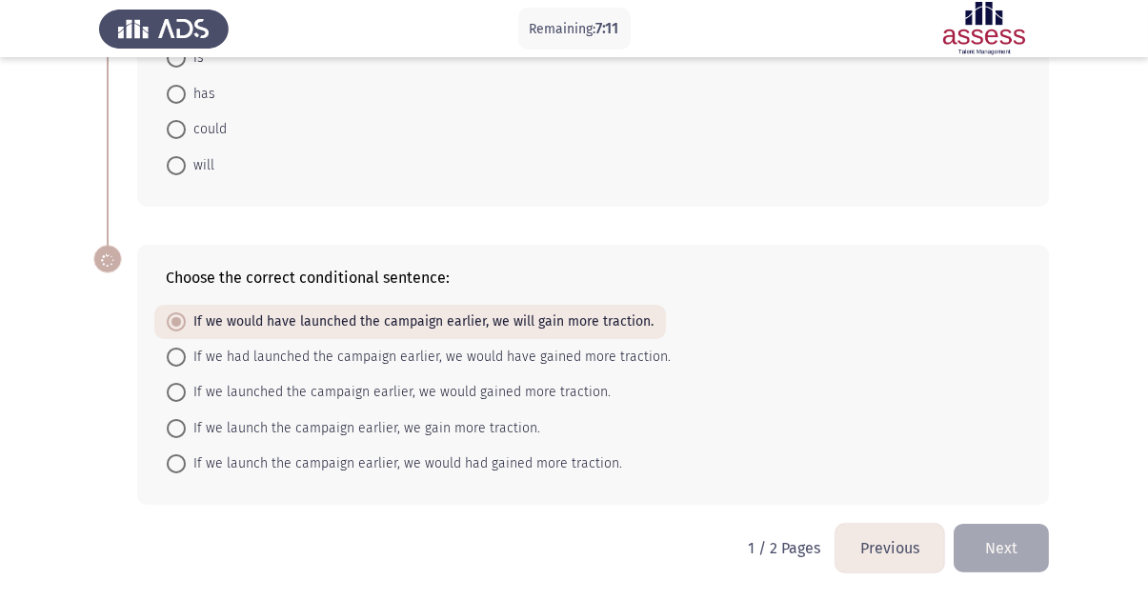
scroll to position [1118, 0]
click at [1007, 538] on button "Next" at bounding box center [1001, 548] width 95 height 49
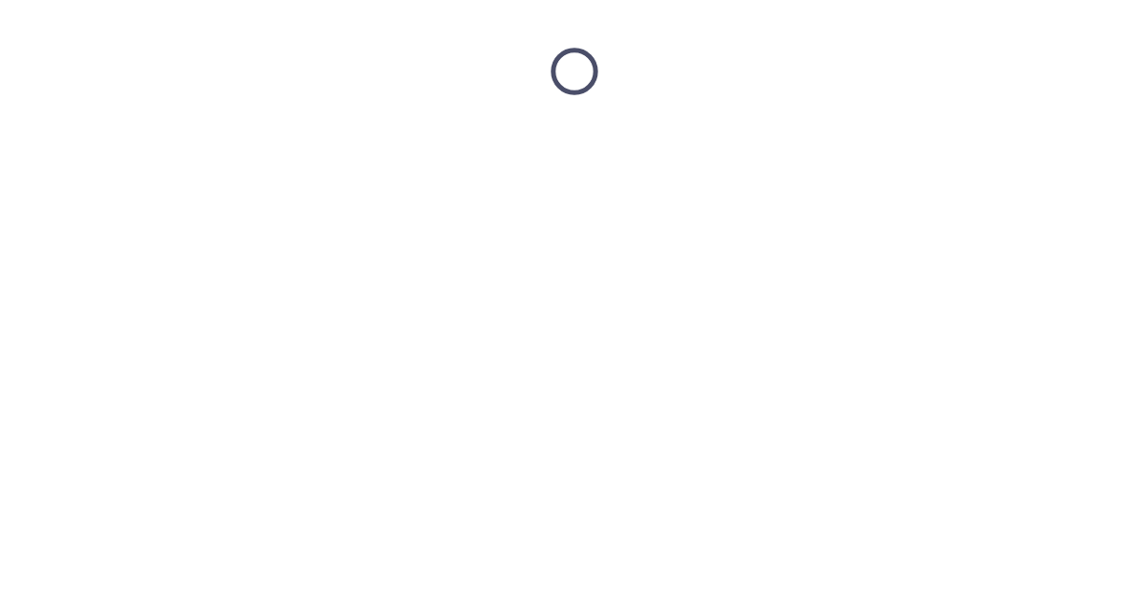
scroll to position [0, 0]
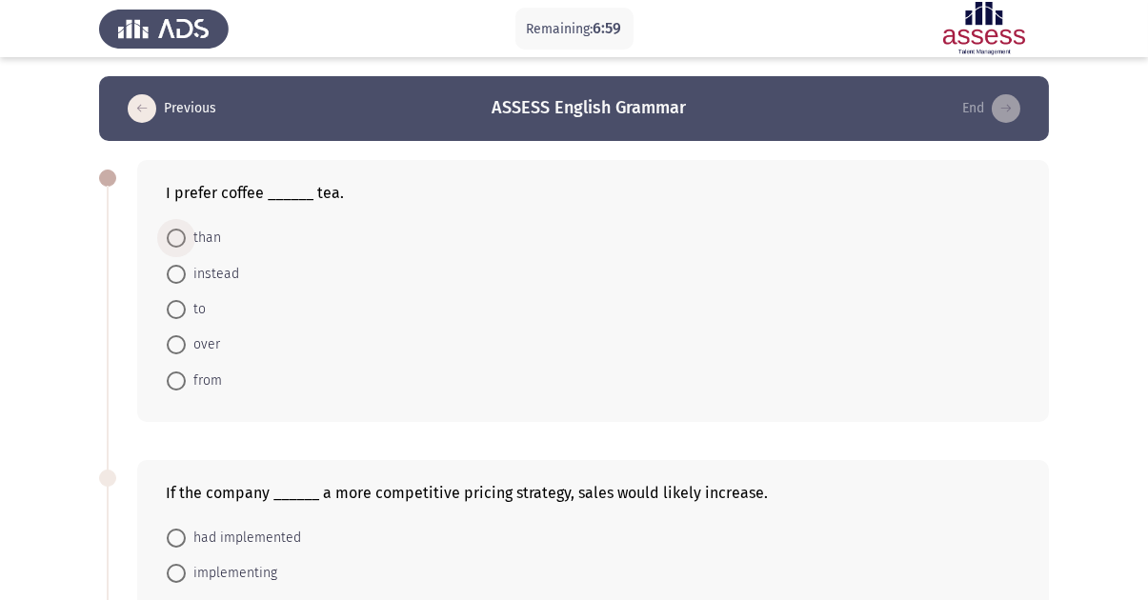
click at [210, 239] on span "than" at bounding box center [203, 238] width 35 height 23
click at [186, 239] on input "than" at bounding box center [176, 238] width 19 height 19
radio input "true"
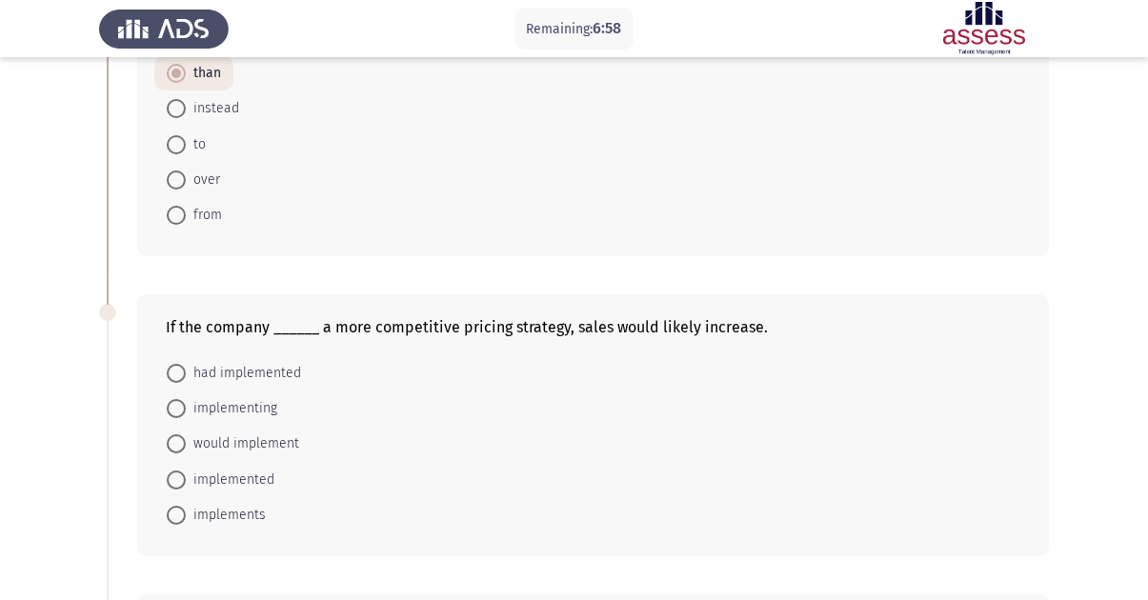
scroll to position [286, 0]
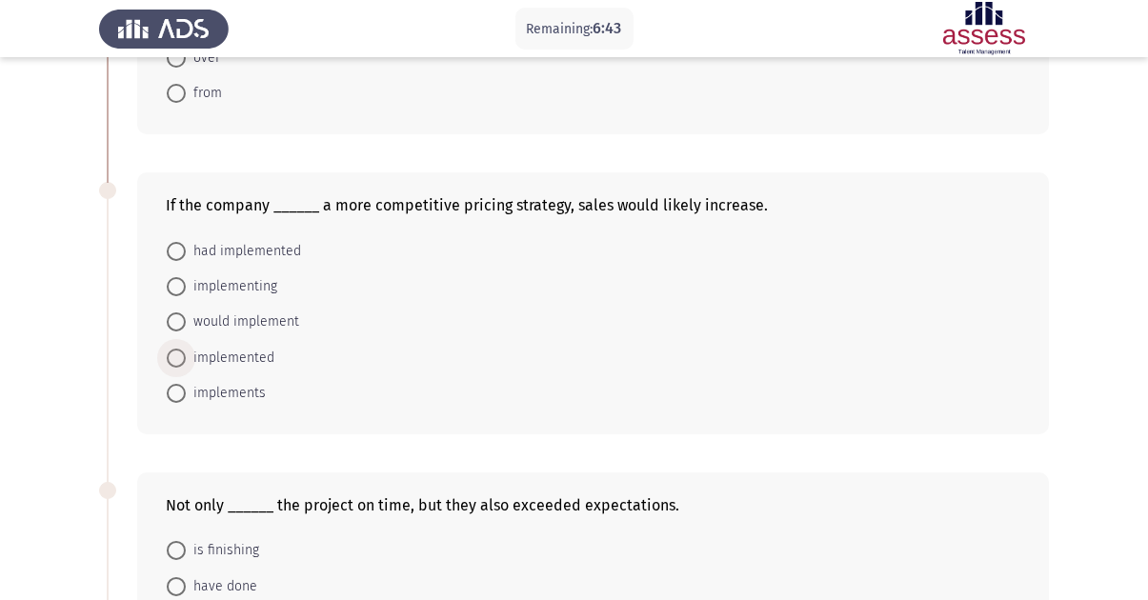
click at [251, 353] on span "implemented" at bounding box center [230, 358] width 89 height 23
click at [186, 353] on input "implemented" at bounding box center [176, 358] width 19 height 19
radio input "true"
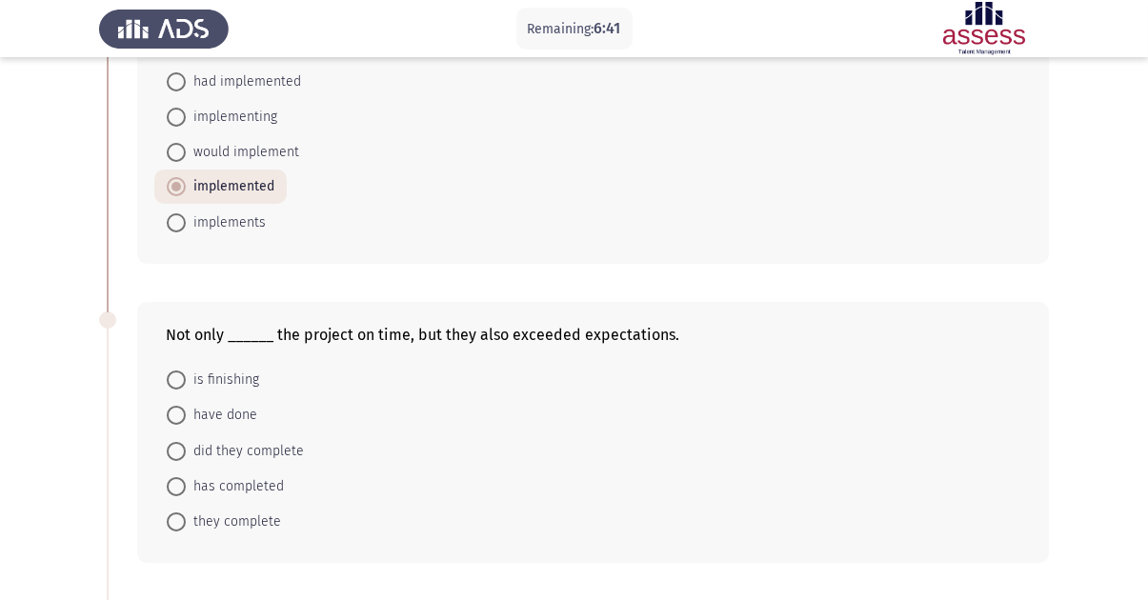
scroll to position [572, 0]
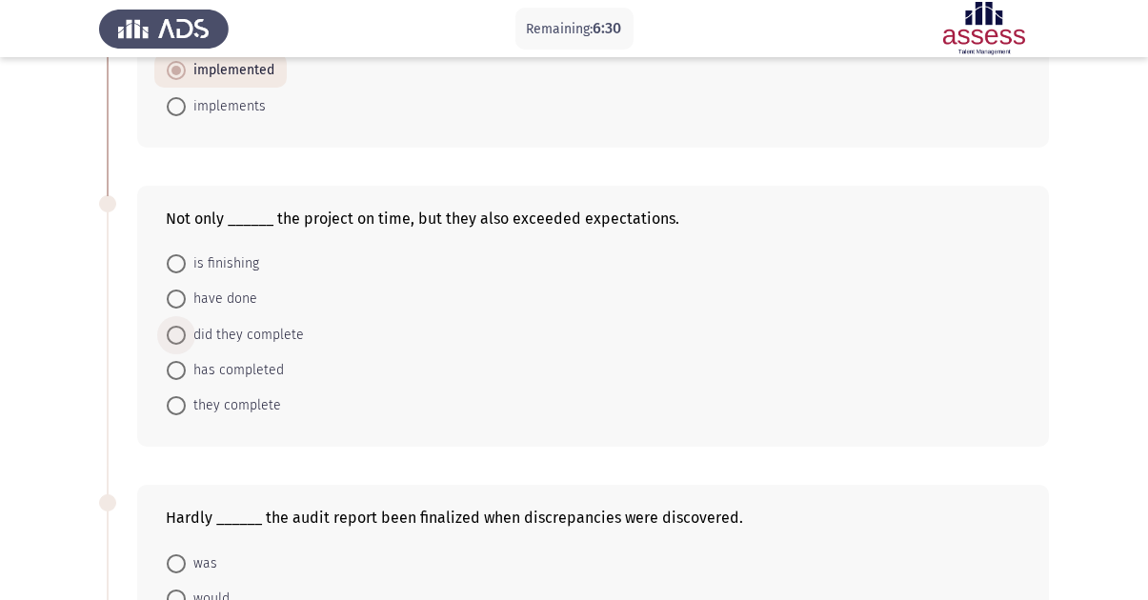
click at [223, 335] on span "did they complete" at bounding box center [245, 335] width 118 height 23
click at [186, 335] on input "did they complete" at bounding box center [176, 335] width 19 height 19
radio input "true"
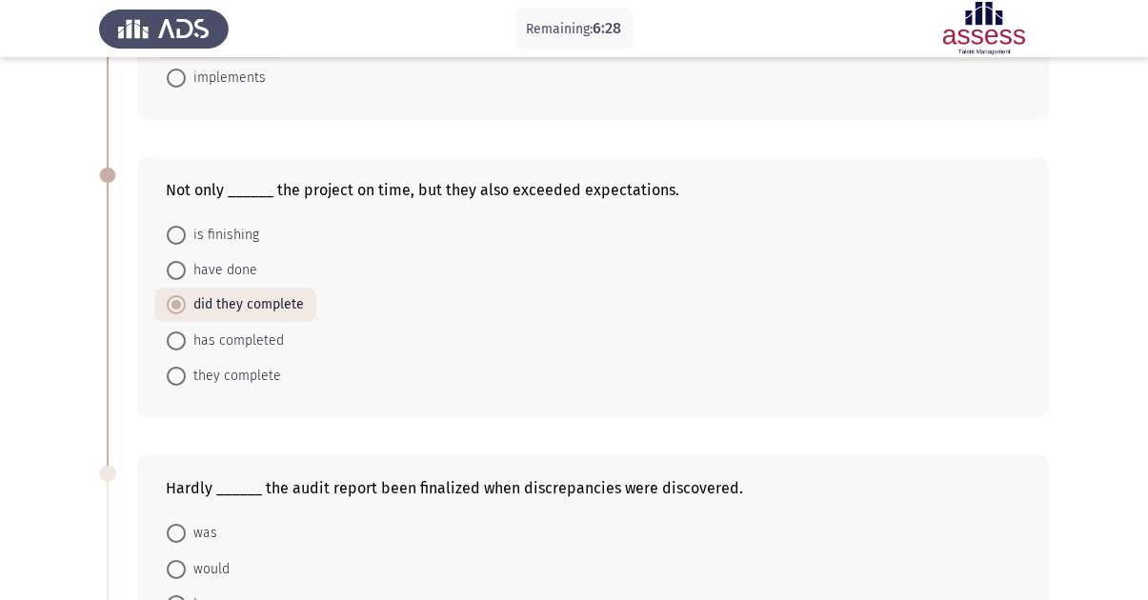
scroll to position [953, 0]
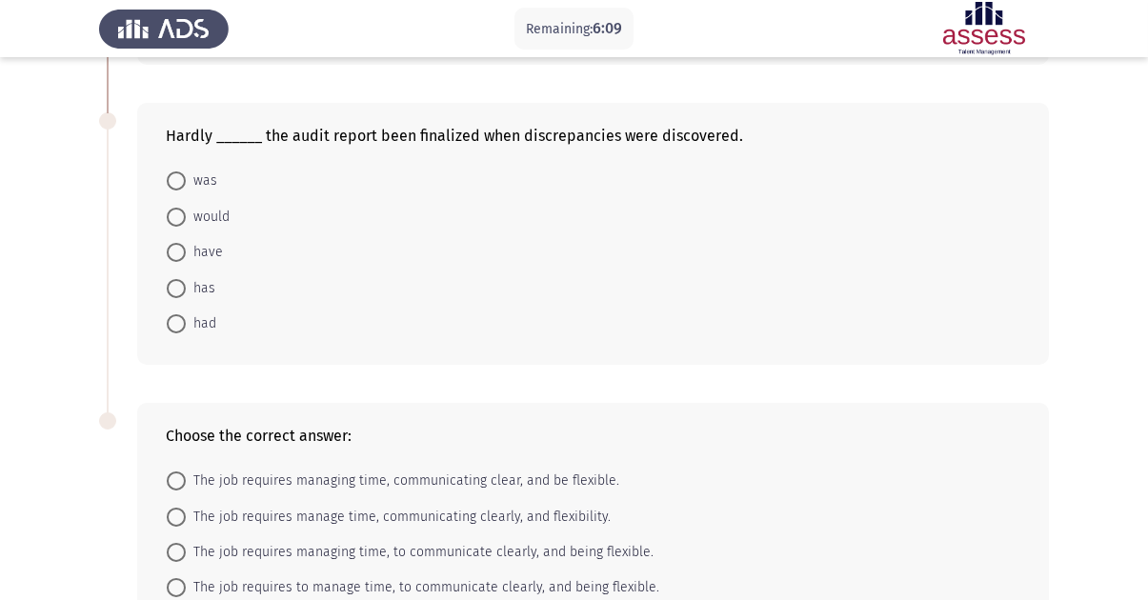
click at [195, 188] on span "was" at bounding box center [201, 181] width 31 height 23
click at [186, 188] on input "was" at bounding box center [176, 180] width 19 height 19
radio input "true"
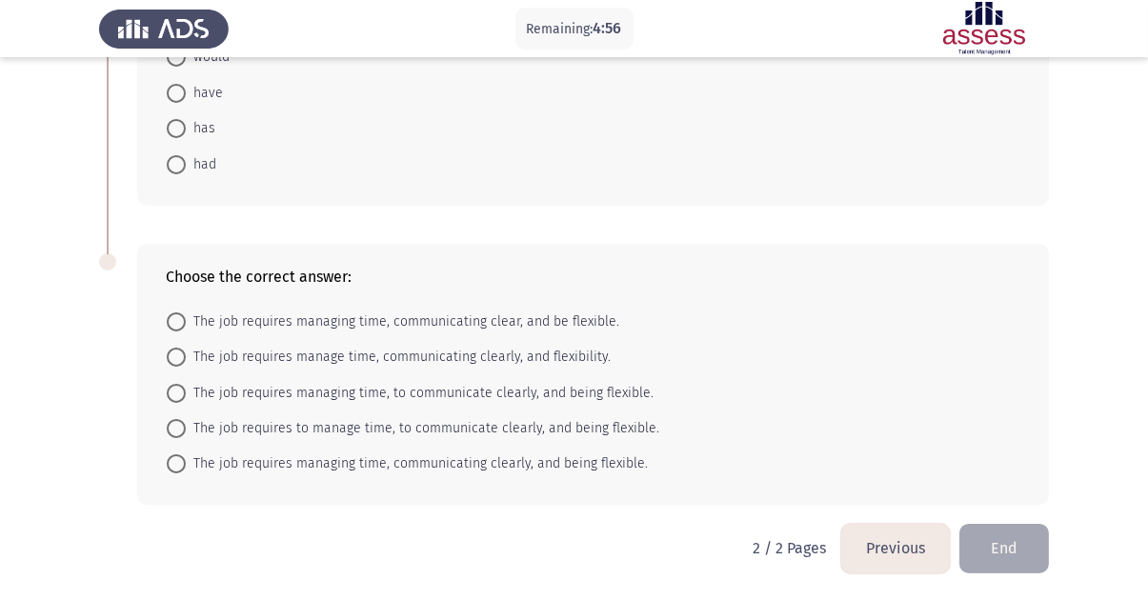
click at [373, 430] on span "The job requires to manage time, to communicate clearly, and being flexible." at bounding box center [423, 428] width 474 height 23
click at [186, 430] on input "The job requires to manage time, to communicate clearly, and being flexible." at bounding box center [176, 428] width 19 height 19
radio input "true"
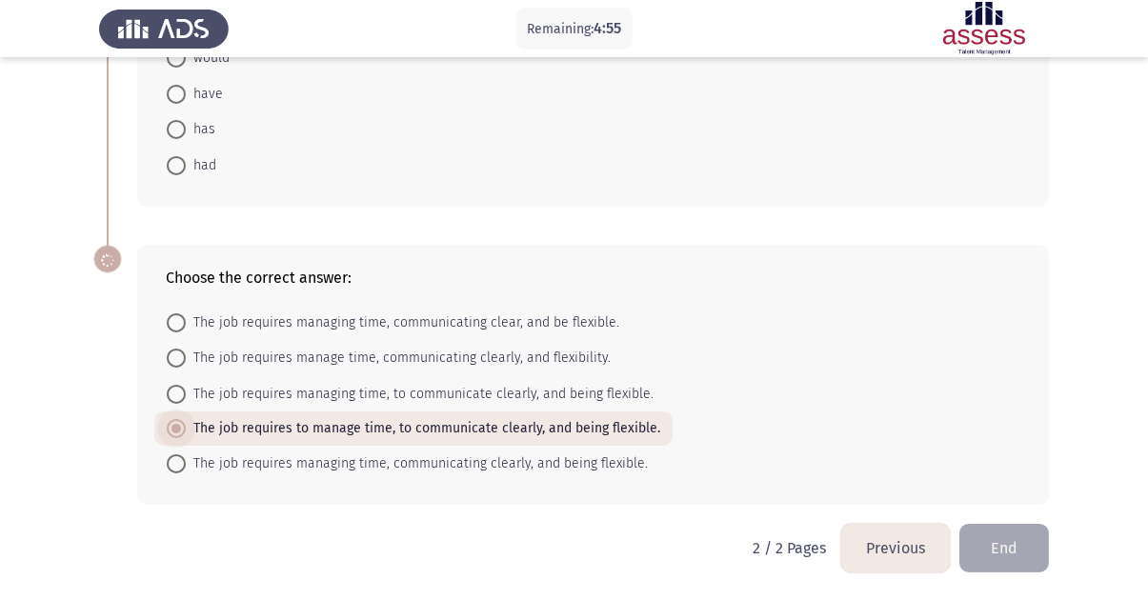
scroll to position [1118, 0]
click at [1003, 537] on button "End" at bounding box center [1004, 548] width 90 height 49
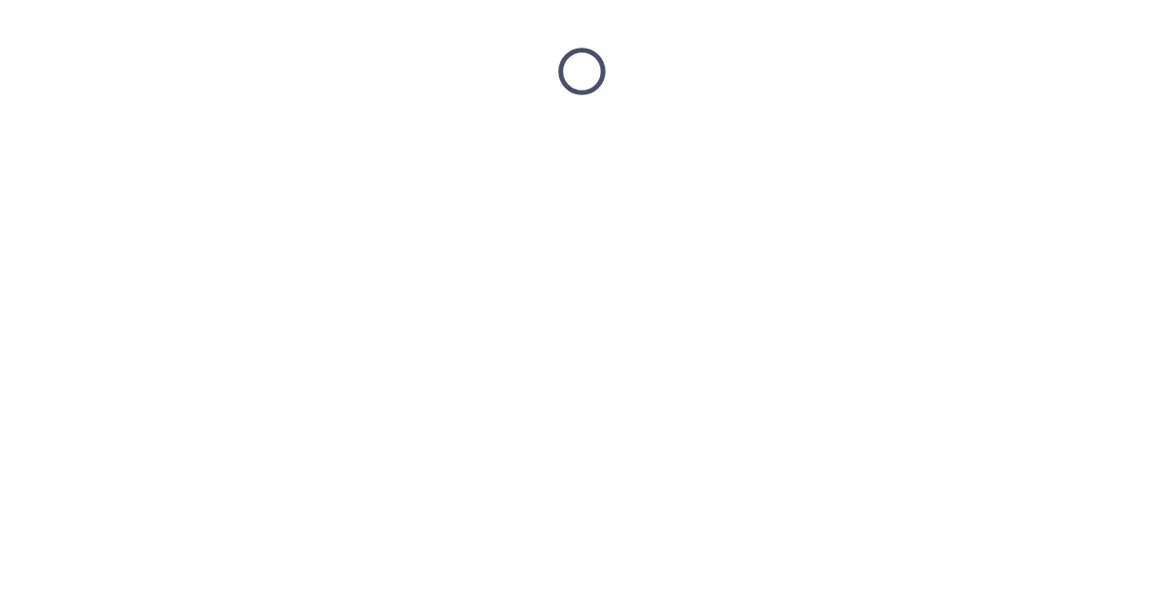
scroll to position [0, 0]
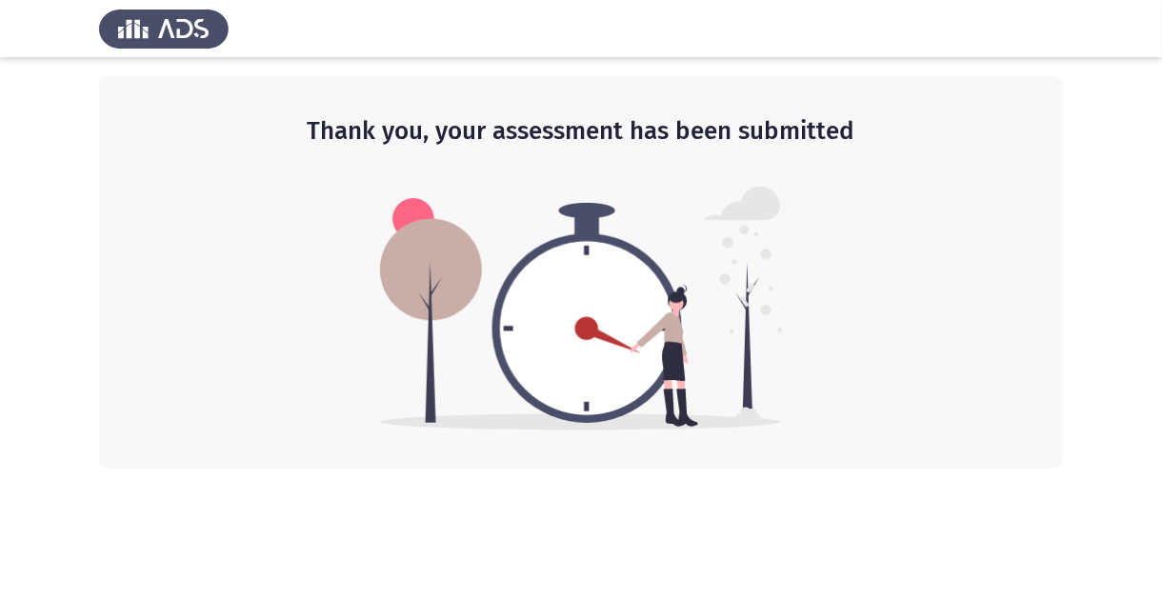
click at [1124, 316] on app-default-page "Thank you, your assessment has been submitted" at bounding box center [581, 234] width 1162 height 469
